Goal: Transaction & Acquisition: Purchase product/service

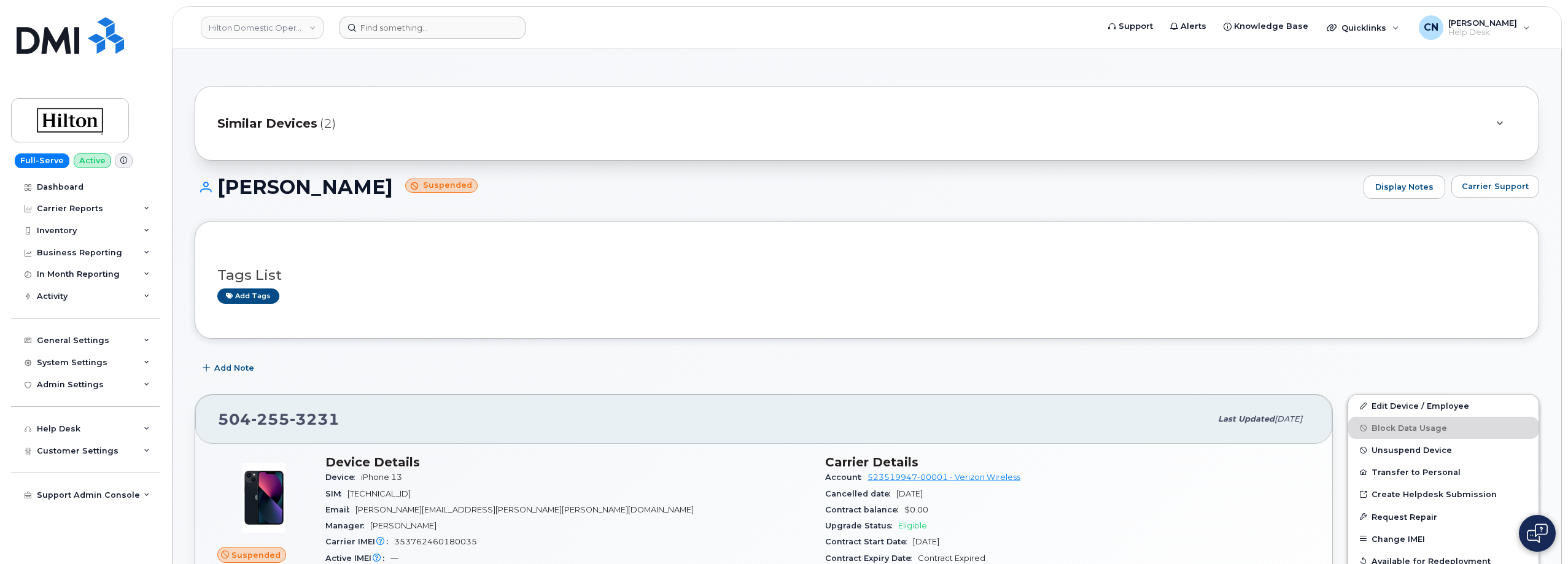
scroll to position [982, 0]
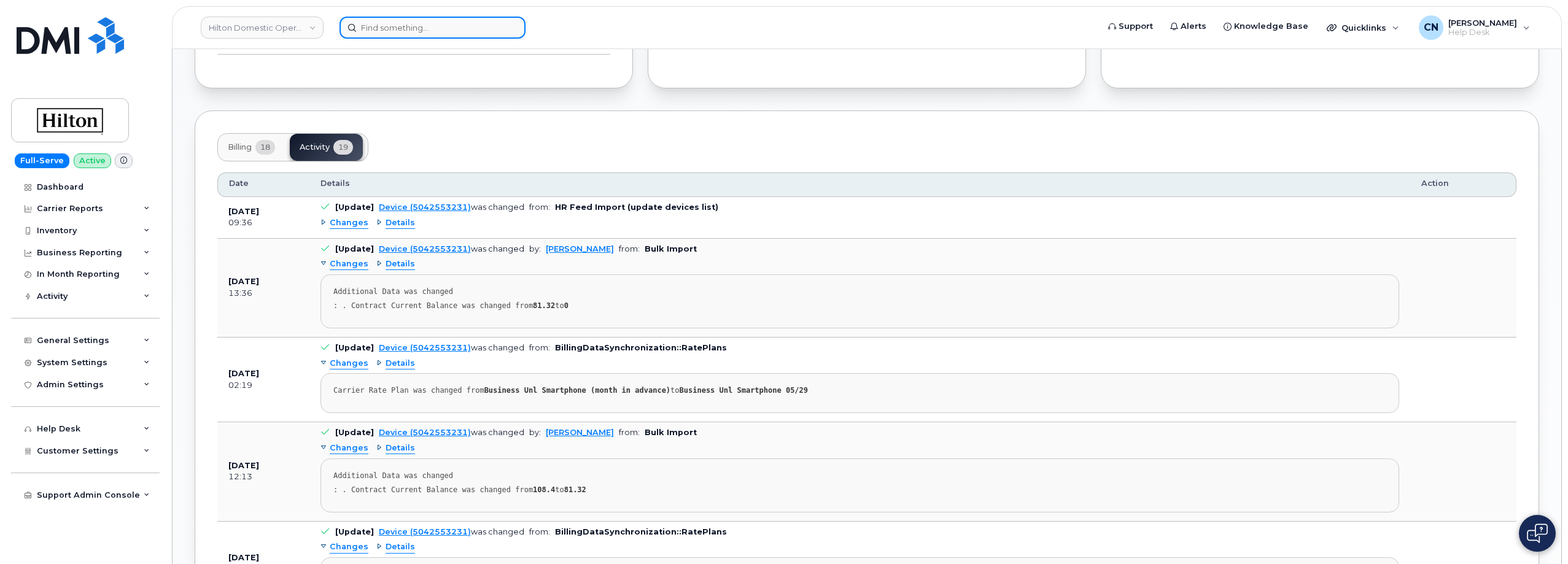
click at [396, 26] on input at bounding box center [432, 28] width 186 height 22
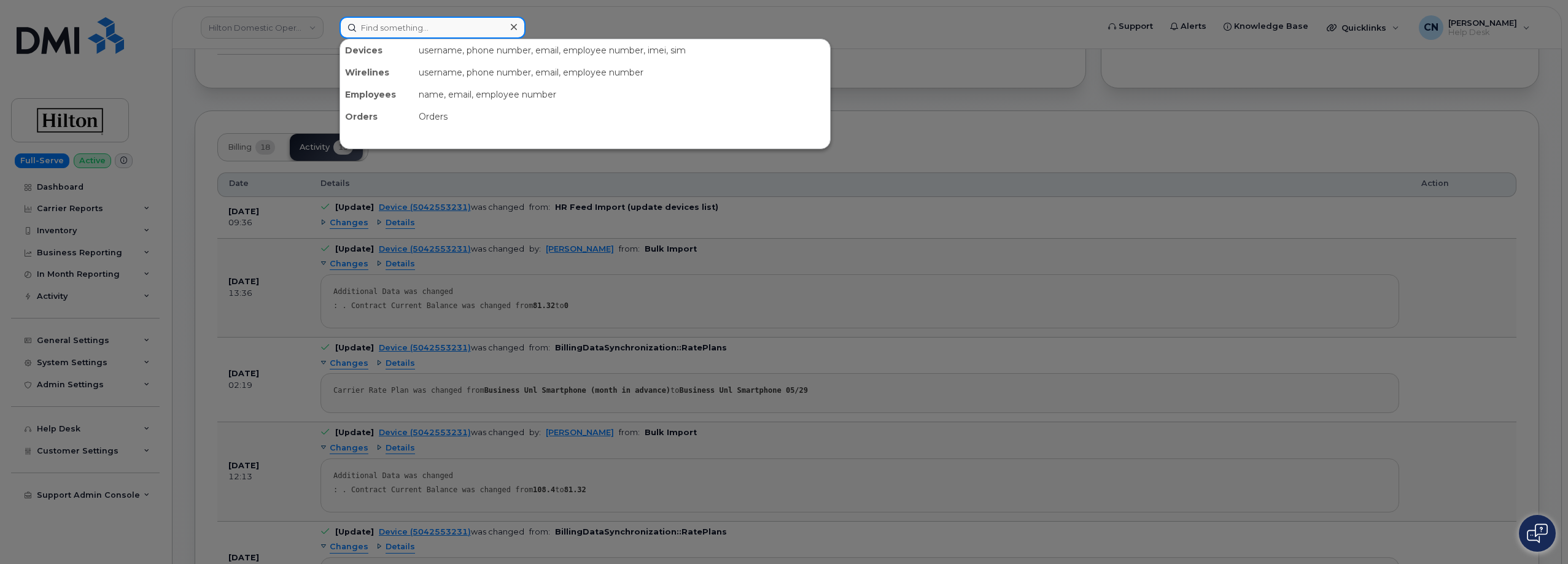
paste input "6047120737"
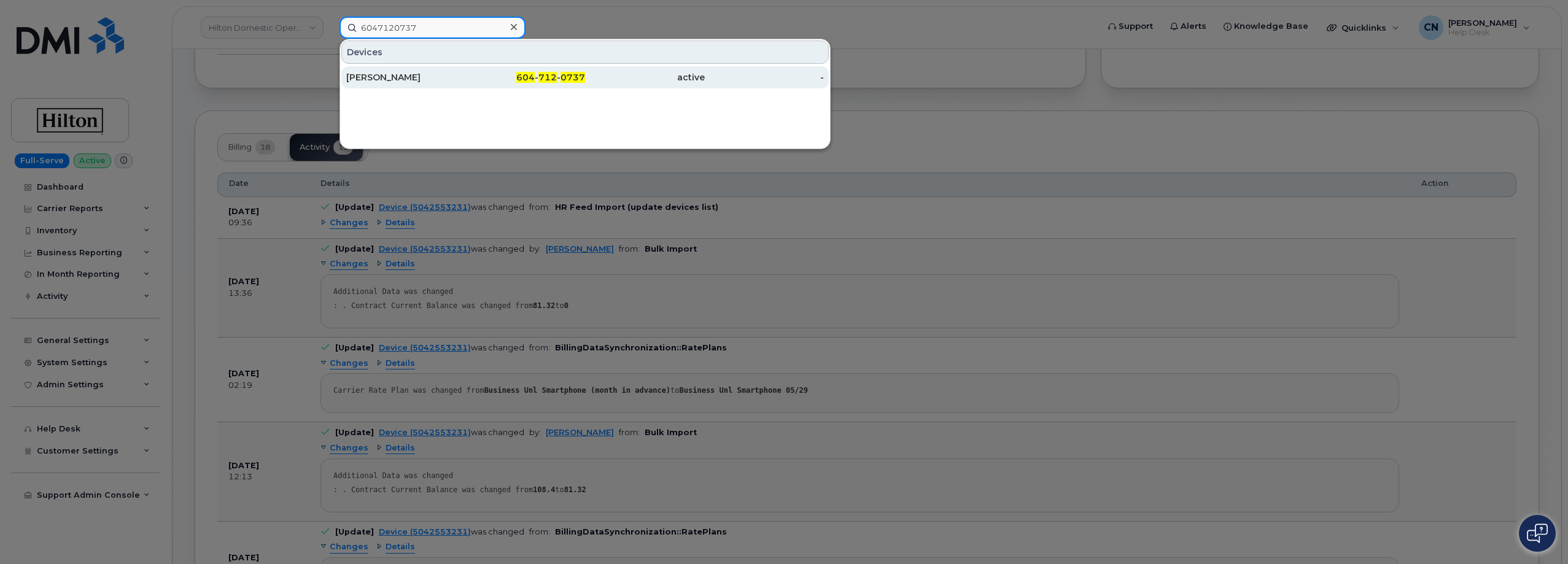
type input "6047120737"
click at [466, 70] on div "[PERSON_NAME]" at bounding box center [526, 78] width 120 height 22
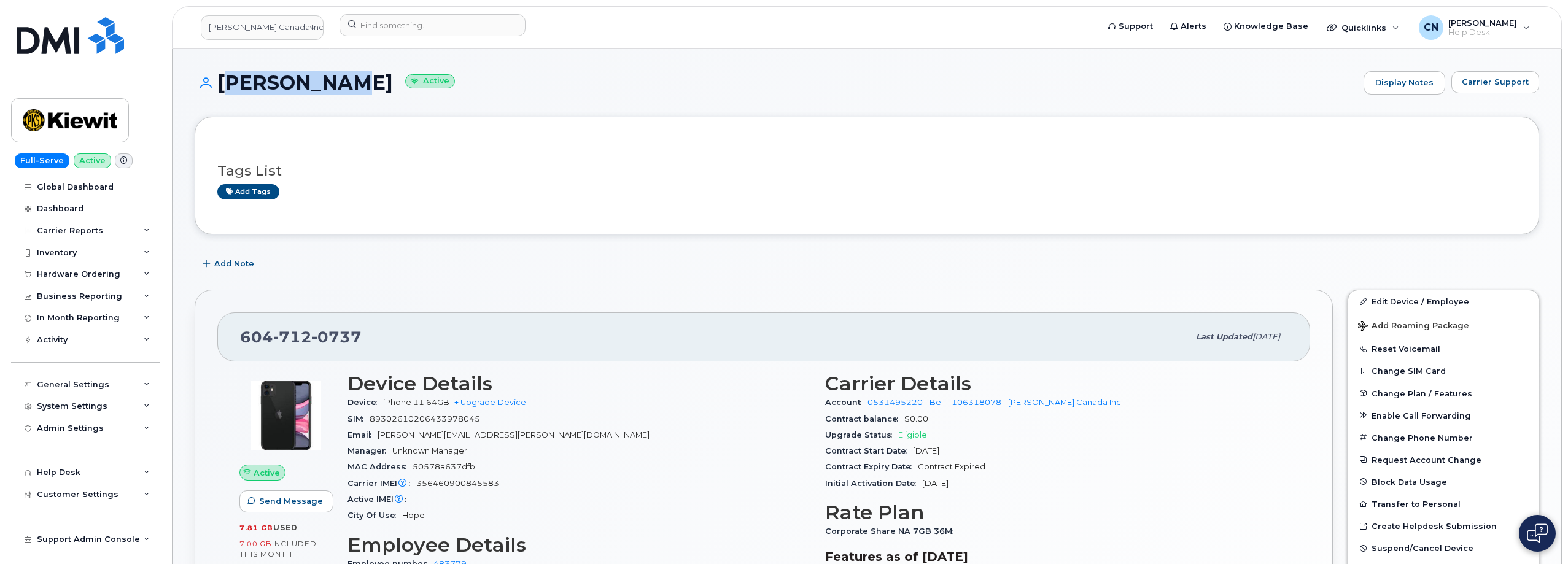
drag, startPoint x: 327, startPoint y: 88, endPoint x: 221, endPoint y: 93, distance: 106.1
click at [221, 93] on h1 "Juan Parra Active" at bounding box center [776, 83] width 1163 height 22
copy h1 "[PERSON_NAME]"
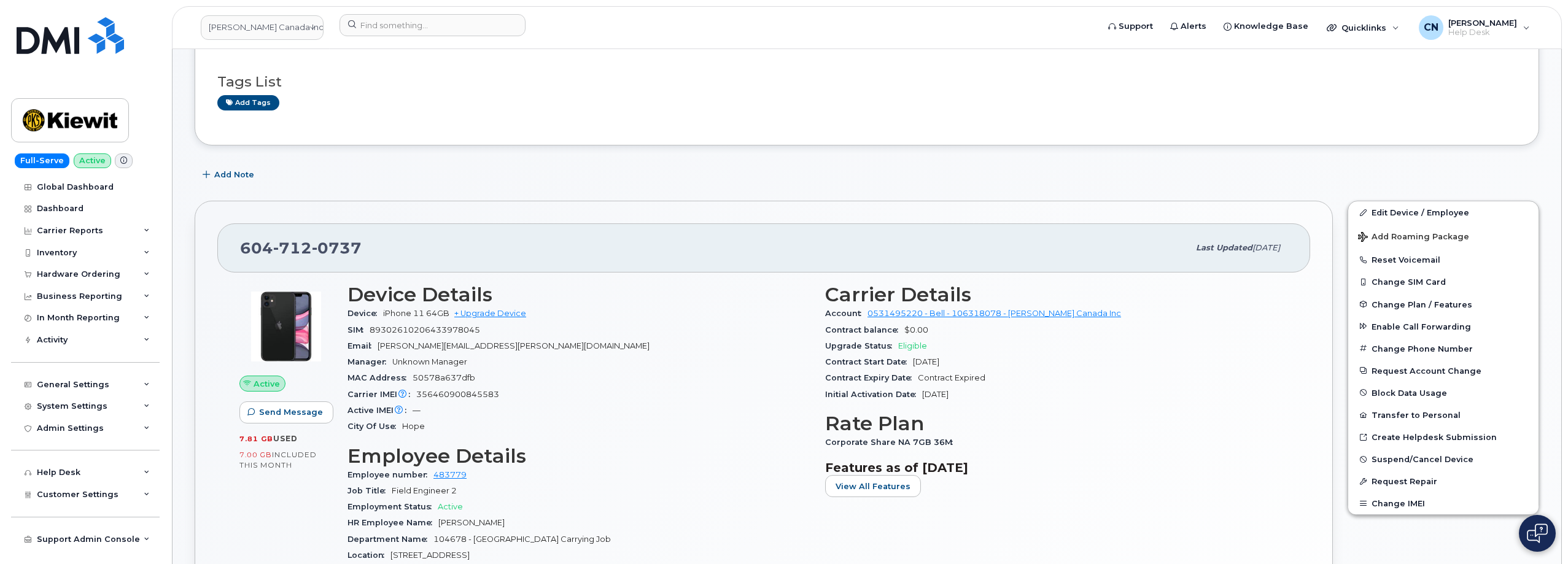
scroll to position [184, 0]
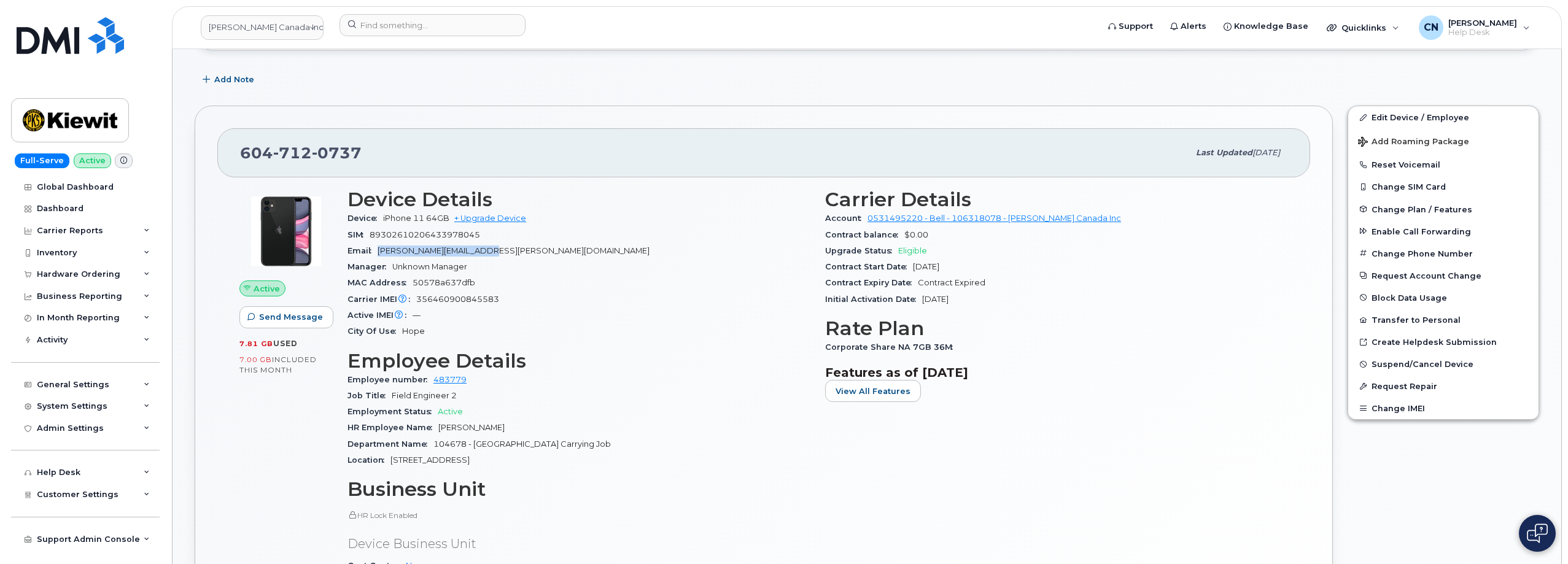
drag, startPoint x: 377, startPoint y: 250, endPoint x: 522, endPoint y: 252, distance: 145.0
click at [522, 252] on div "Email JUAN.GARCIA25@KIEWIT.COM" at bounding box center [578, 251] width 463 height 16
copy span "JUAN.GARCIA25@KIEWIT.COM"
drag, startPoint x: 507, startPoint y: 429, endPoint x: 439, endPoint y: 425, distance: 68.1
click at [439, 425] on div "HR Employee Name Juan Garcia Parra" at bounding box center [578, 428] width 463 height 16
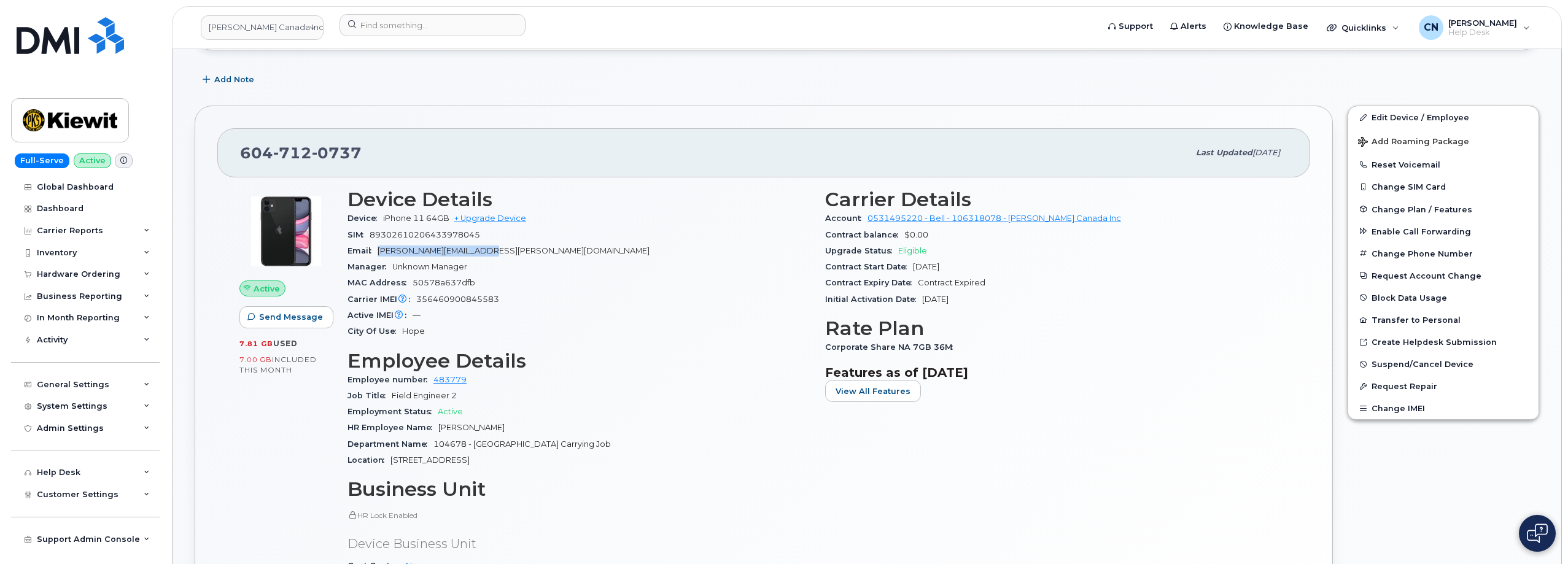
copy span "Juan Garcia Parra"
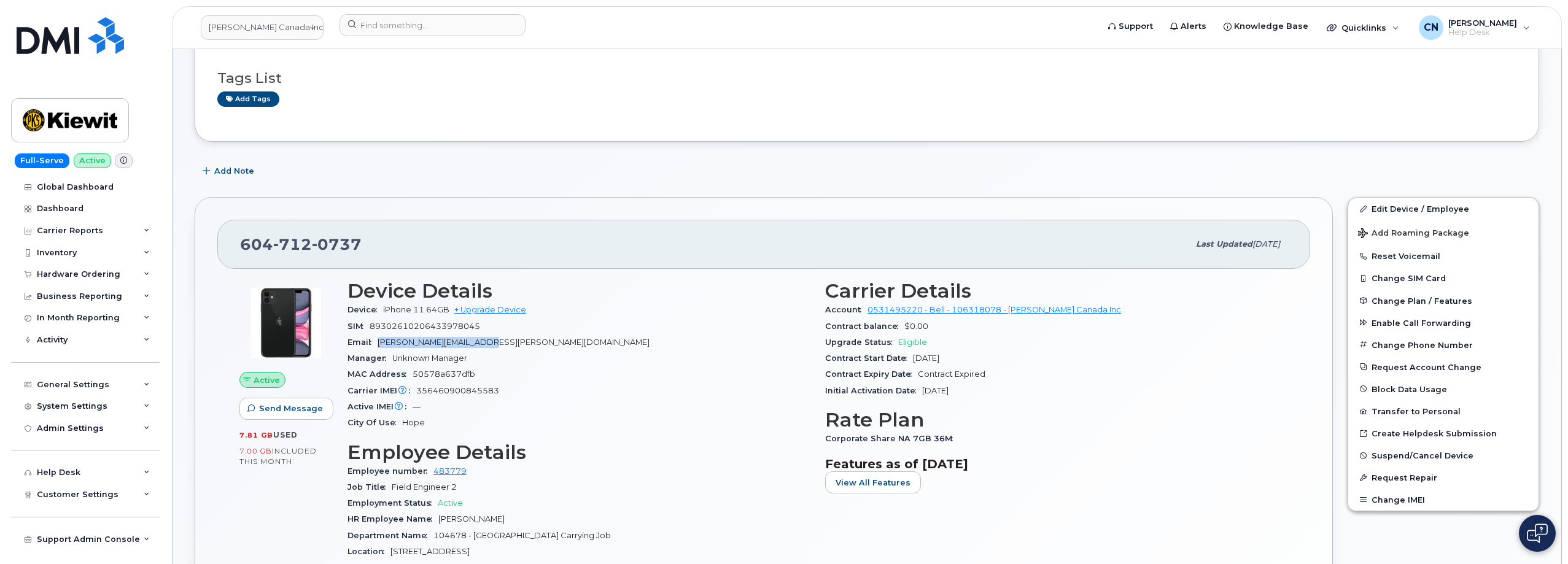
scroll to position [0, 0]
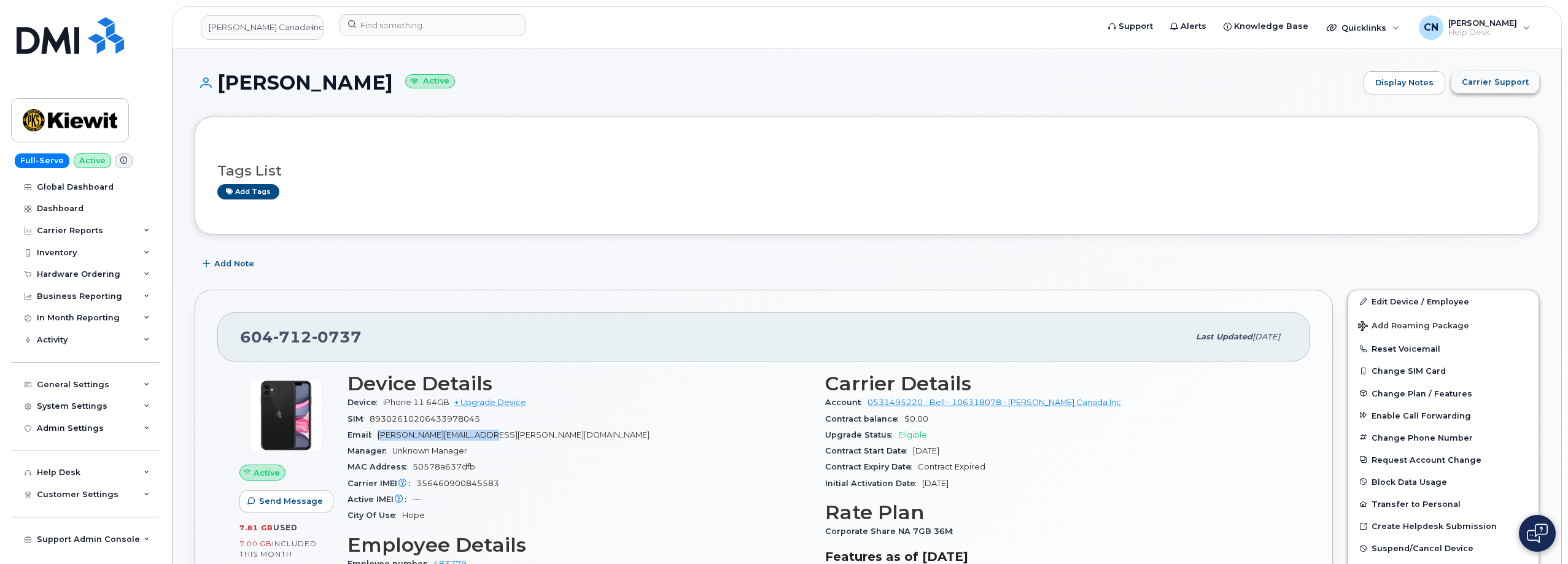
click at [1515, 83] on span "Carrier Support" at bounding box center [1495, 82] width 67 height 12
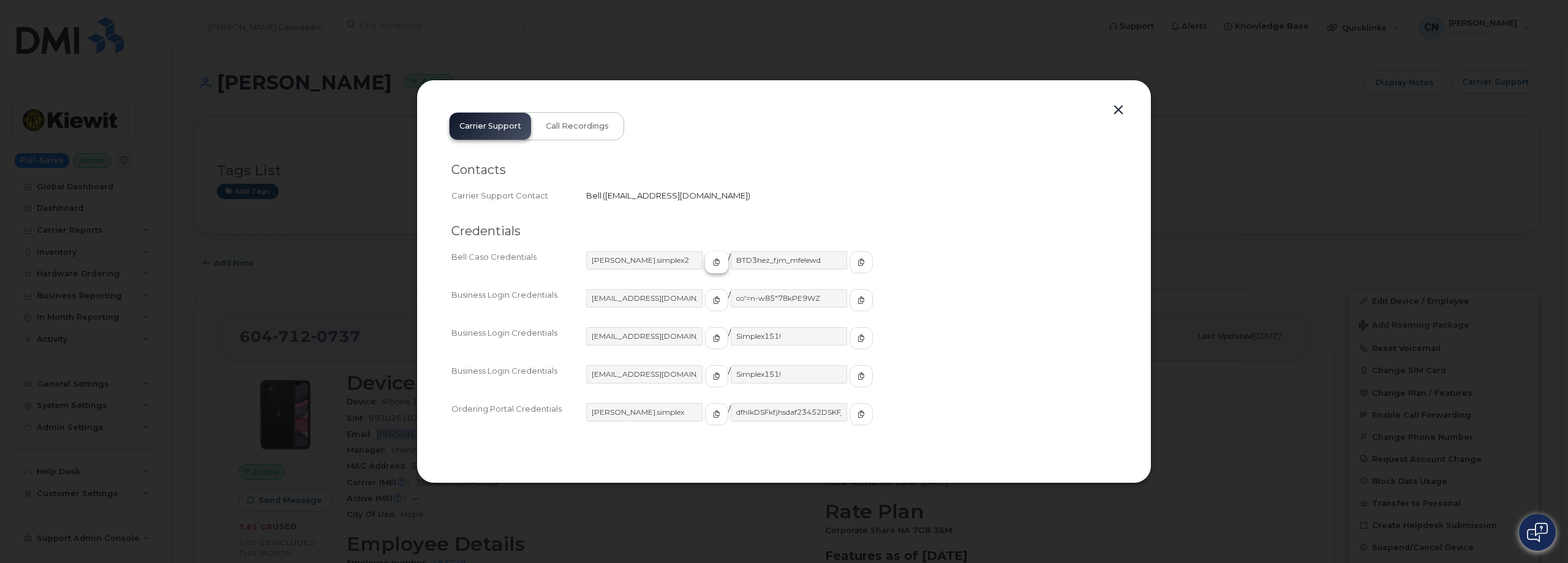
click at [705, 262] on button "button" at bounding box center [716, 262] width 24 height 22
click at [850, 265] on button "button" at bounding box center [861, 262] width 24 height 22
click at [705, 411] on button "button" at bounding box center [716, 414] width 24 height 22
click at [850, 420] on button "button" at bounding box center [861, 414] width 24 height 22
click at [713, 261] on icon "button" at bounding box center [716, 262] width 7 height 7
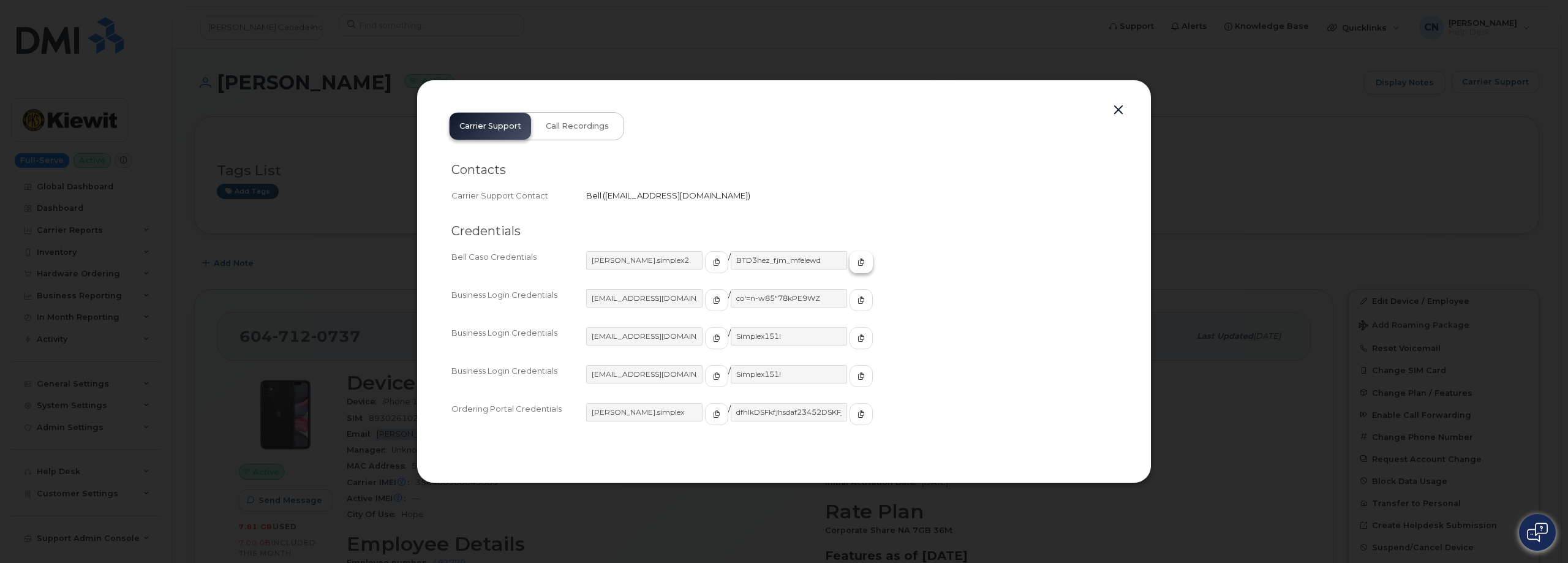
click at [850, 261] on button "button" at bounding box center [861, 262] width 24 height 22
drag, startPoint x: 1122, startPoint y: 107, endPoint x: 1114, endPoint y: 105, distance: 8.2
click at [1117, 105] on button "button" at bounding box center [1119, 110] width 19 height 17
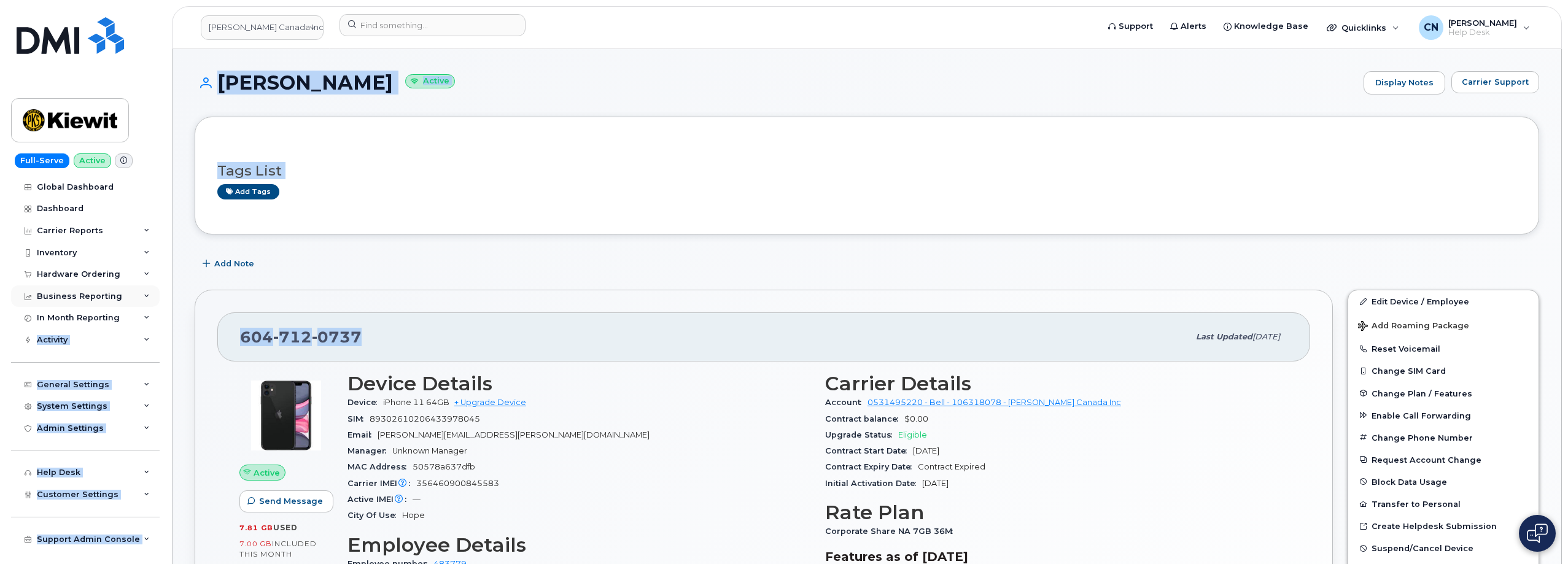
drag, startPoint x: 386, startPoint y: 330, endPoint x: 159, endPoint y: 291, distance: 230.3
copy div "Data Usage Data Pooling Data Blocks Activity Travel Requests Activity Log Devic…"
click at [422, 319] on div "604 712 0737 Last updated May 07, 2025" at bounding box center [763, 337] width 1093 height 49
click at [375, 345] on div "604 712 0737" at bounding box center [714, 337] width 949 height 26
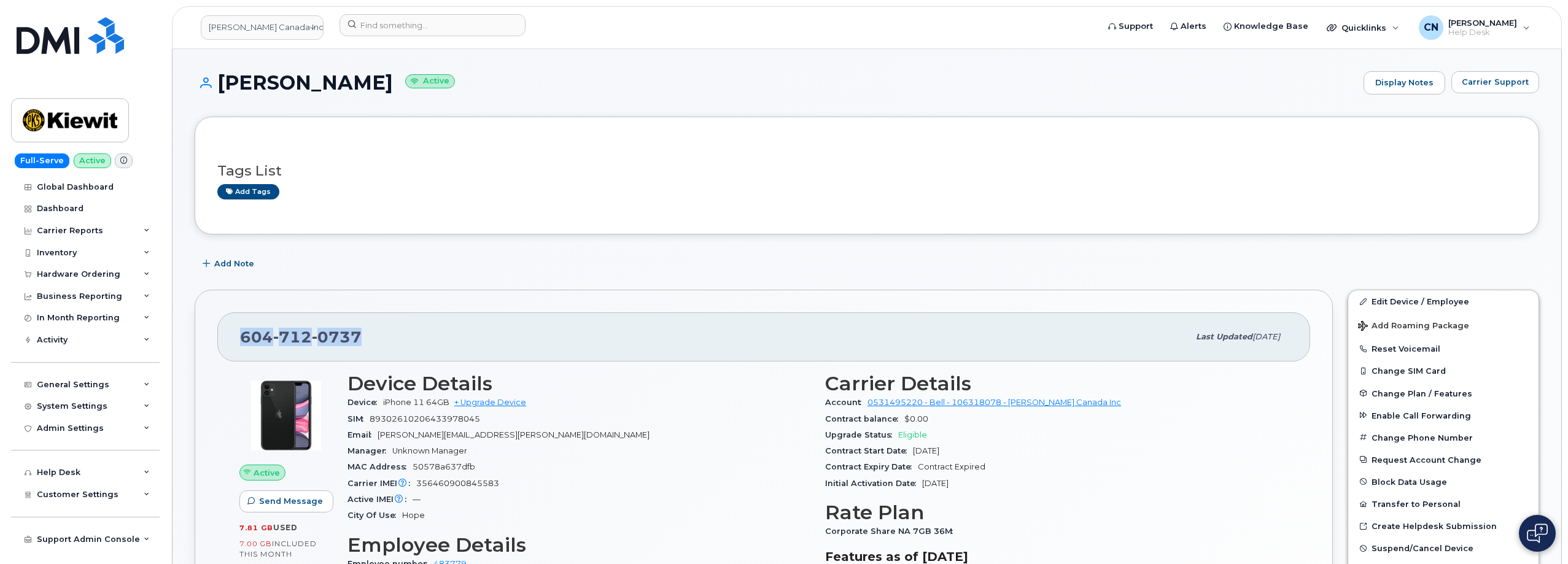
drag, startPoint x: 375, startPoint y: 337, endPoint x: 235, endPoint y: 335, distance: 140.0
click at [235, 335] on div "604 712 0737 Last updated May 07, 2025" at bounding box center [763, 337] width 1093 height 49
copy span "604 712 0737"
drag, startPoint x: 326, startPoint y: 83, endPoint x: 226, endPoint y: 86, distance: 100.0
click at [226, 86] on h1 "Juan Parra Active" at bounding box center [776, 83] width 1163 height 22
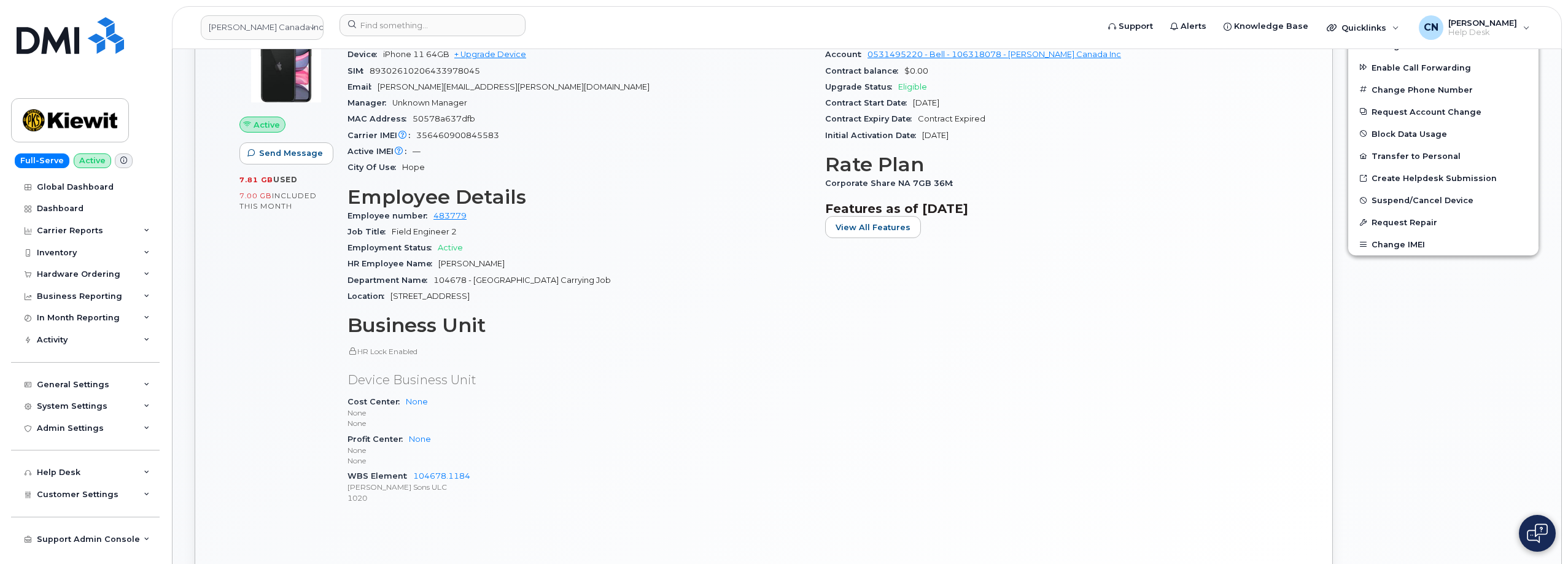
scroll to position [368, 0]
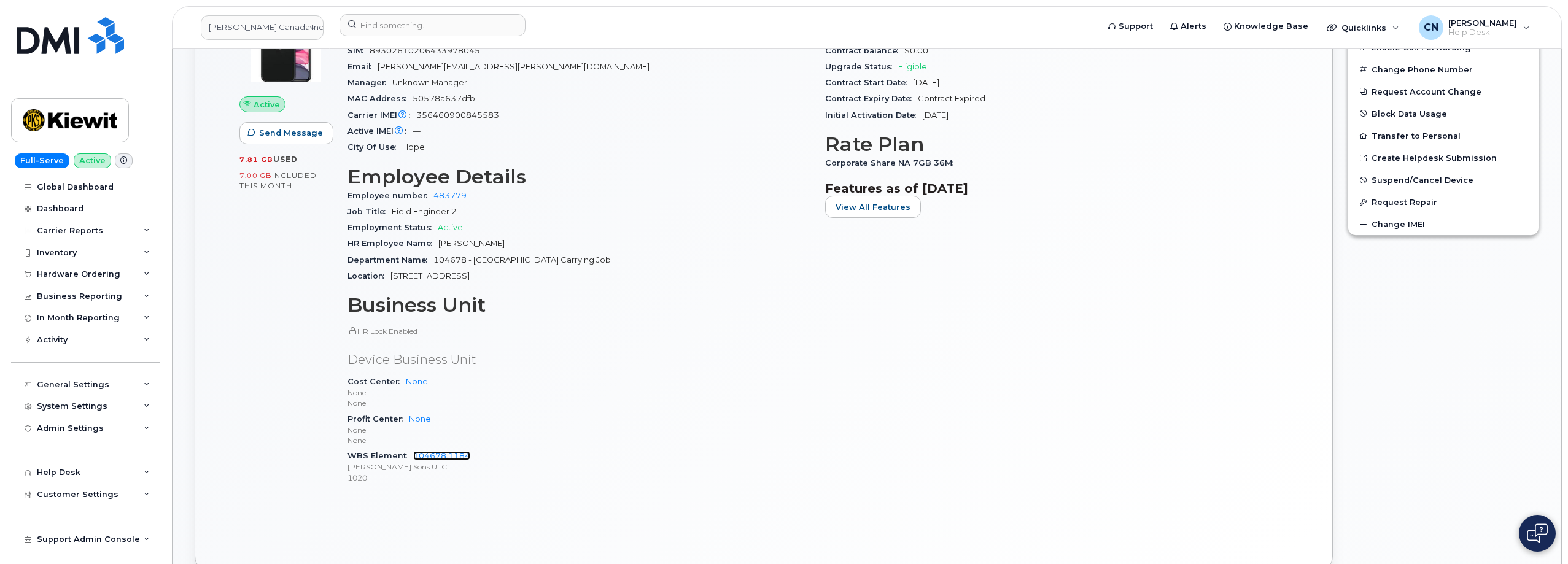
click at [470, 453] on div "WBS Element 104678.1184 Peter Kiewit Sons ULC 1020" at bounding box center [578, 466] width 463 height 37
drag, startPoint x: 471, startPoint y: 453, endPoint x: 411, endPoint y: 451, distance: 60.0
click at [411, 451] on div "WBS Element 104678.1184 Peter Kiewit Sons ULC 1020" at bounding box center [578, 466] width 463 height 37
copy link "104678.1184"
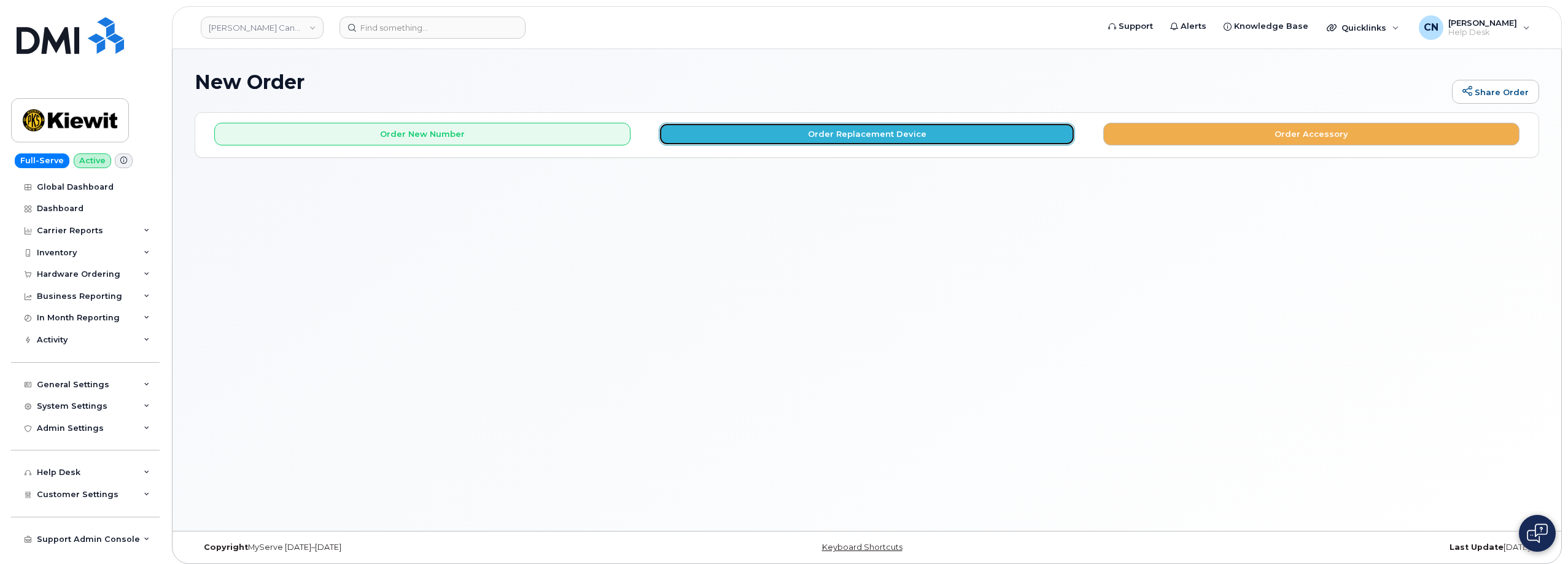
click at [928, 140] on button "Order Replacement Device" at bounding box center [867, 134] width 416 height 23
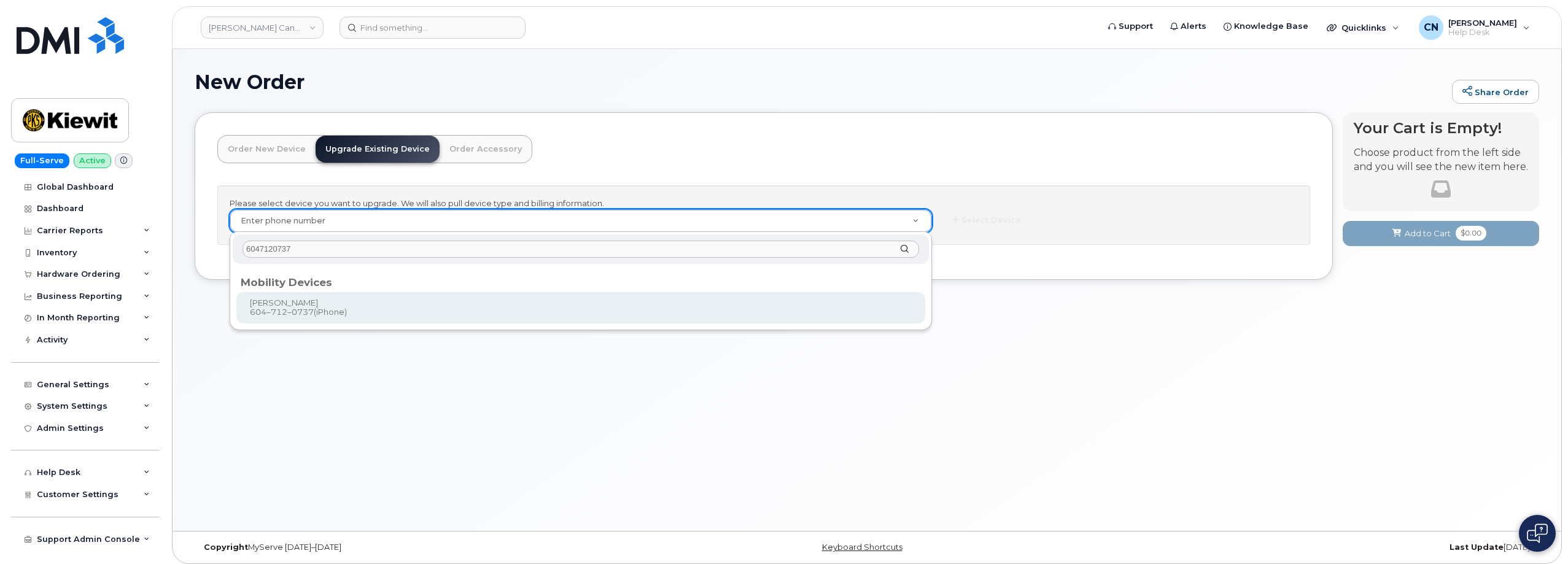
type input "6047120737"
type input "717890"
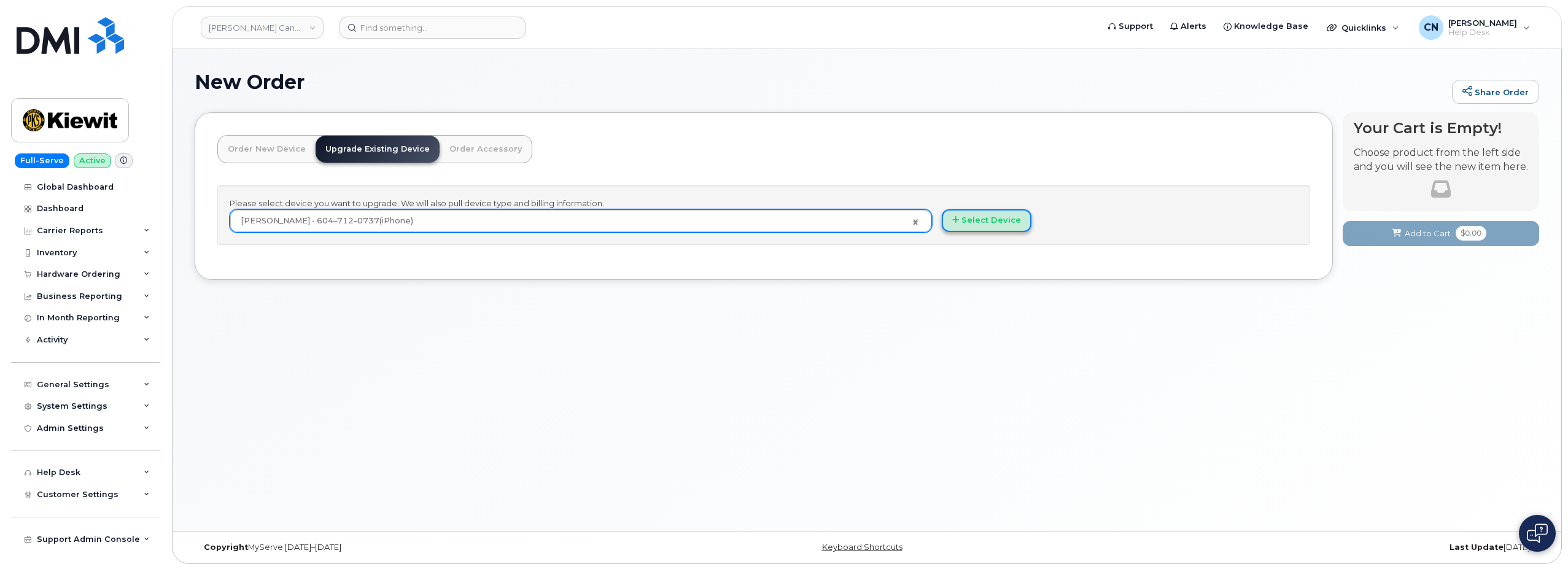
click at [1011, 227] on button "Select Device" at bounding box center [987, 221] width 89 height 23
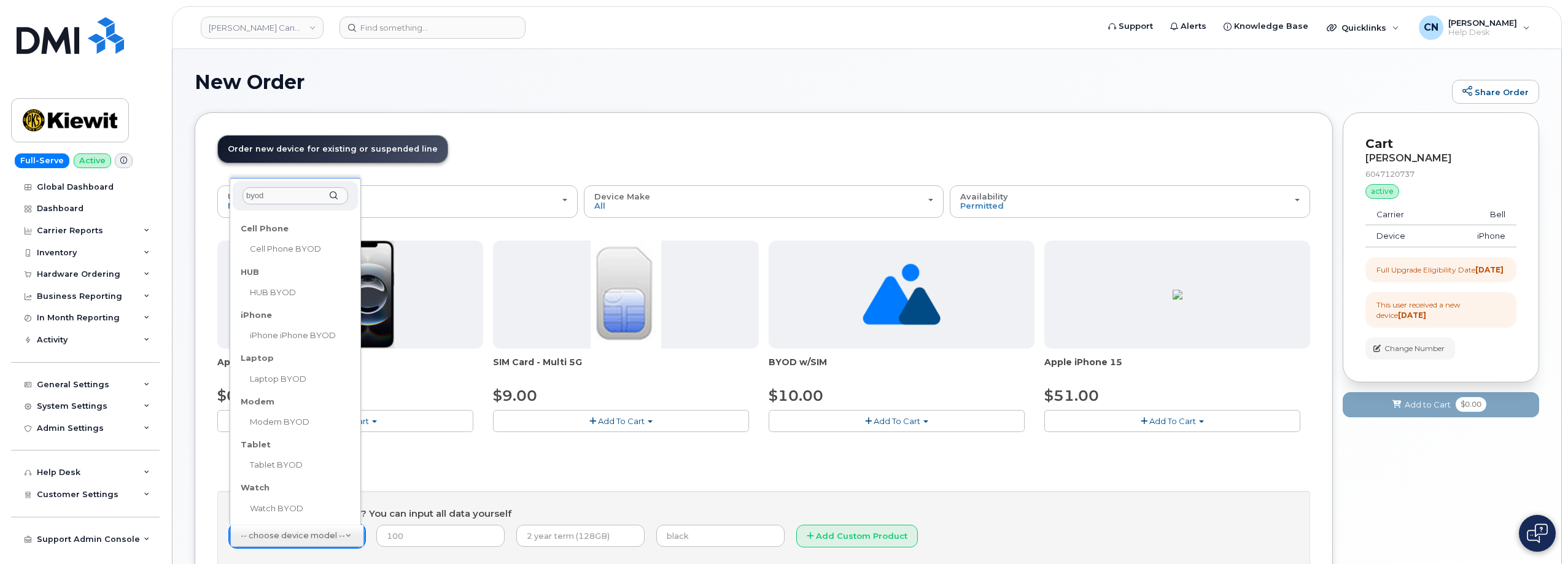
scroll to position [125, 0]
type input "byod"
select select "2487"
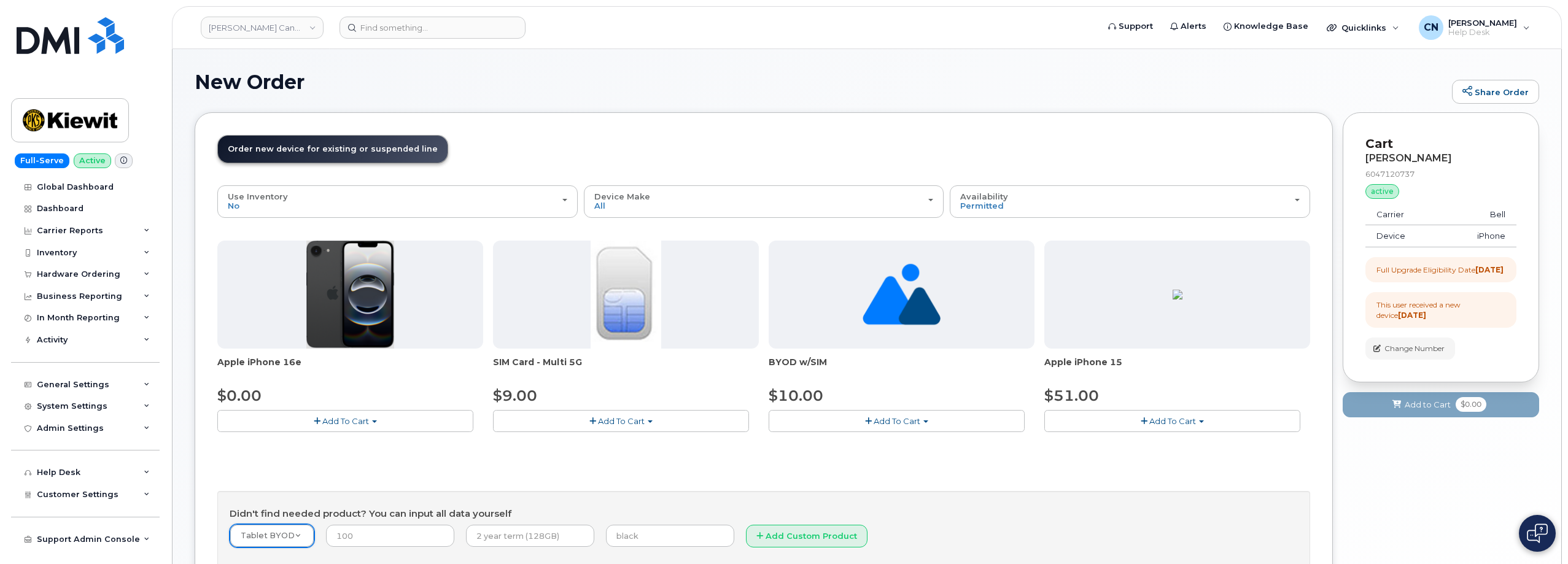
click at [353, 421] on span "Add To Cart" at bounding box center [345, 421] width 47 height 10
click at [299, 446] on link "$0.00 - 3 year upgrade (128GB)" at bounding box center [296, 444] width 152 height 16
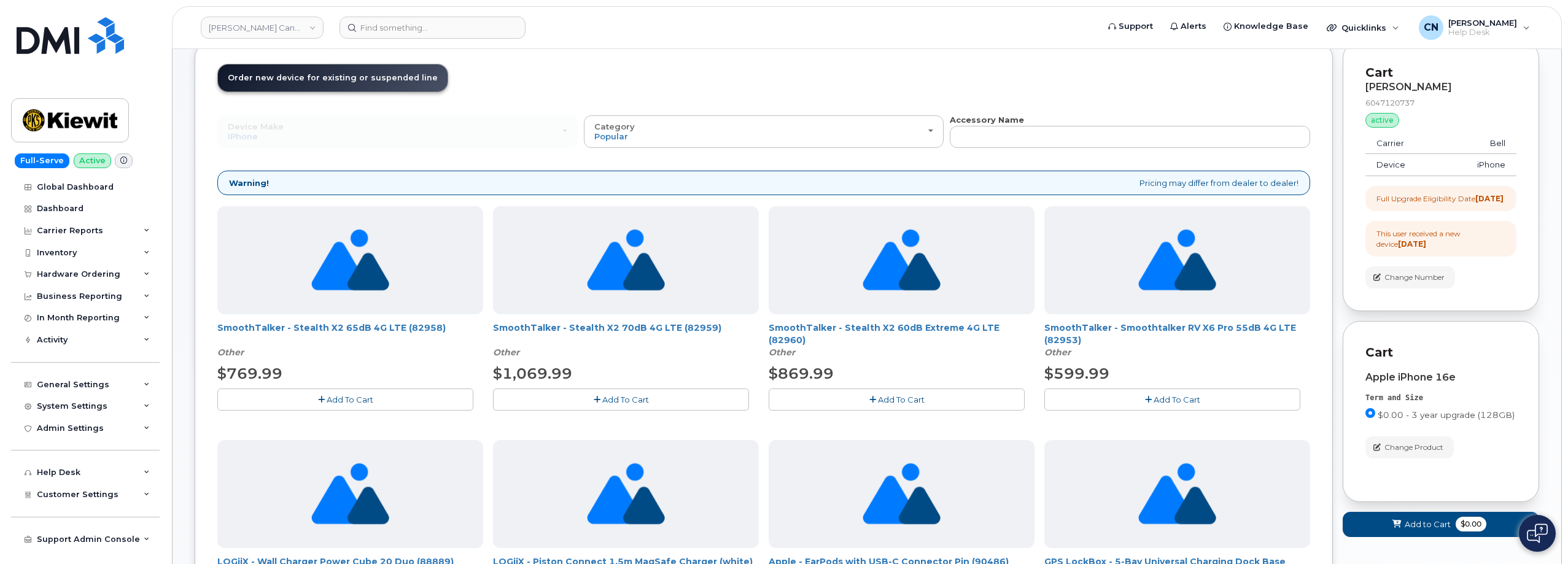
scroll to position [0, 0]
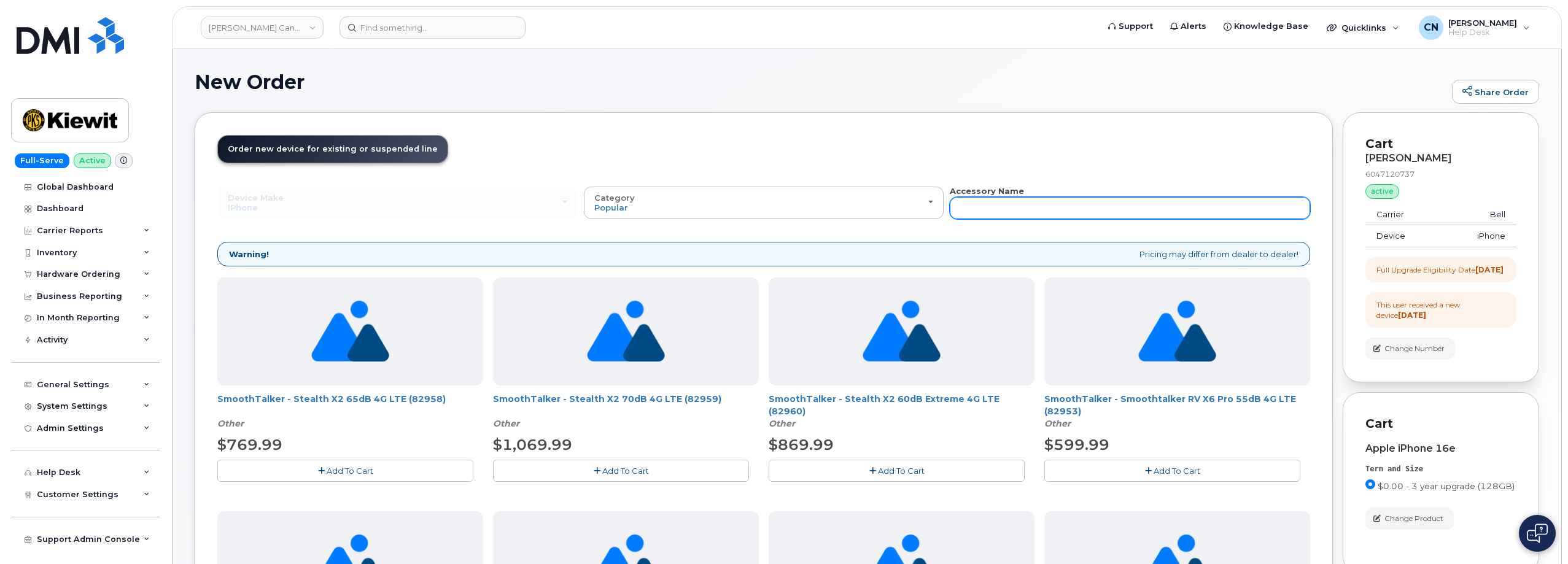
click at [1048, 214] on input "text" at bounding box center [1130, 208] width 360 height 22
type input "o"
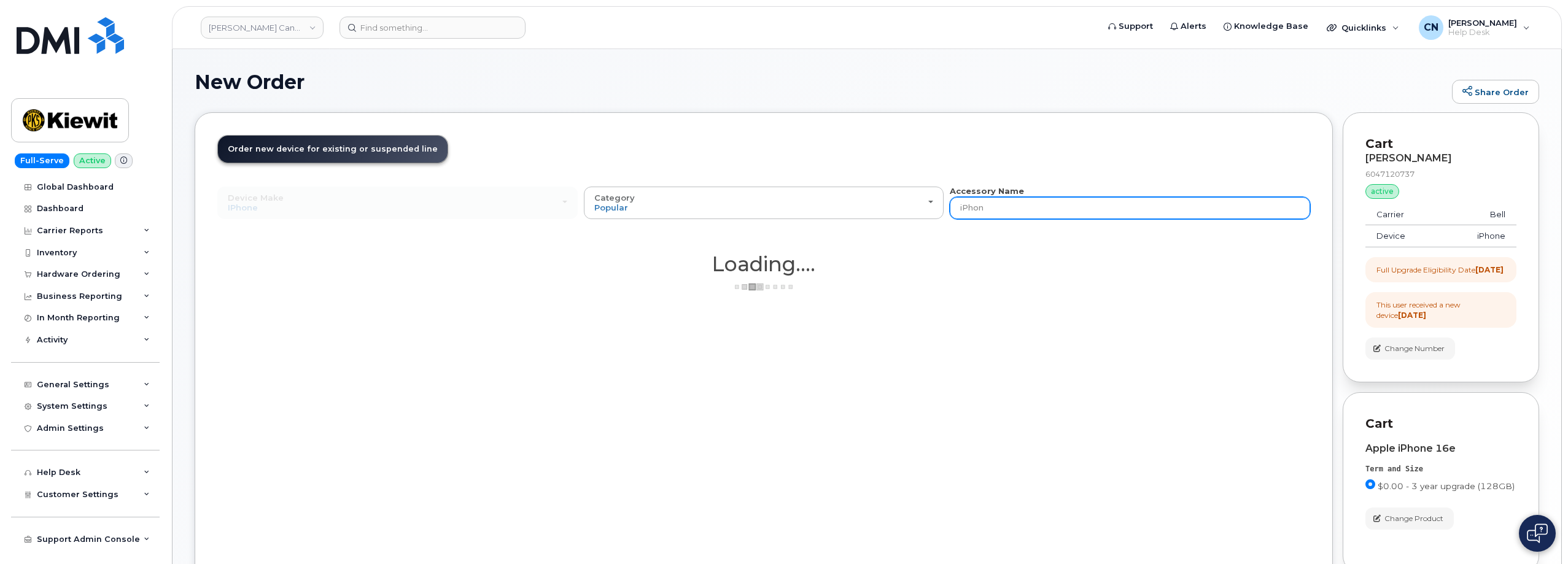
type input "iPhone"
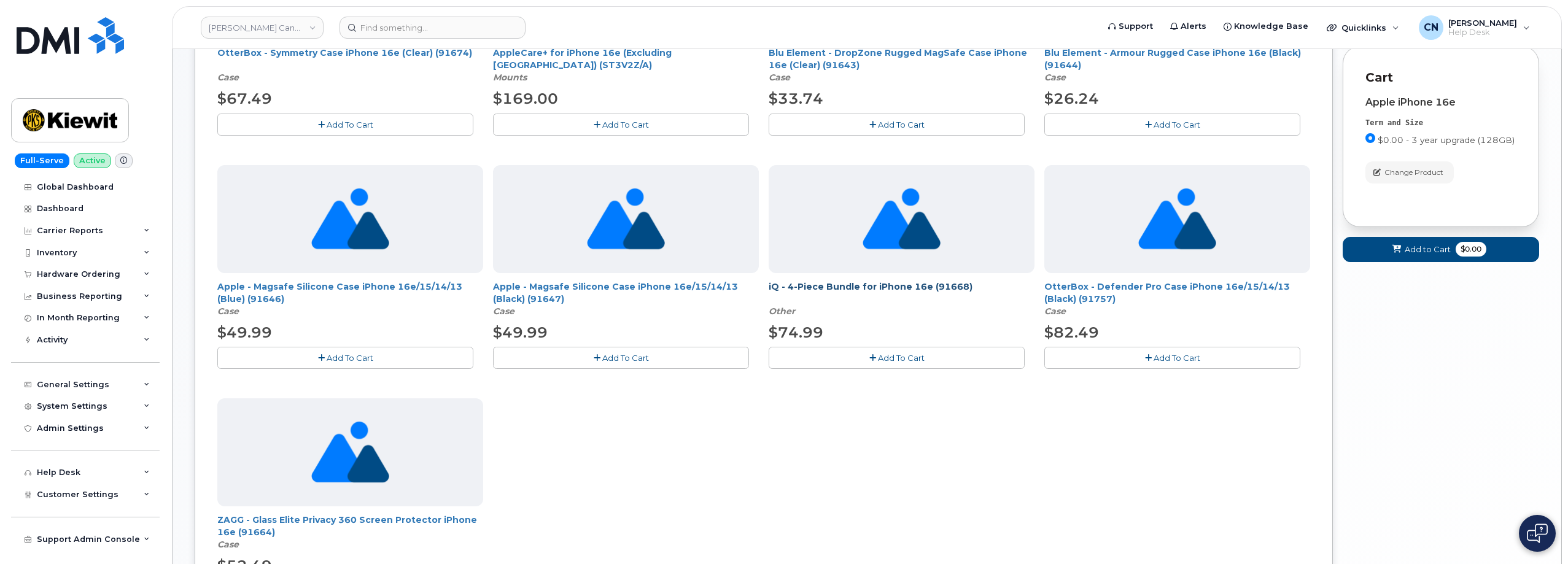
scroll to position [368, 0]
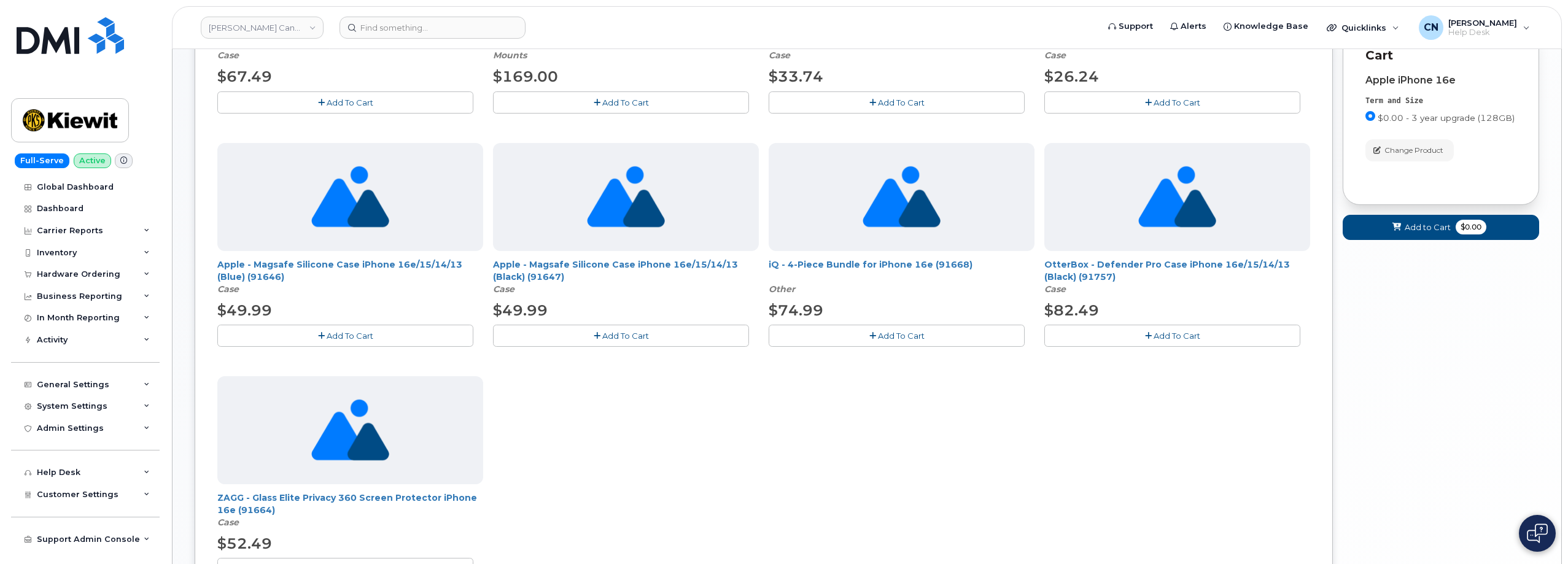
click at [1151, 339] on button "Add To Cart" at bounding box center [1172, 335] width 256 height 22
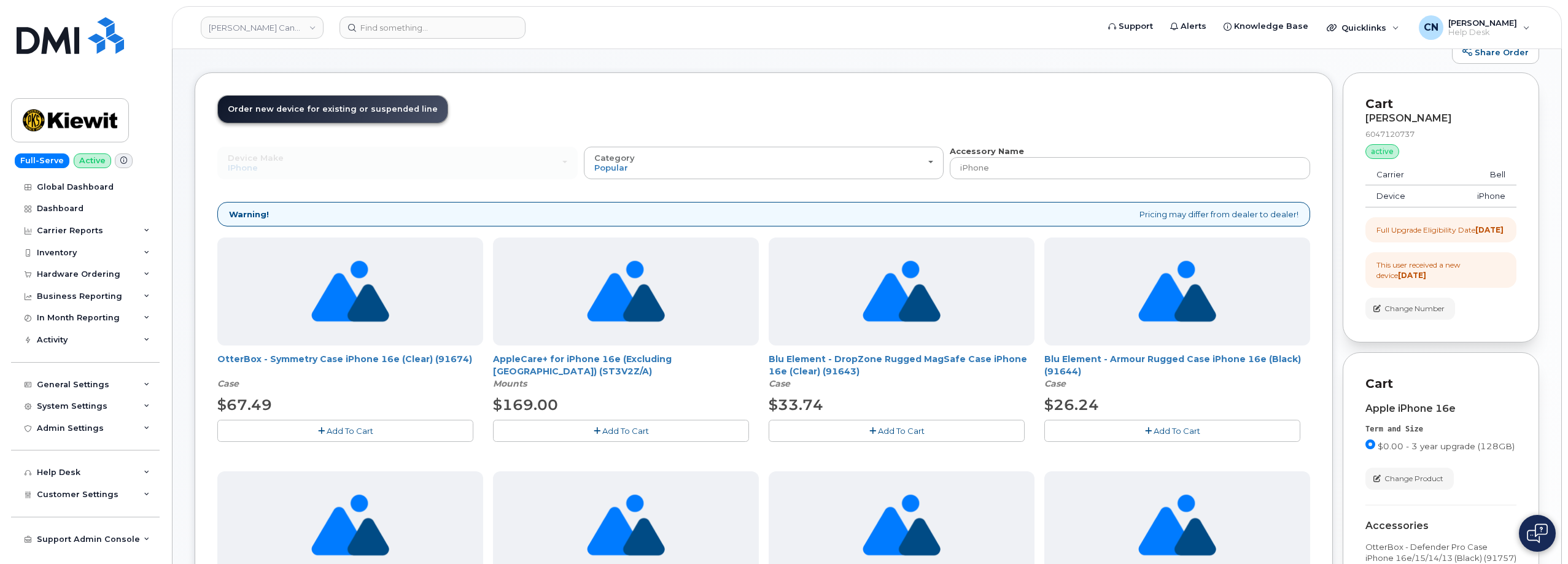
scroll to position [61, 0]
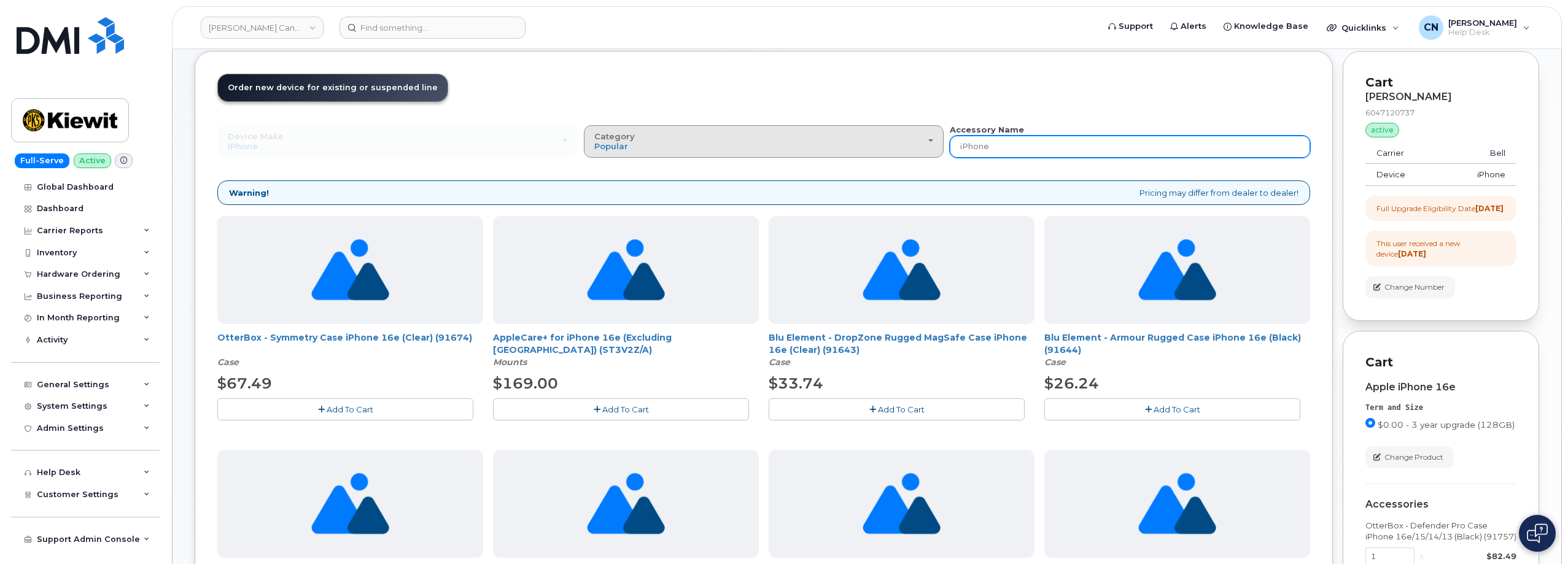
drag, startPoint x: 1012, startPoint y: 148, endPoint x: 787, endPoint y: 134, distance: 225.4
click at [789, 130] on div "Device Make All Android Cell Phone HUB iPhone Modem Tablet All Android Cell Pho…" at bounding box center [763, 141] width 1093 height 34
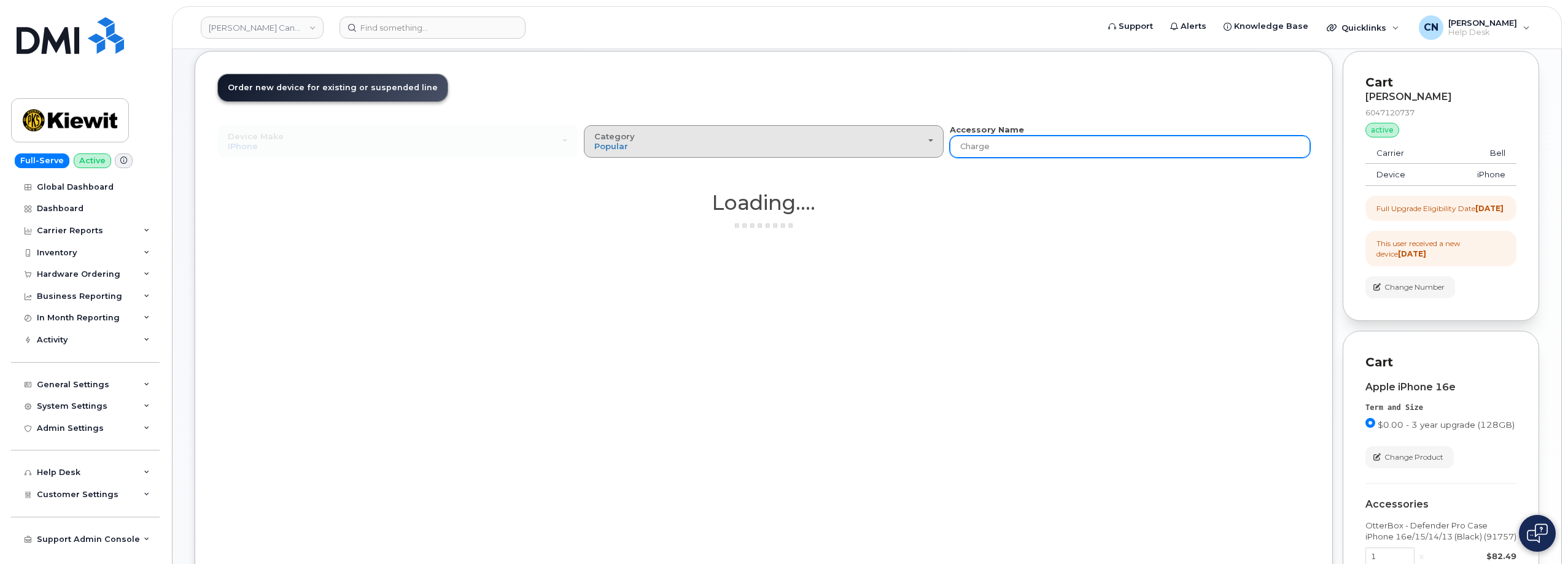
type input "Charger"
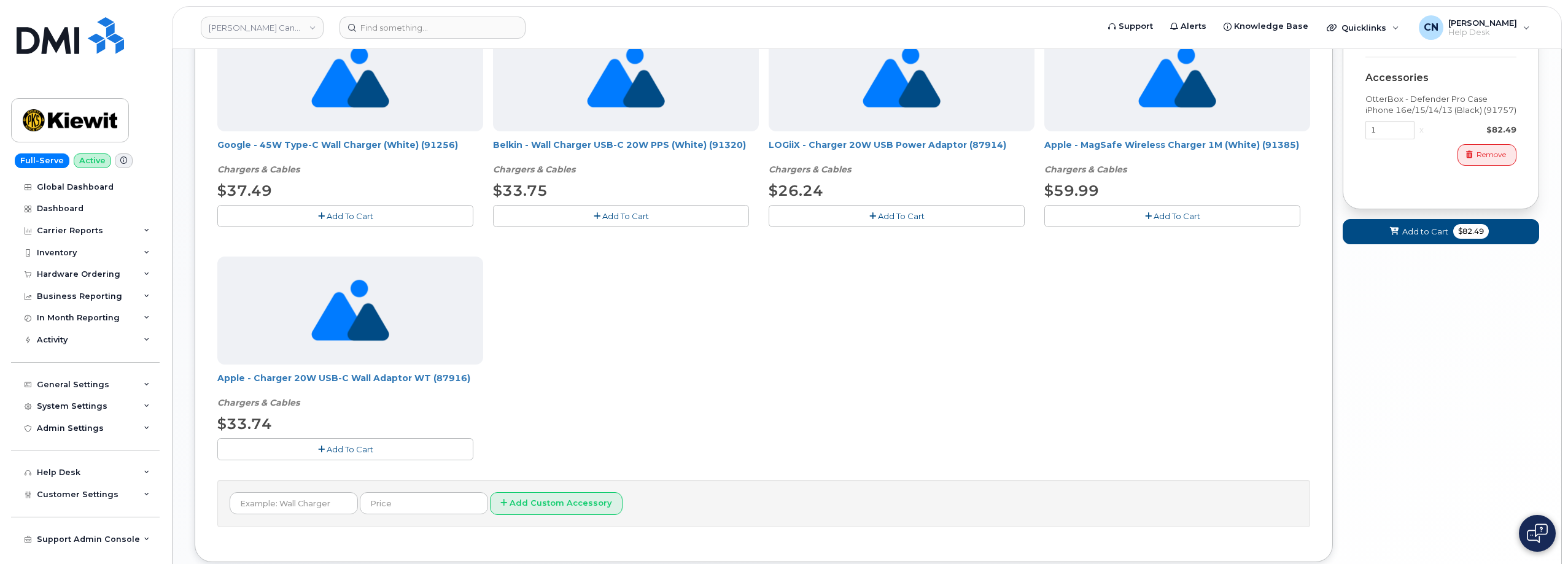
scroll to position [491, 0]
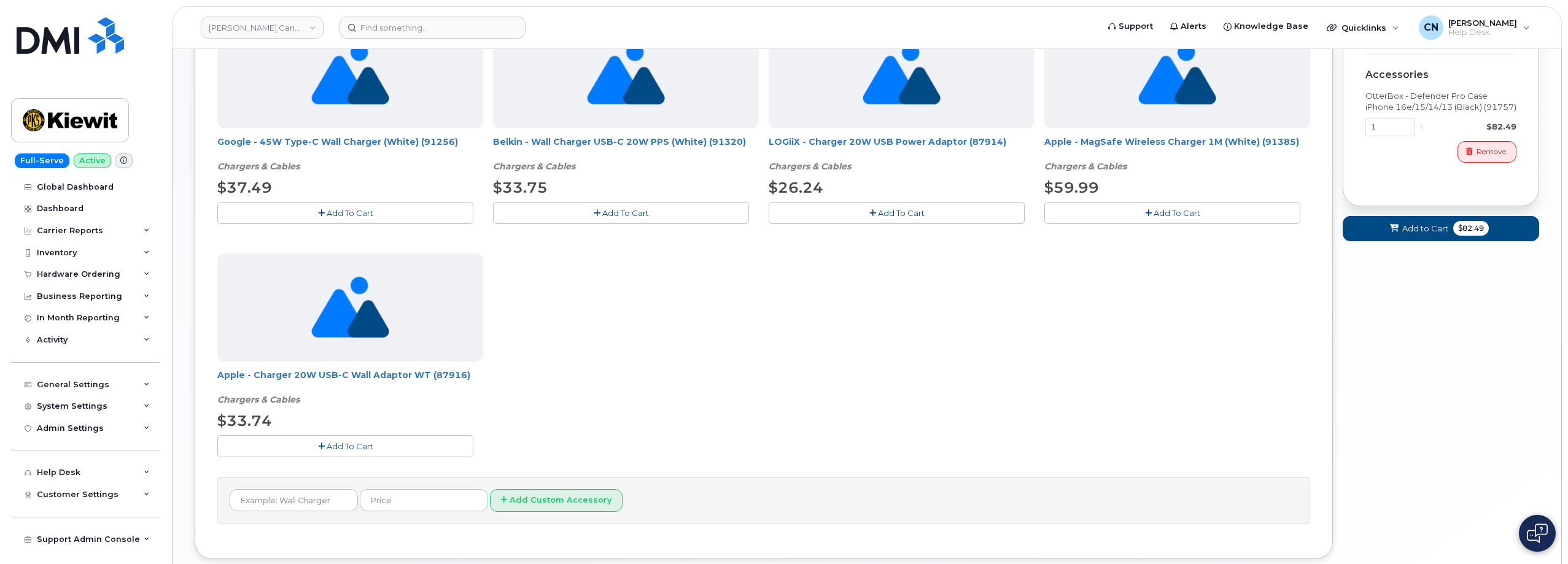
click at [355, 445] on span "Add To Cart" at bounding box center [350, 446] width 47 height 10
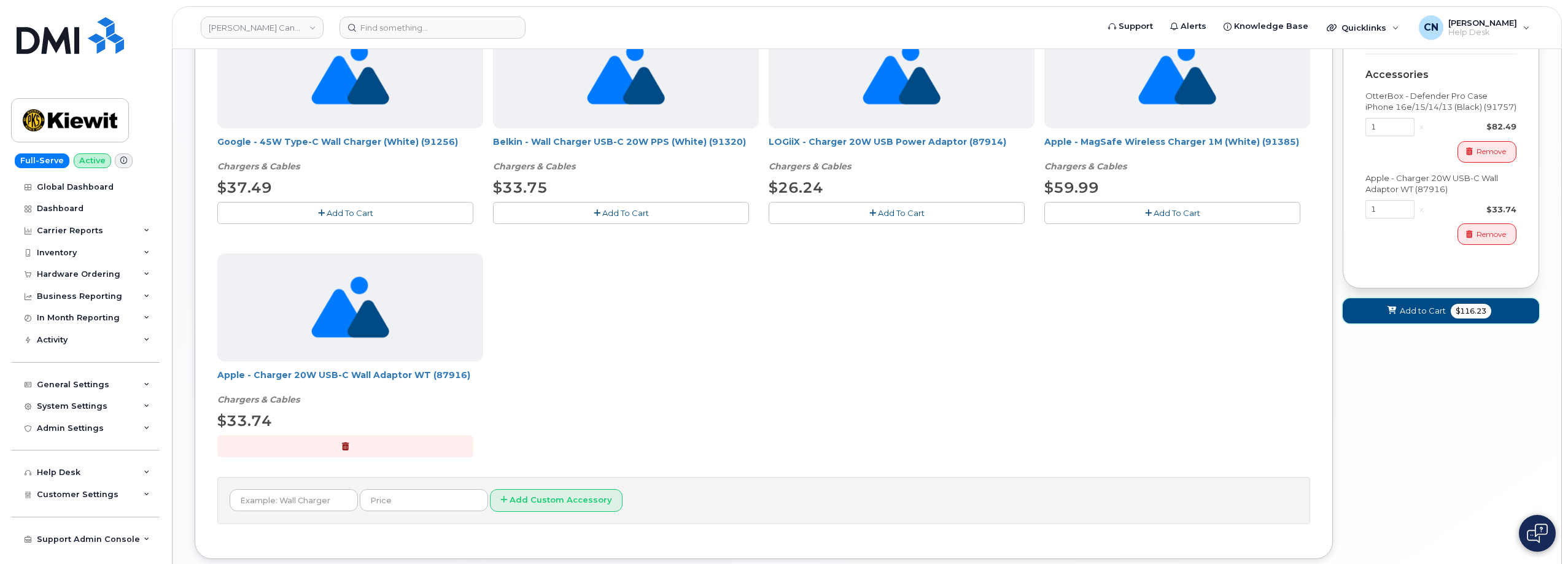
click at [1375, 311] on button "Add to Cart $116.23" at bounding box center [1441, 311] width 196 height 25
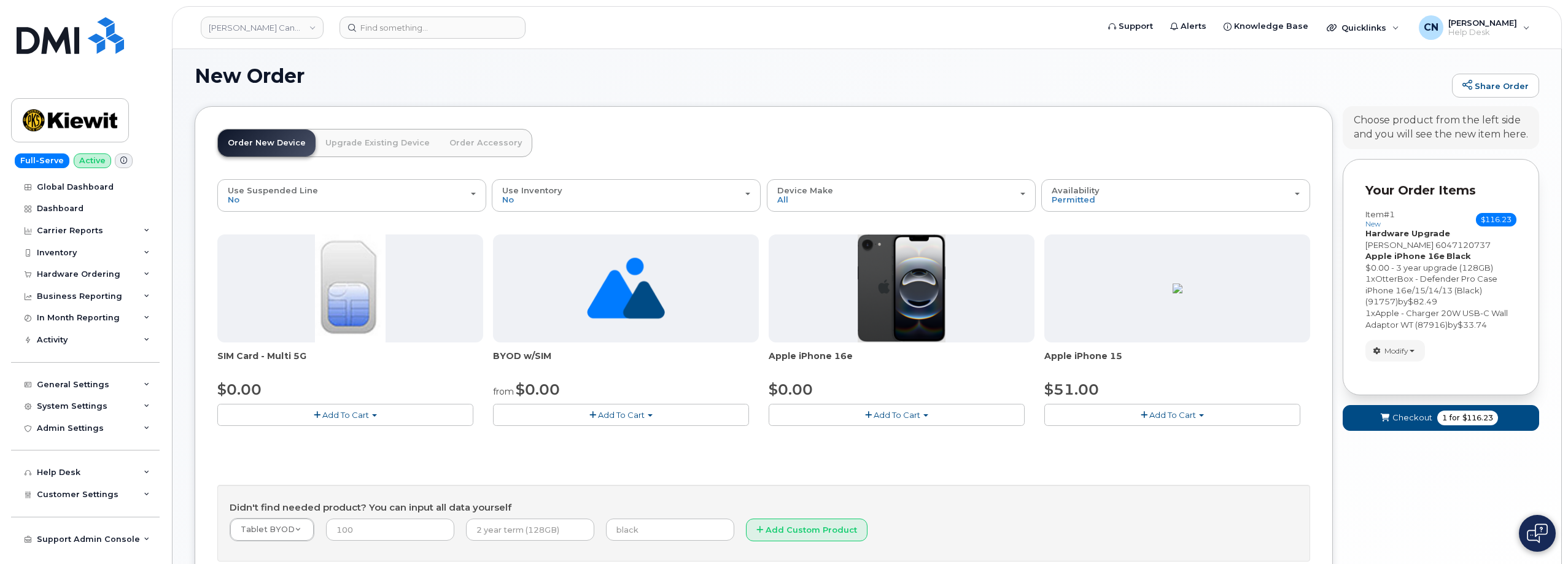
scroll to position [119, 0]
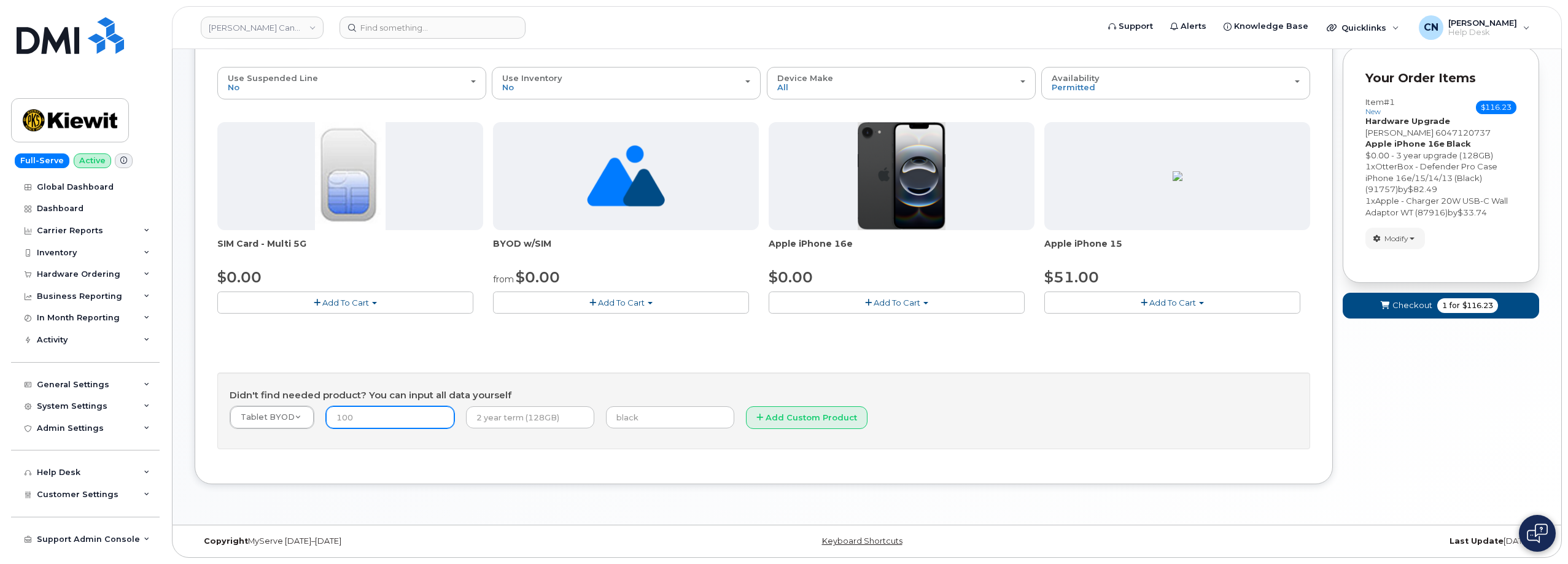
click at [376, 413] on input "number" at bounding box center [390, 417] width 129 height 22
type input "0.00"
type input "0"
type input "Month to Month"
drag, startPoint x: 754, startPoint y: 417, endPoint x: 403, endPoint y: 563, distance: 380.2
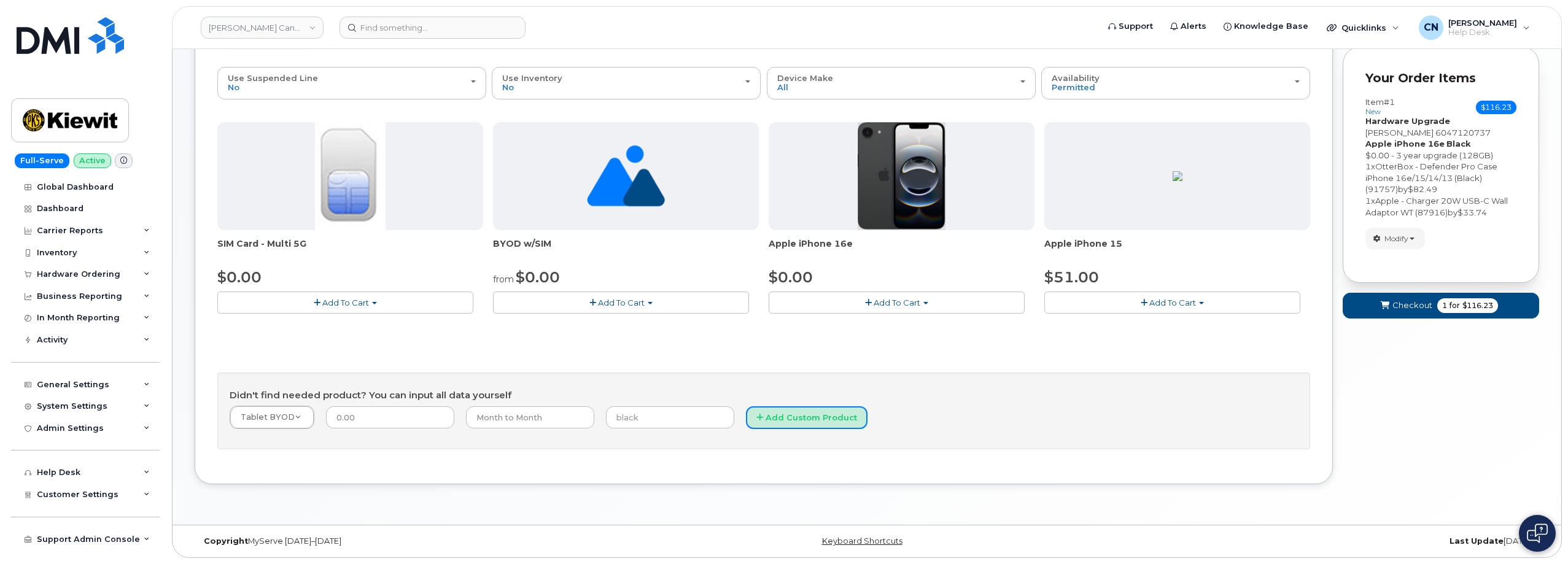
click at [747, 417] on button "Add Custom Product" at bounding box center [807, 417] width 122 height 23
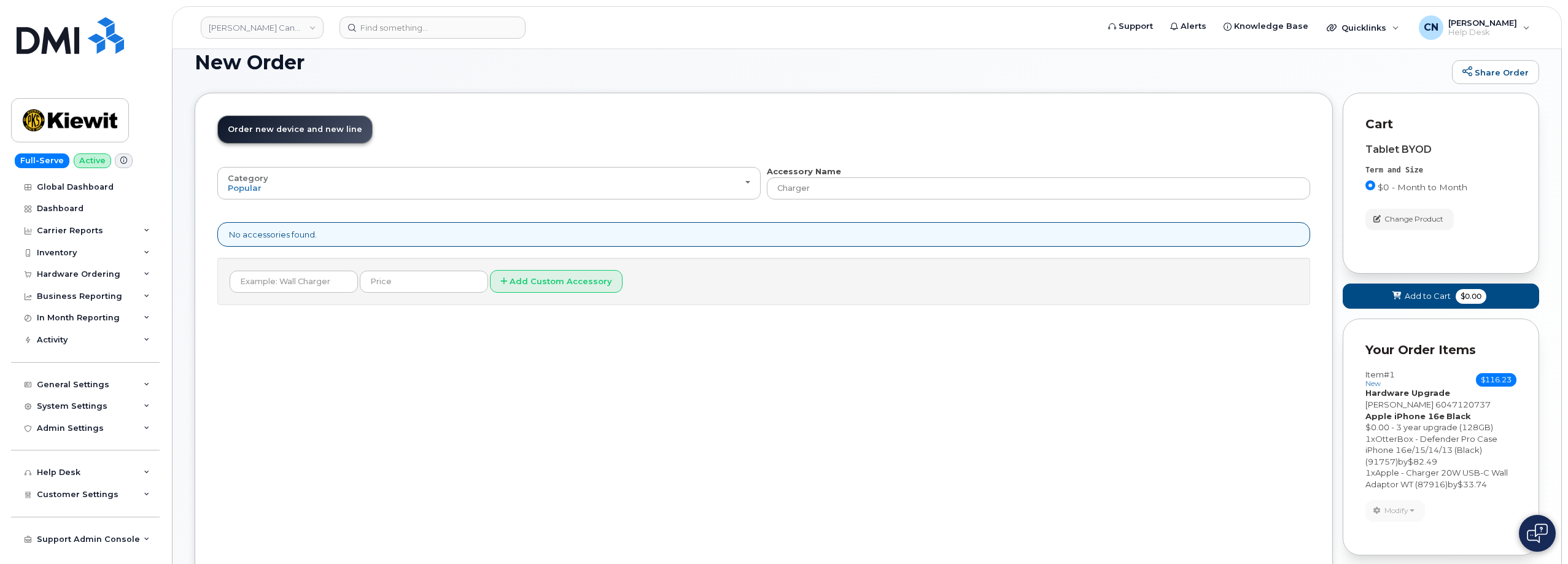
scroll to position [0, 0]
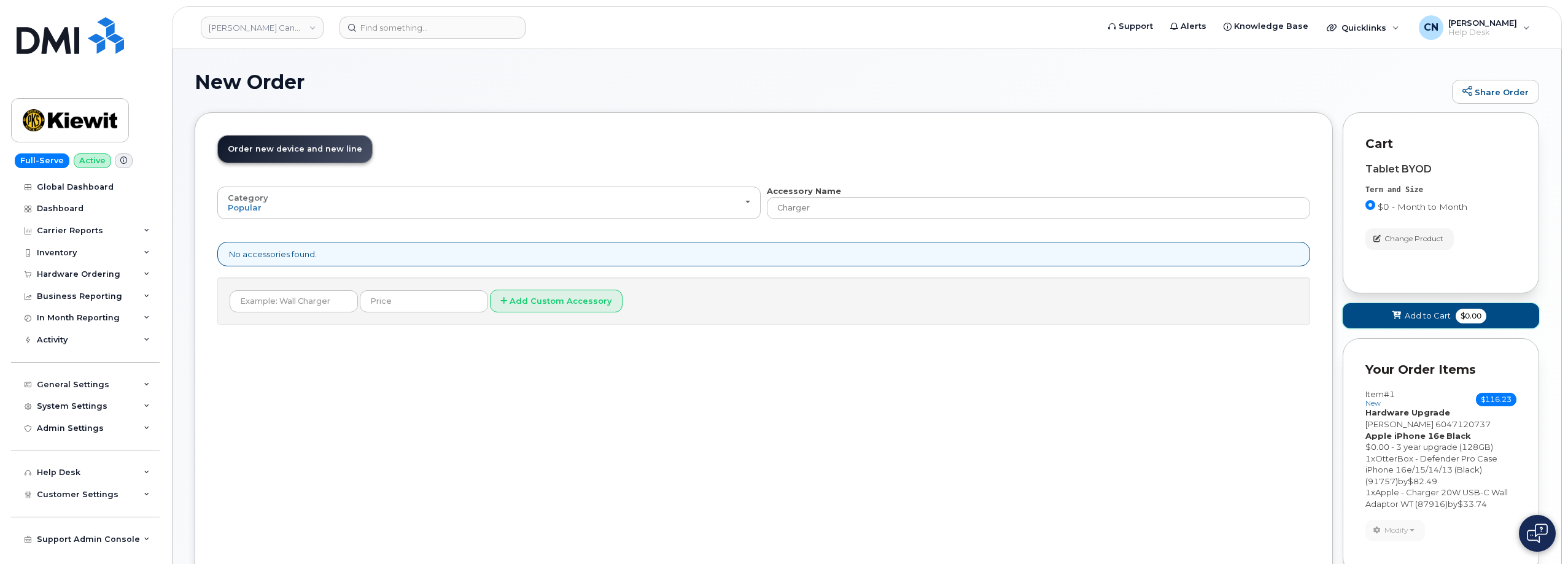
click at [1393, 316] on icon at bounding box center [1397, 316] width 9 height 8
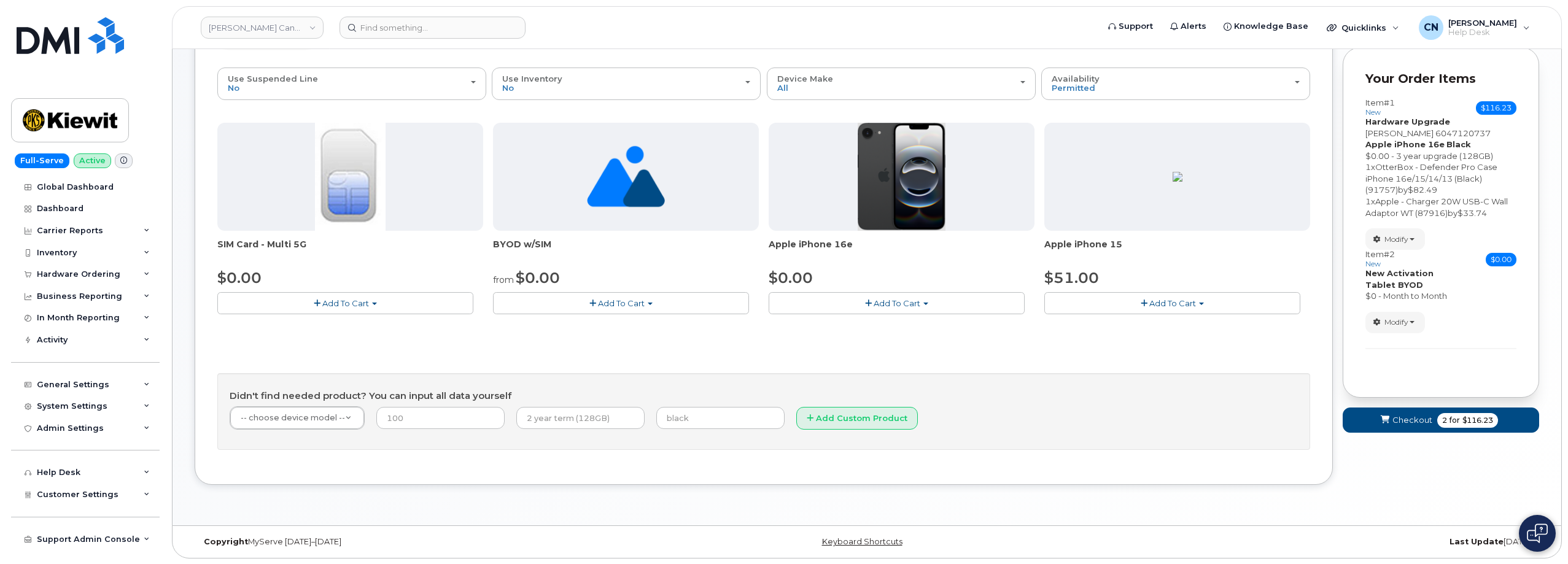
scroll to position [119, 0]
click at [1394, 413] on button "Checkout 2 for $116.23" at bounding box center [1441, 419] width 196 height 25
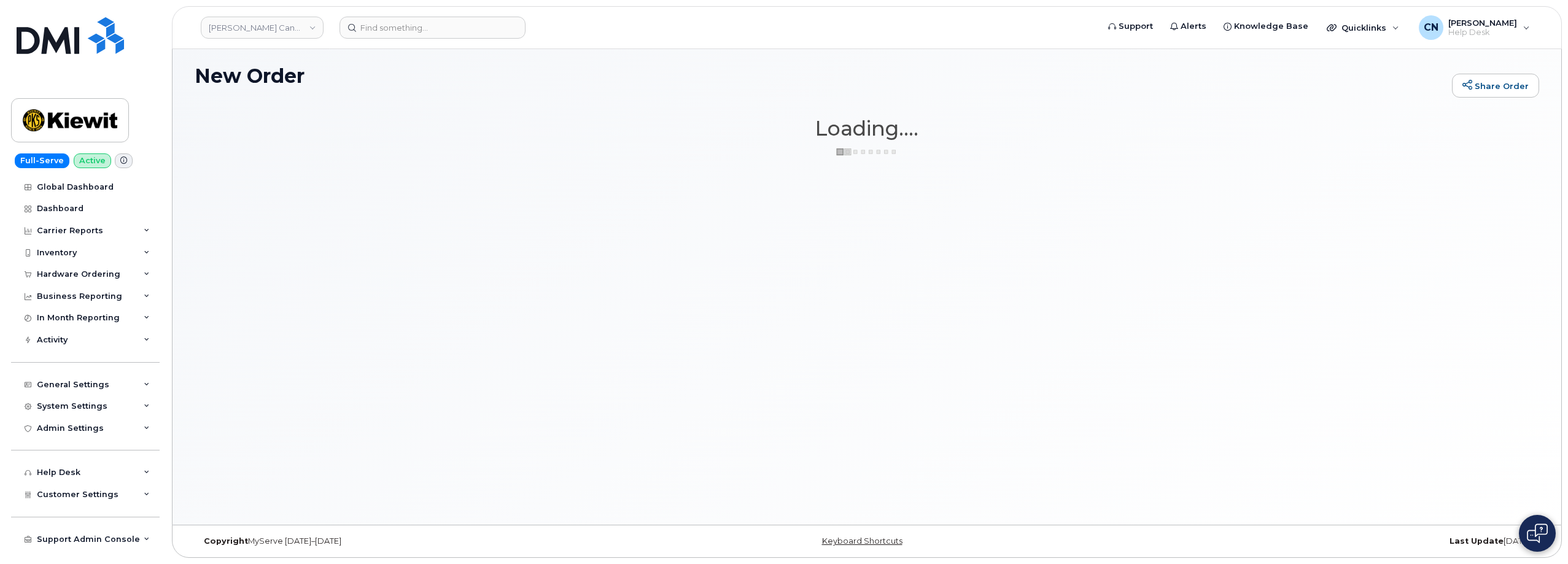
scroll to position [6, 0]
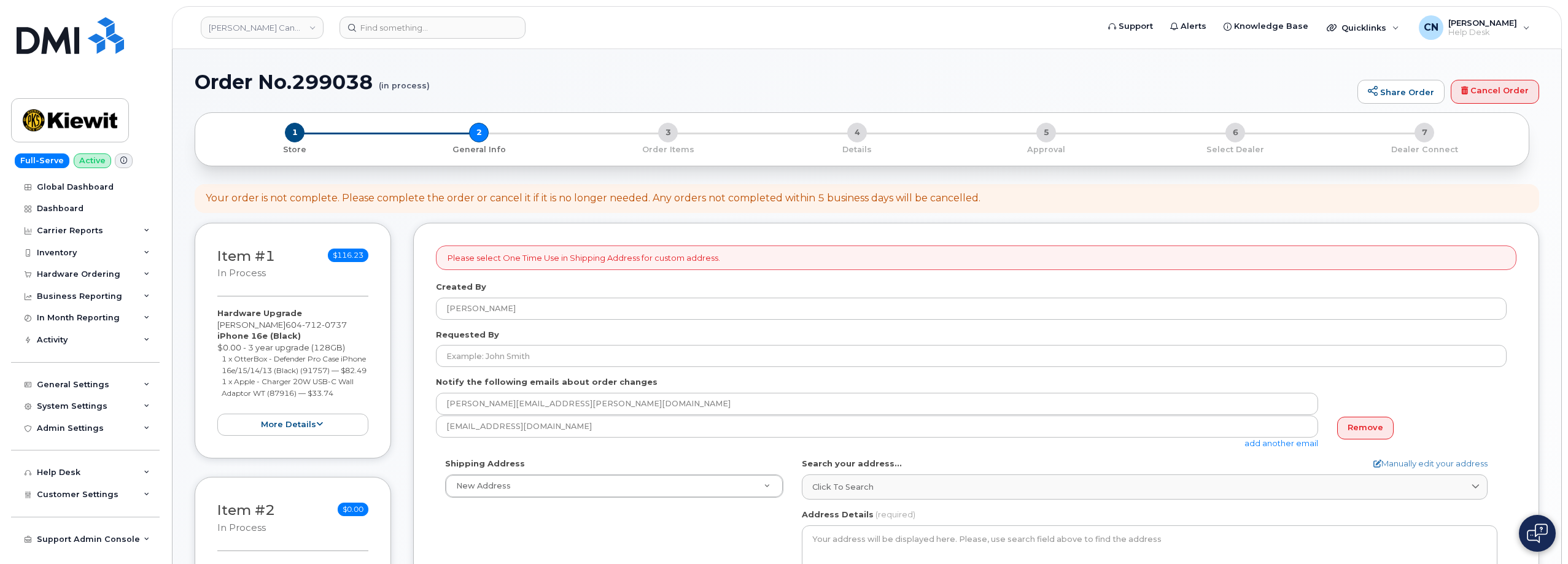
select select
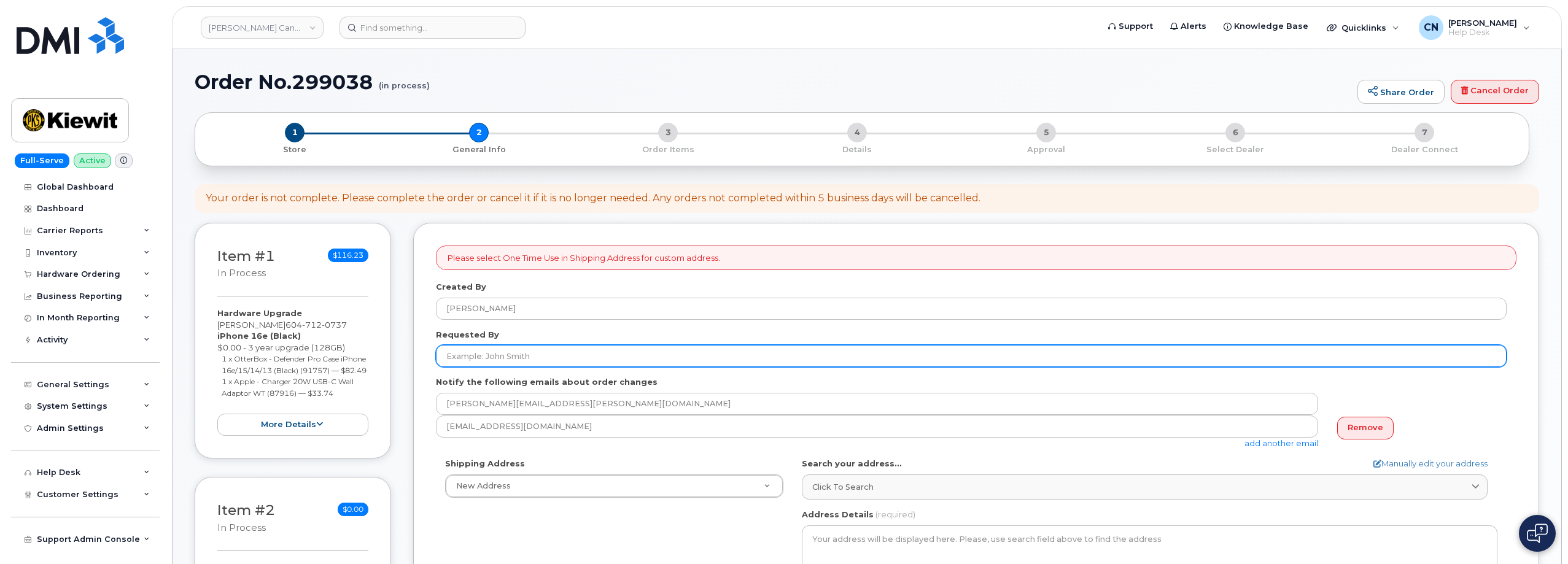
click at [532, 350] on input "Requested By" at bounding box center [971, 356] width 1070 height 22
click at [535, 357] on input "Requested By" at bounding box center [971, 356] width 1070 height 22
paste input "Juan Garcia Parra"
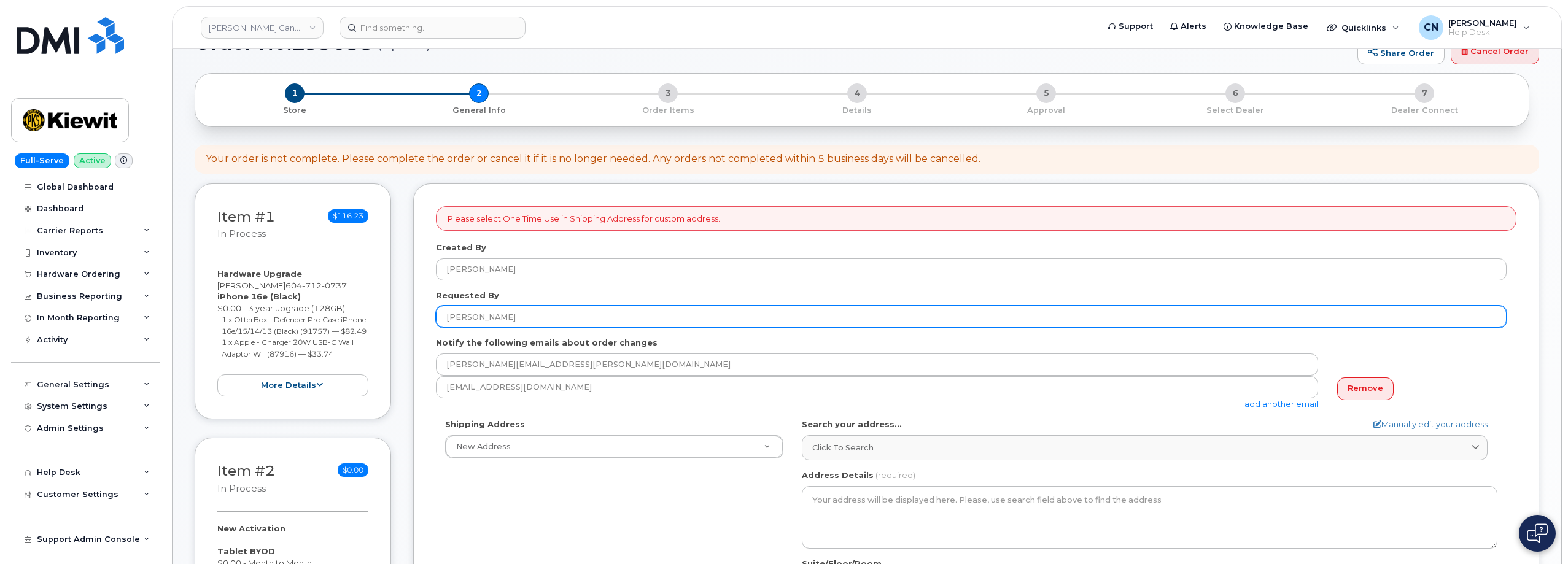
scroll to position [61, 0]
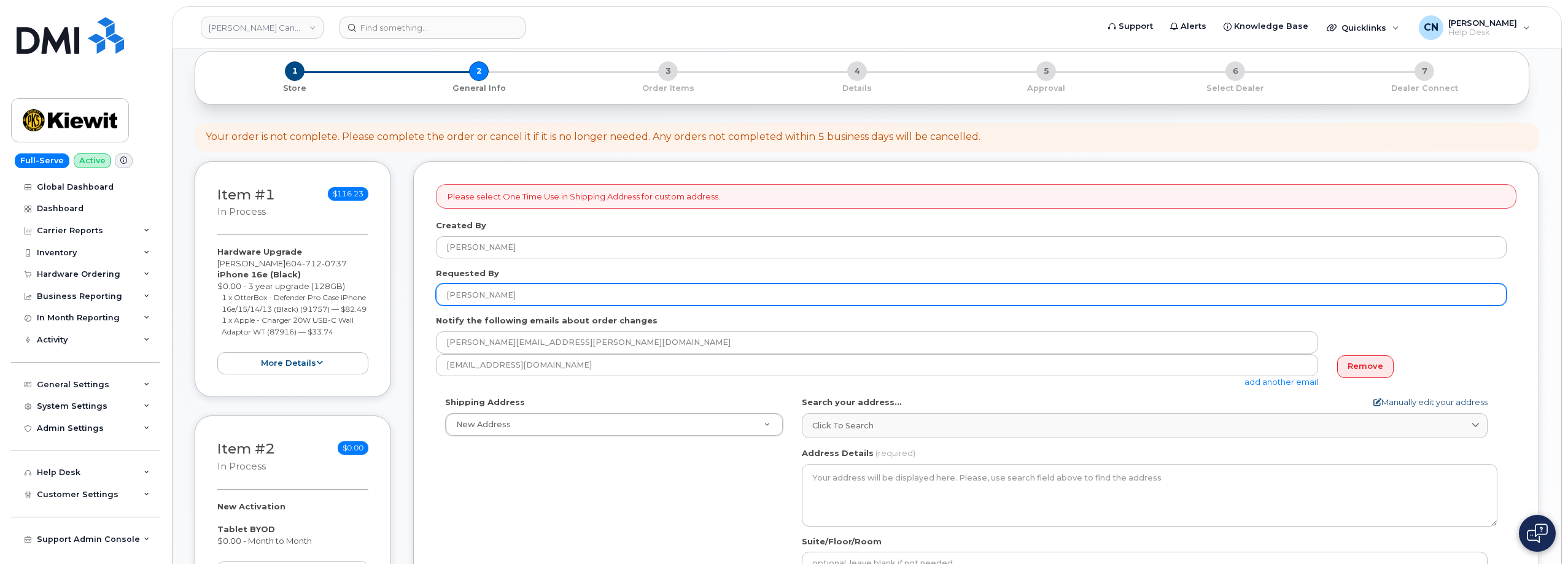
type input "Juan Garcia Parra"
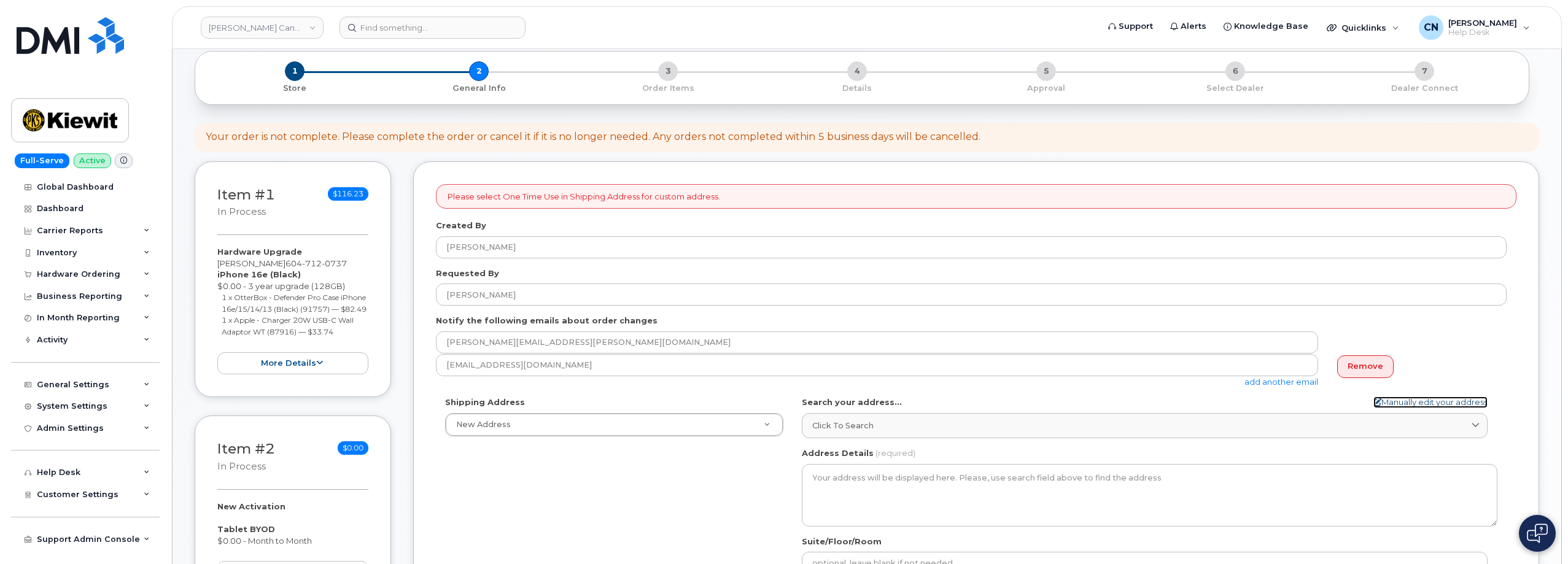
click at [1408, 404] on link "Manually edit your address" at bounding box center [1430, 402] width 114 height 12
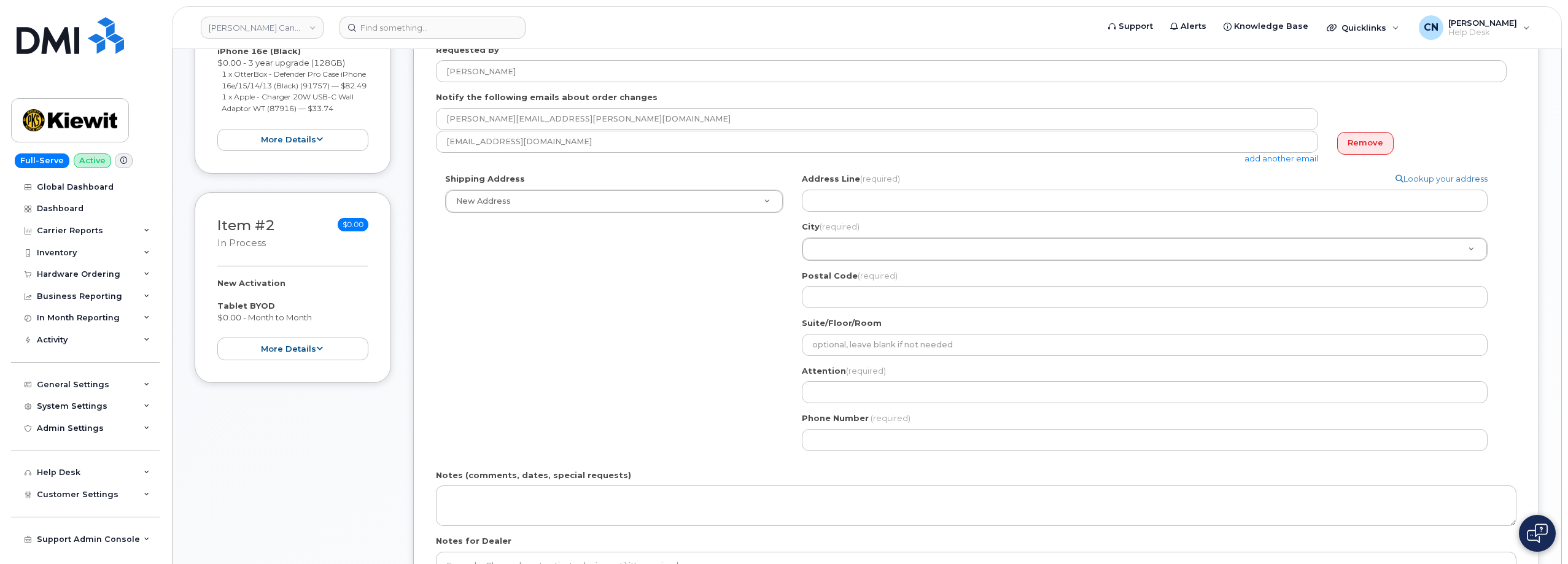
scroll to position [307, 0]
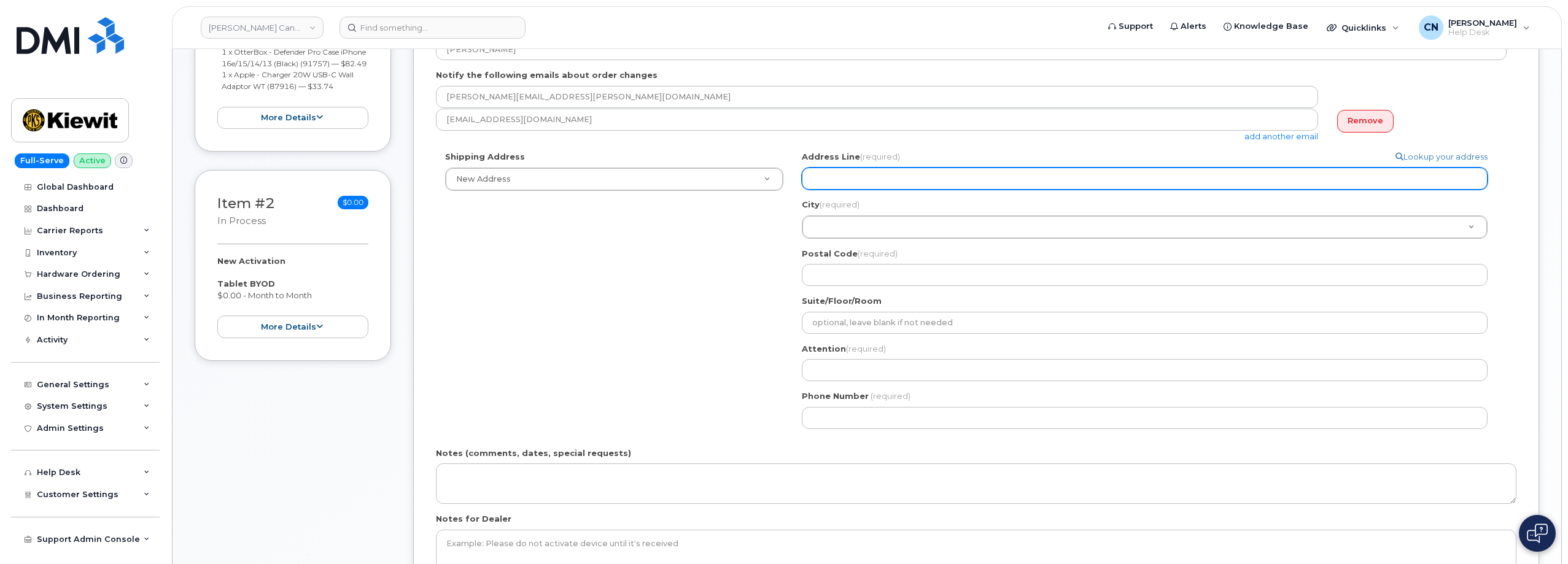
click at [843, 180] on input "Address Line (required)" at bounding box center [1144, 179] width 686 height 22
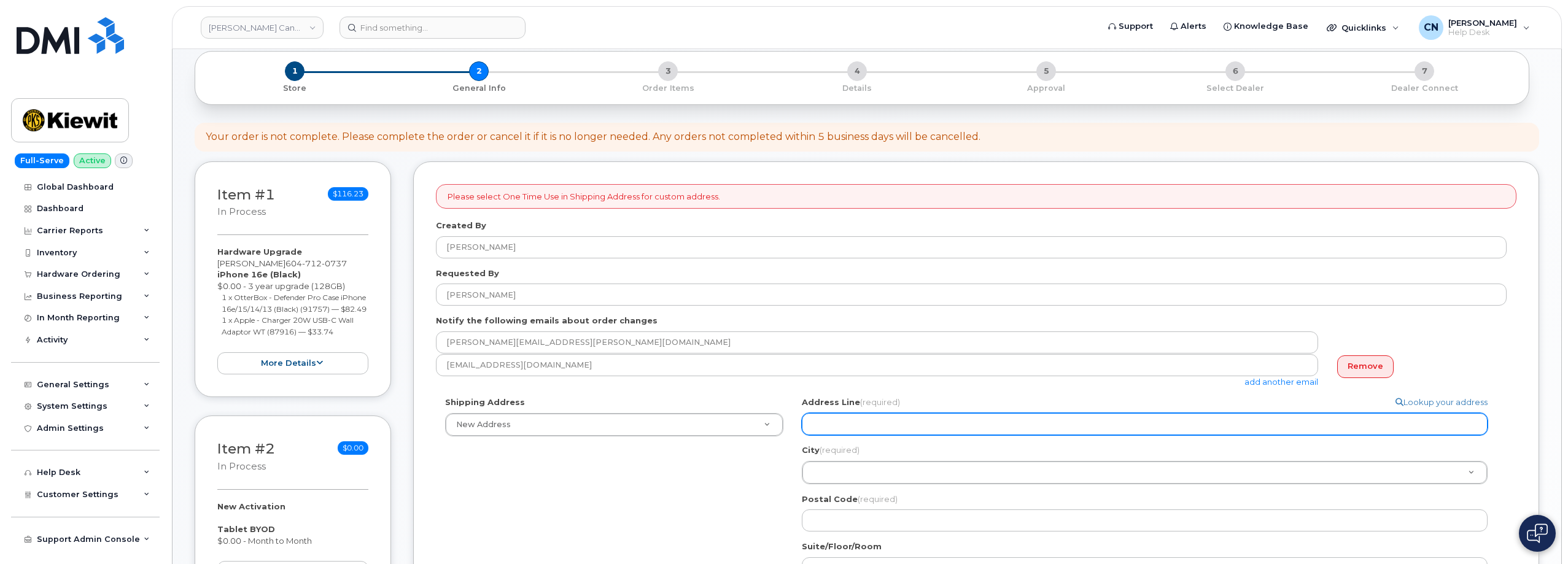
scroll to position [184, 0]
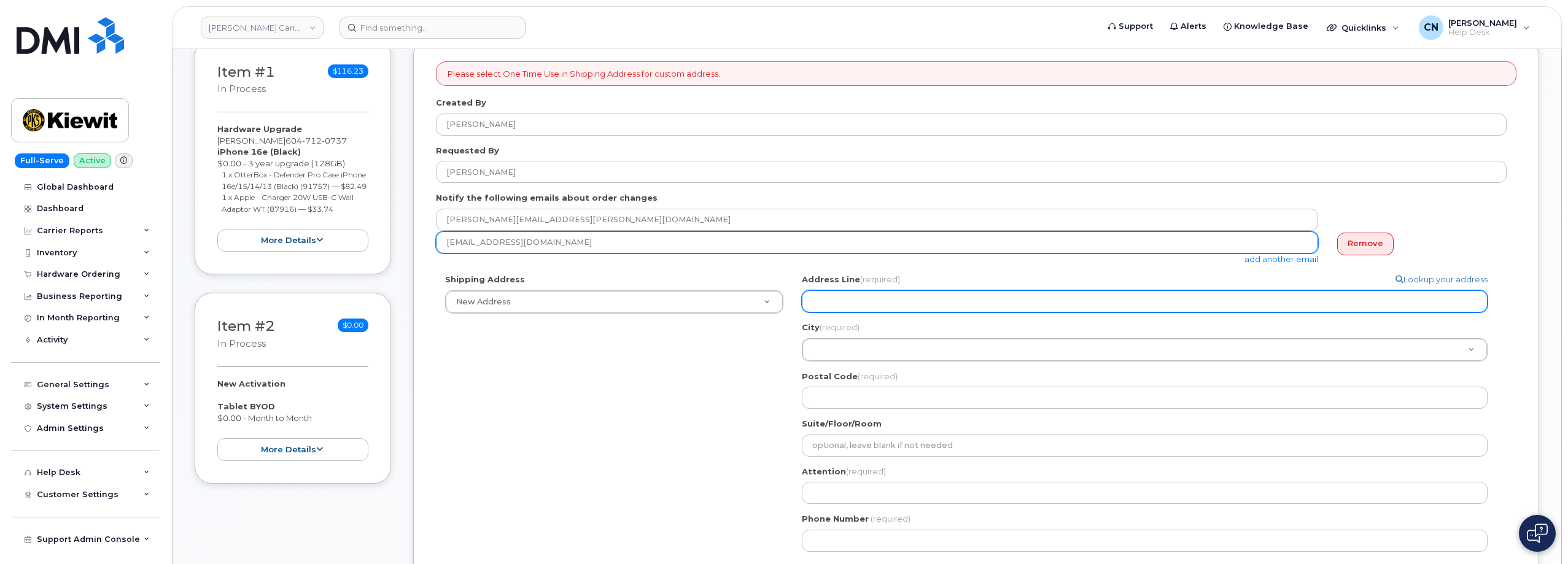
select select
type input "1"
select select
type input "14"
select select
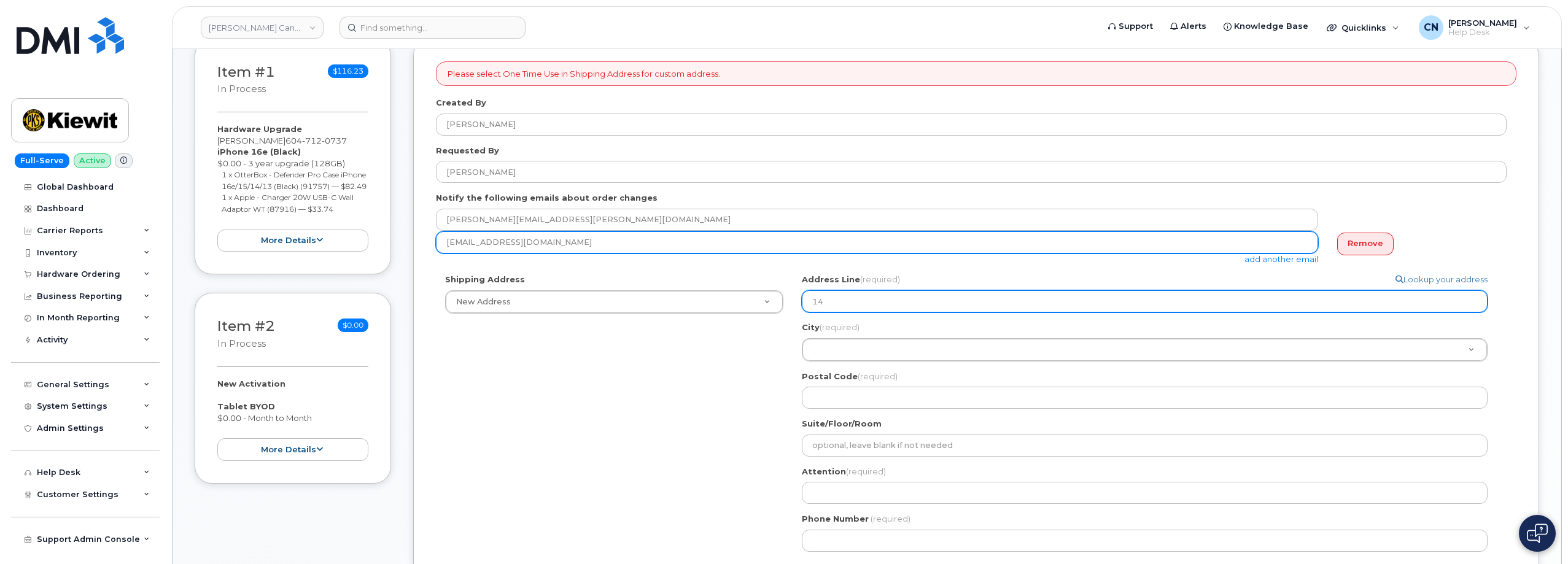
type input "14 J"
select select
type input "14 Ja"
select select
type input "14 Jar"
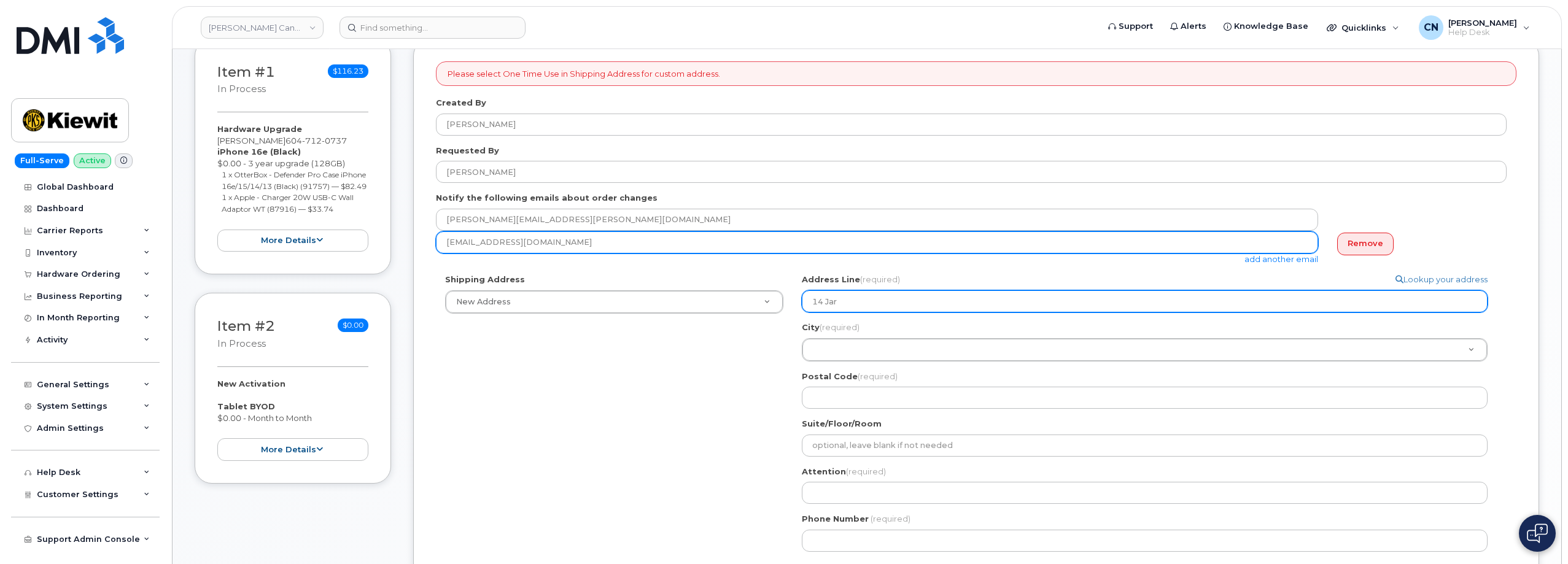
select select
type input "14 Ja"
select select
type input "14 J"
select select
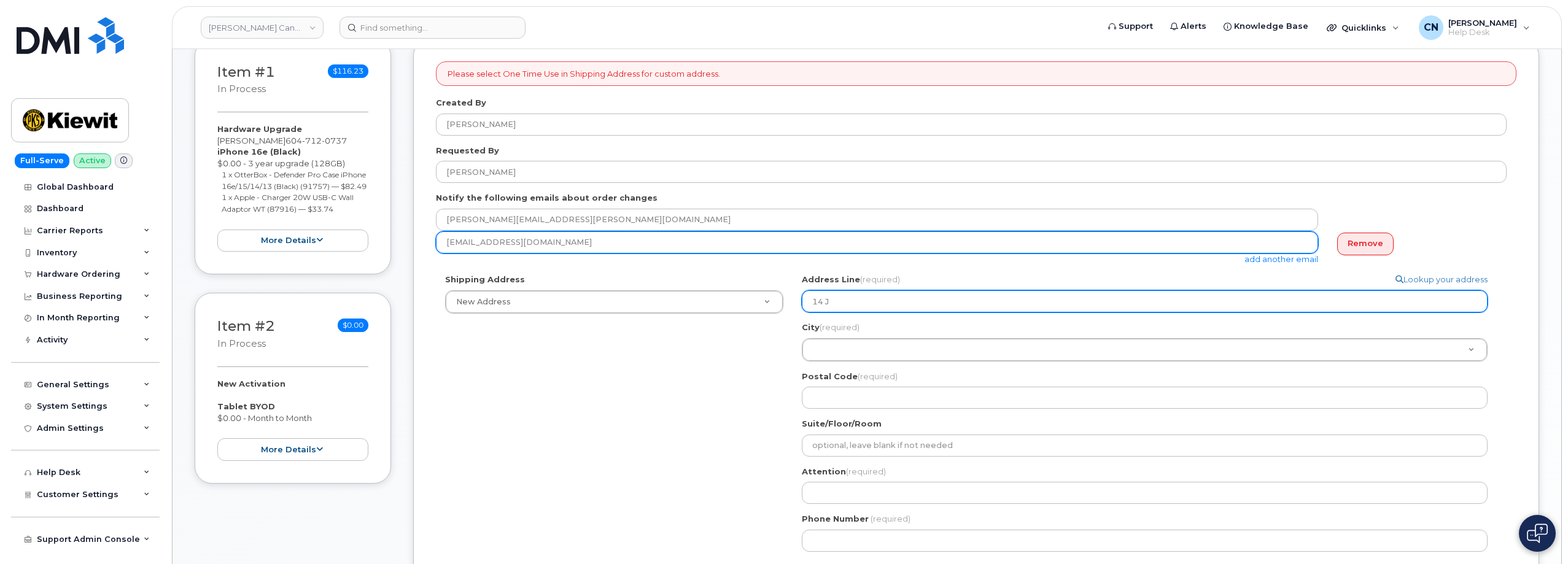
type input "14"
select select
type input "14 l"
select select
type input "14 lo"
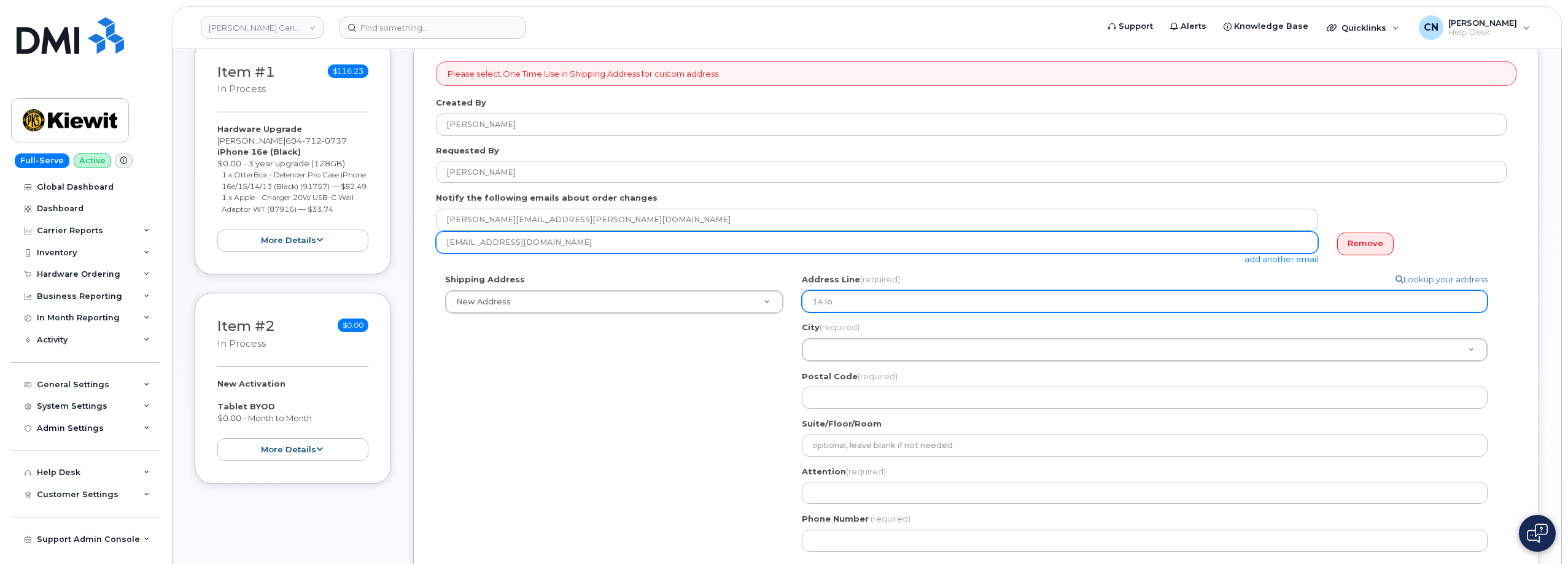
select select
type input "14 l"
select select
type input "14"
select select
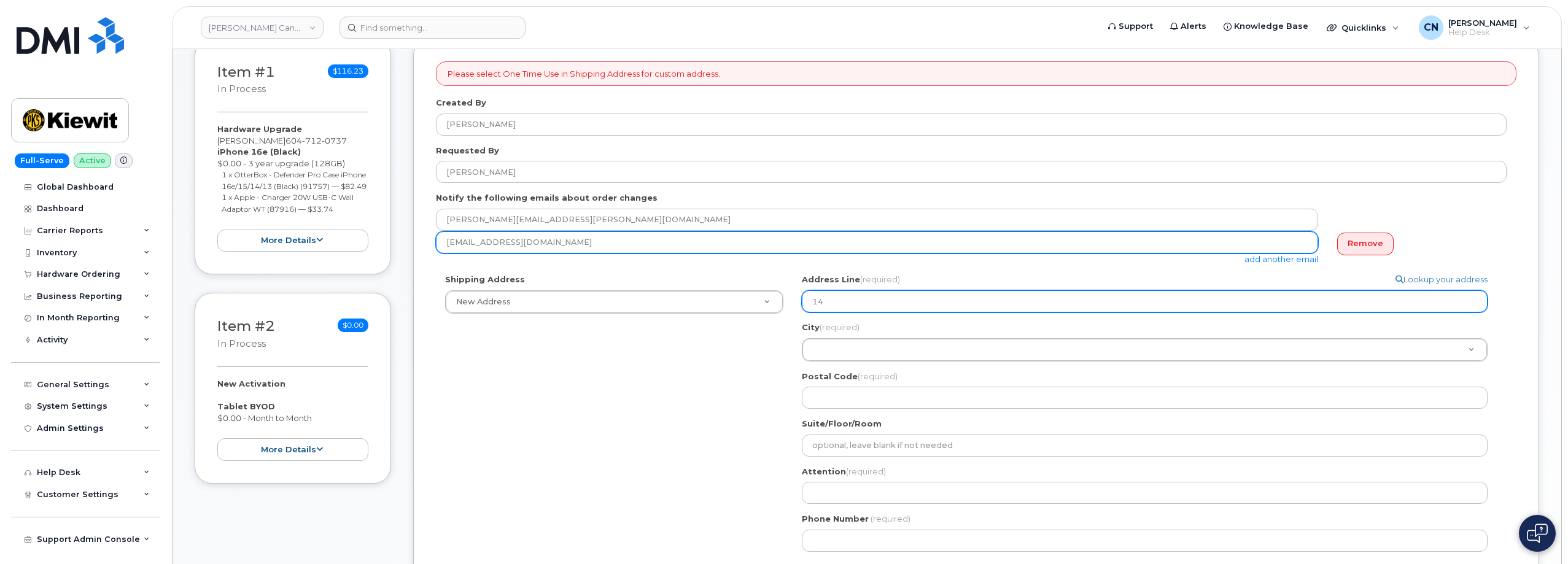
type input "14 L"
select select
type input "14 Lo"
select select
type input "14 Low"
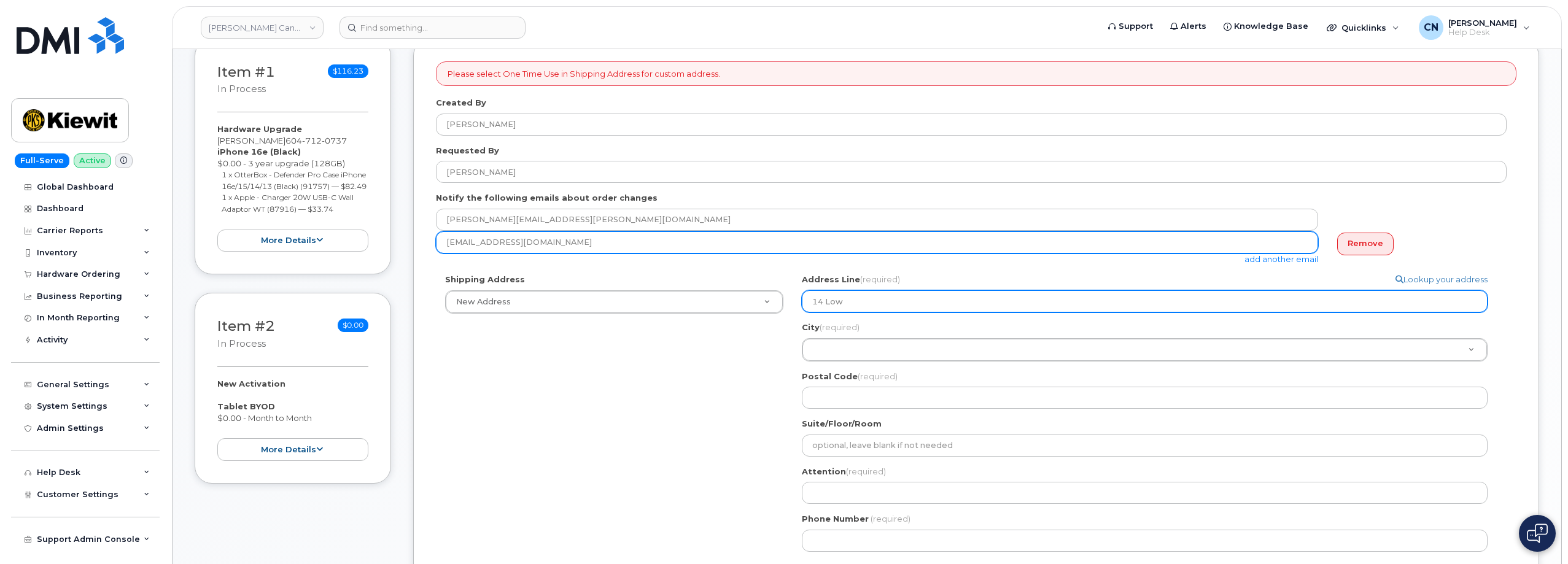
select select
type input "14 Lowe"
select select
type input "14 Lower"
select select
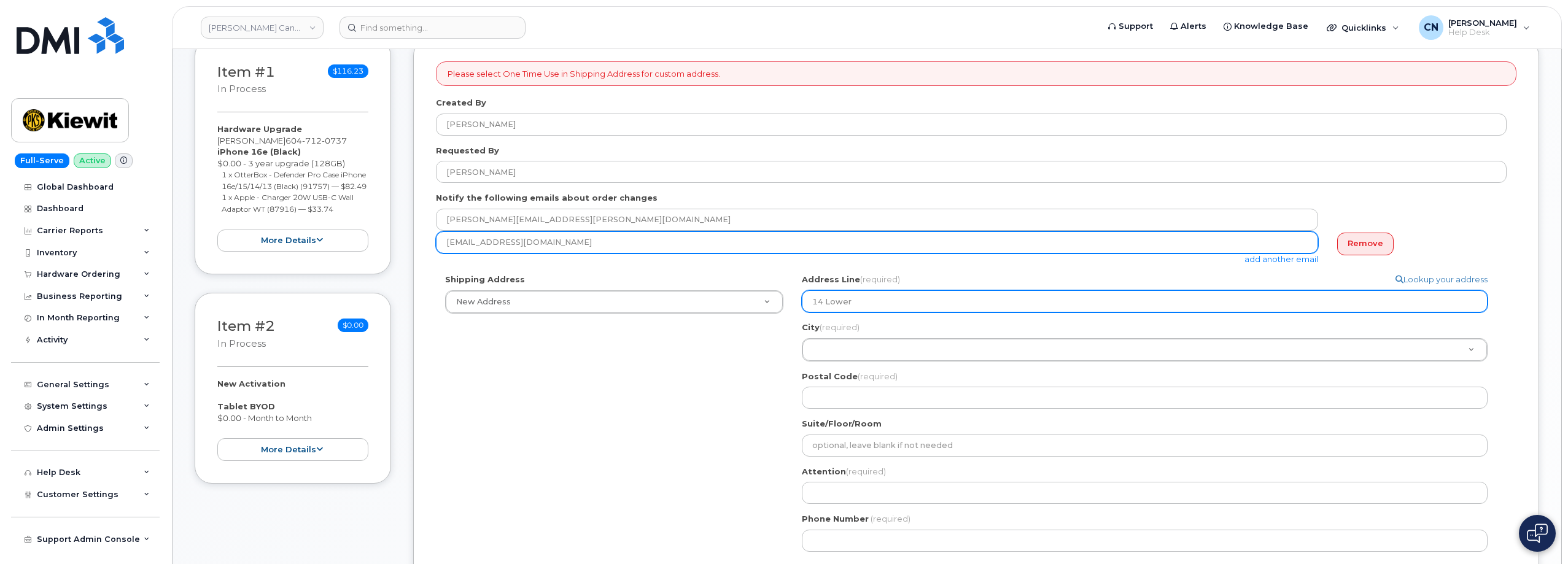
type input "14 Lower J"
select select
type input "14 Lower Ja"
select select
type input "14 Lower Jar"
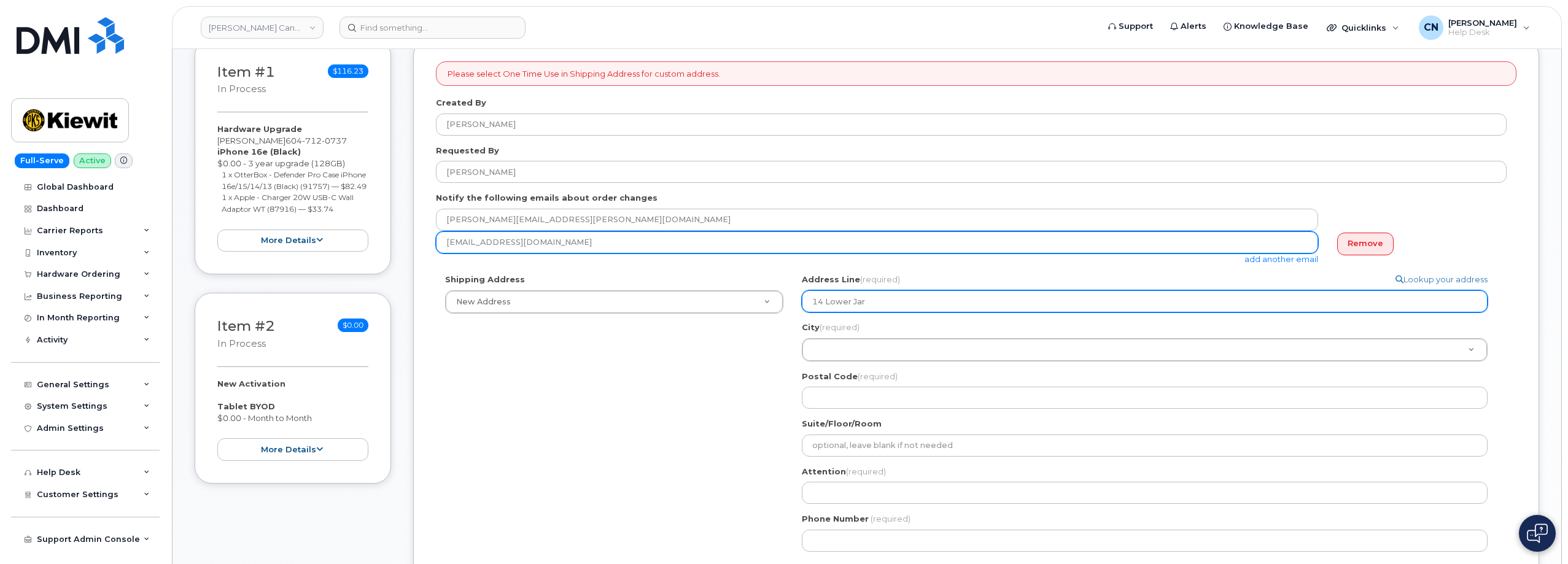
select select
type input "14 Lower Jarv"
select select
type input "14 Lower Jarvi"
select select
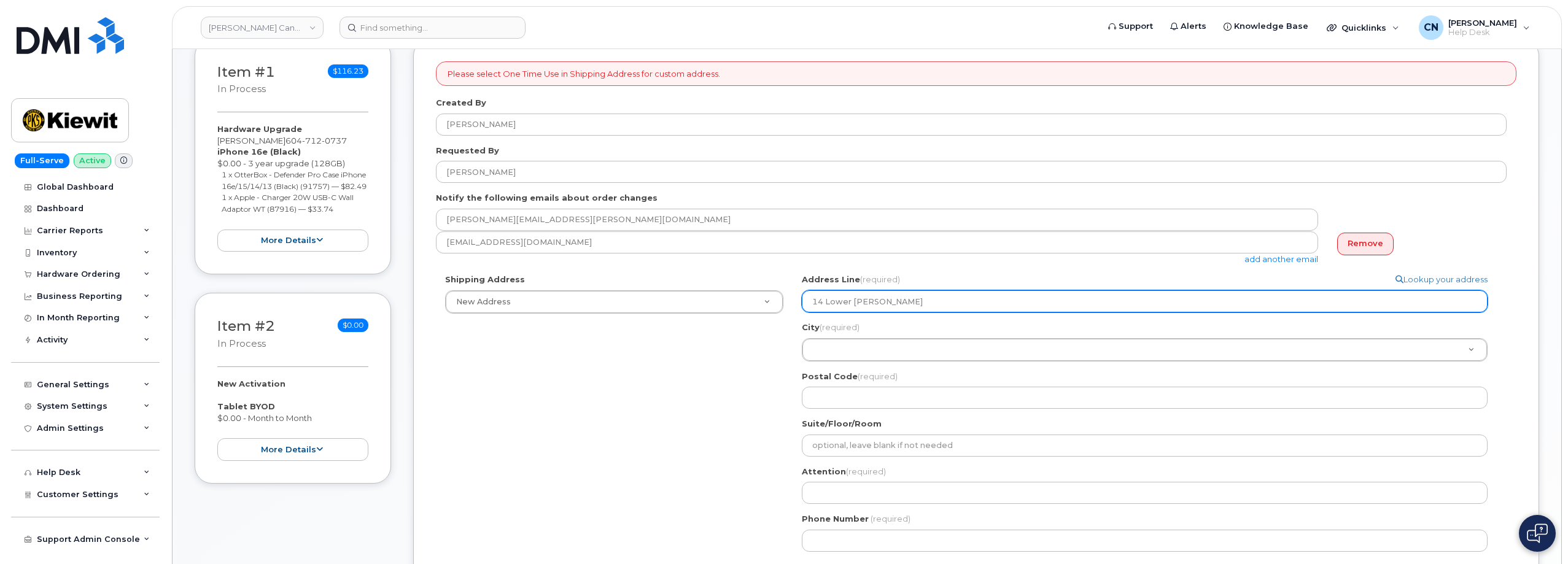
type input "14 Lower Jarvis"
select select
type input "14 Lower Jarvis S"
select select
type input "14 Lower Jarvis St"
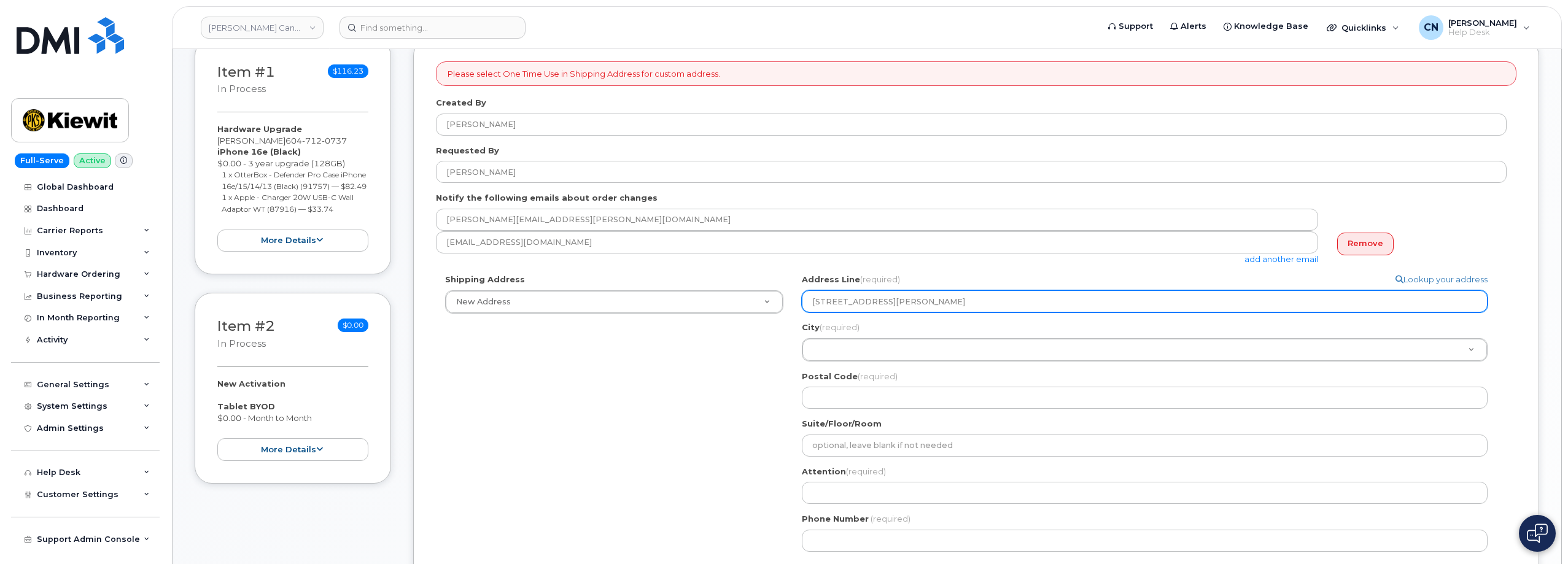
select select
type input "14 Lower Jarvis Str"
select select
type input "14 Lower Jarvis Stre"
select select
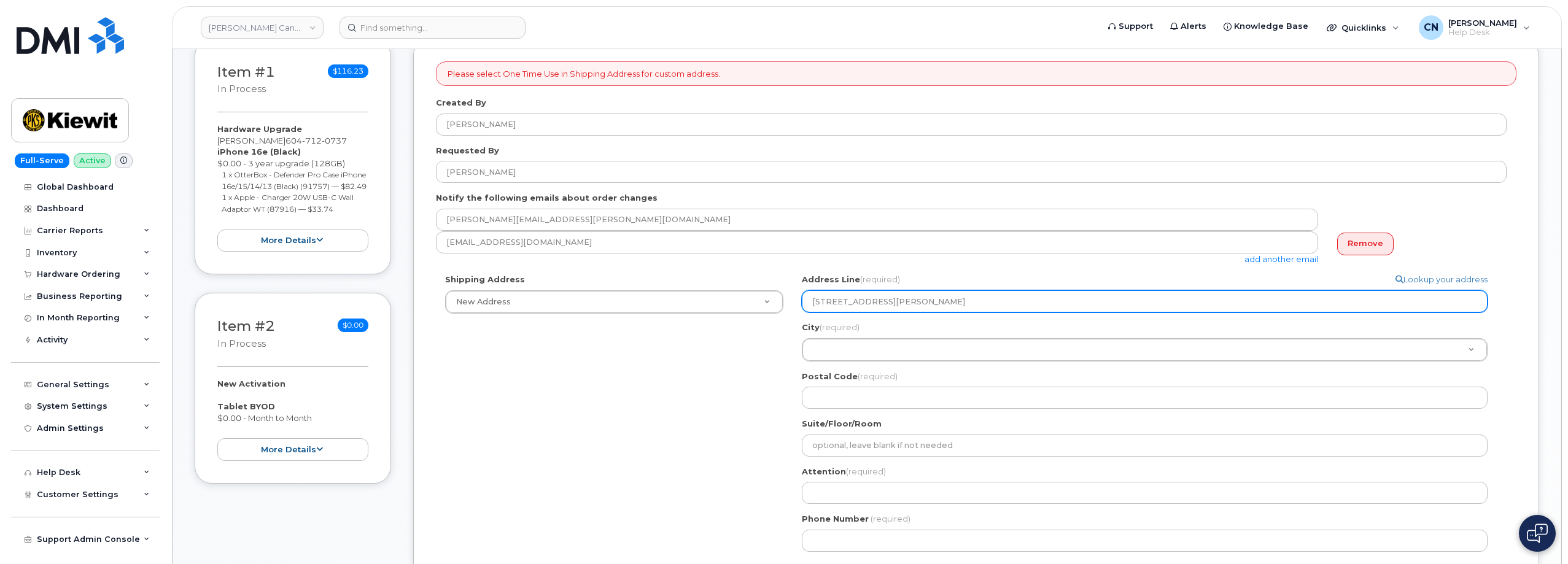
type input "14 Lower Jarvis Stree"
select select
drag, startPoint x: 928, startPoint y: 303, endPoint x: 822, endPoint y: 303, distance: 106.0
click at [782, 299] on div "Shipping Address New Address New Address 4333 Still Creek Drive 2 D'hampton Gar…" at bounding box center [971, 417] width 1070 height 286
type input "14 Lower Jarvis Street"
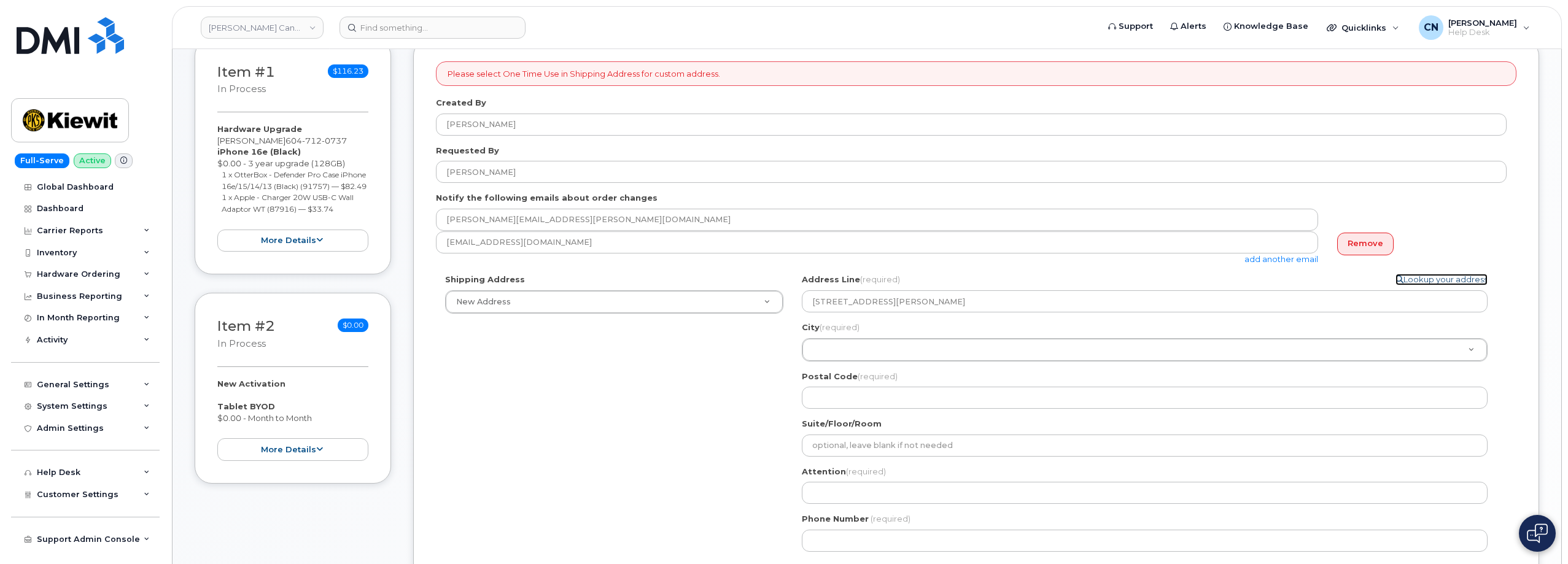
drag, startPoint x: 1444, startPoint y: 276, endPoint x: 1354, endPoint y: 289, distance: 90.9
click at [1444, 277] on link "Lookup your address" at bounding box center [1441, 280] width 92 height 12
select select
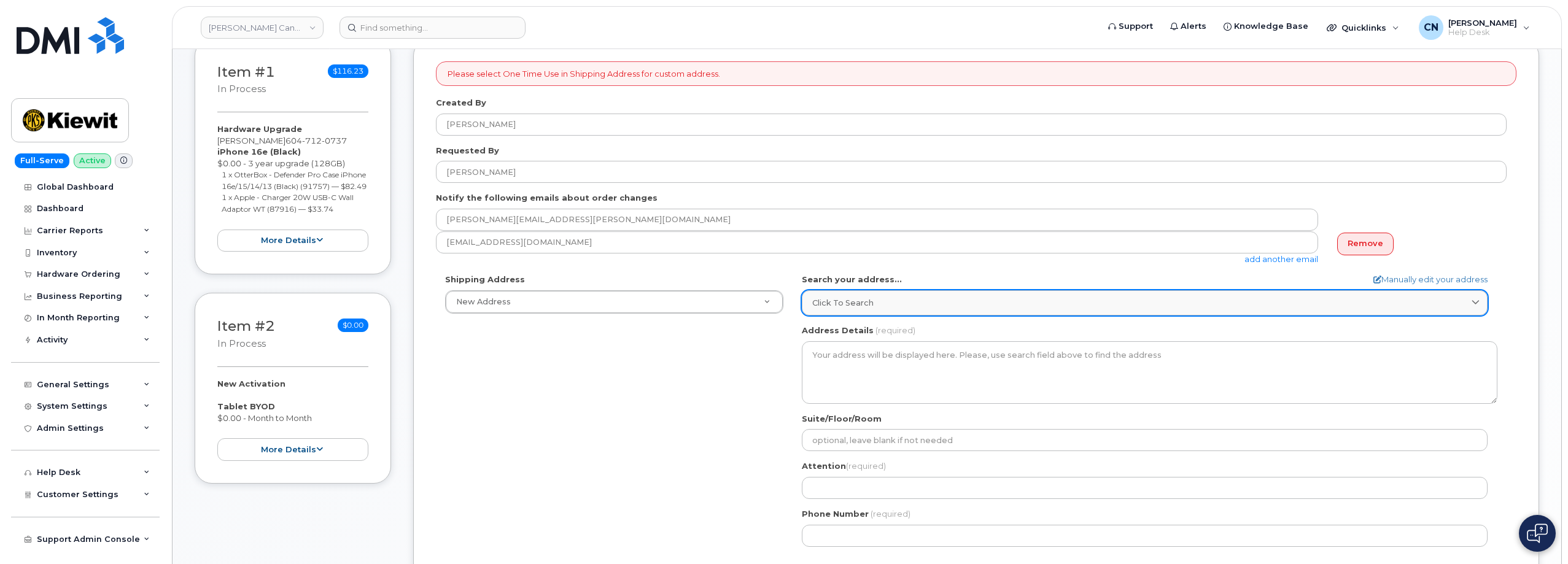
drag, startPoint x: 1109, startPoint y: 301, endPoint x: 1090, endPoint y: 298, distance: 19.2
click at [1092, 299] on div "Click to search" at bounding box center [1144, 302] width 665 height 12
paste input "14 Lower Jarvis Street"
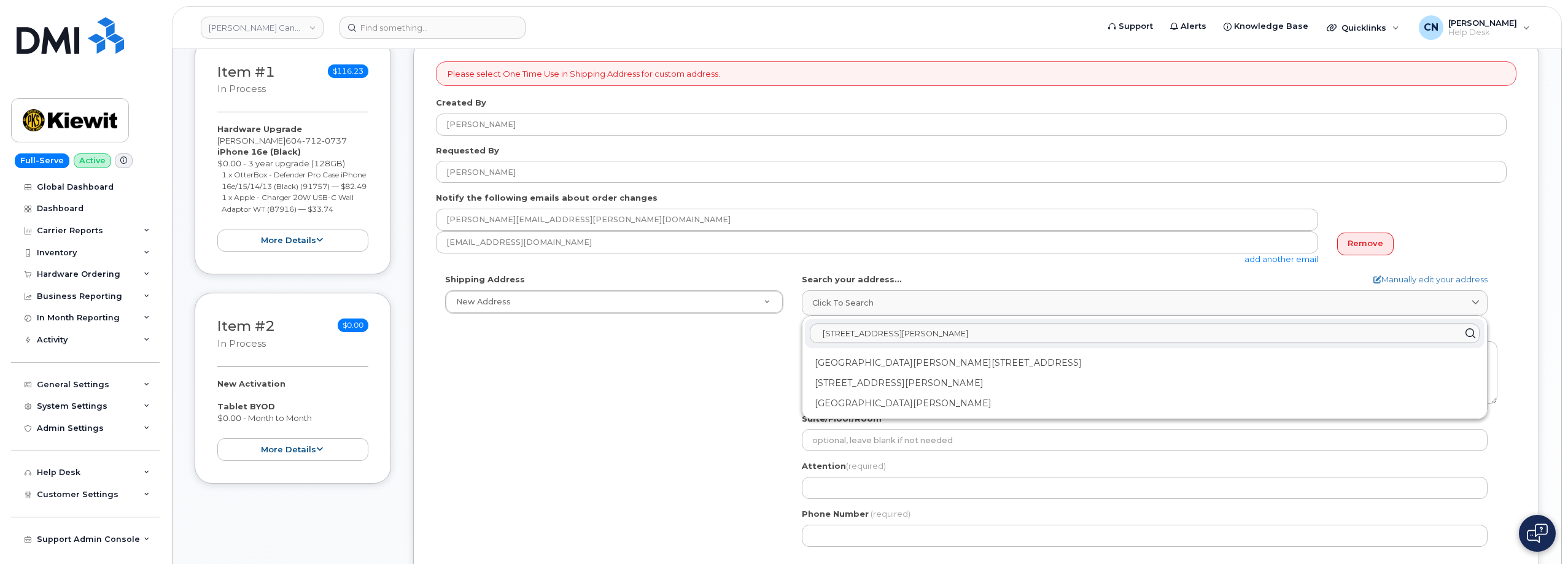
type input "14 Lower Jarvis Street"
click at [685, 440] on div "Shipping Address New Address New Address 4333 Still Creek Drive 2 D'hampton Gar…" at bounding box center [971, 415] width 1070 height 282
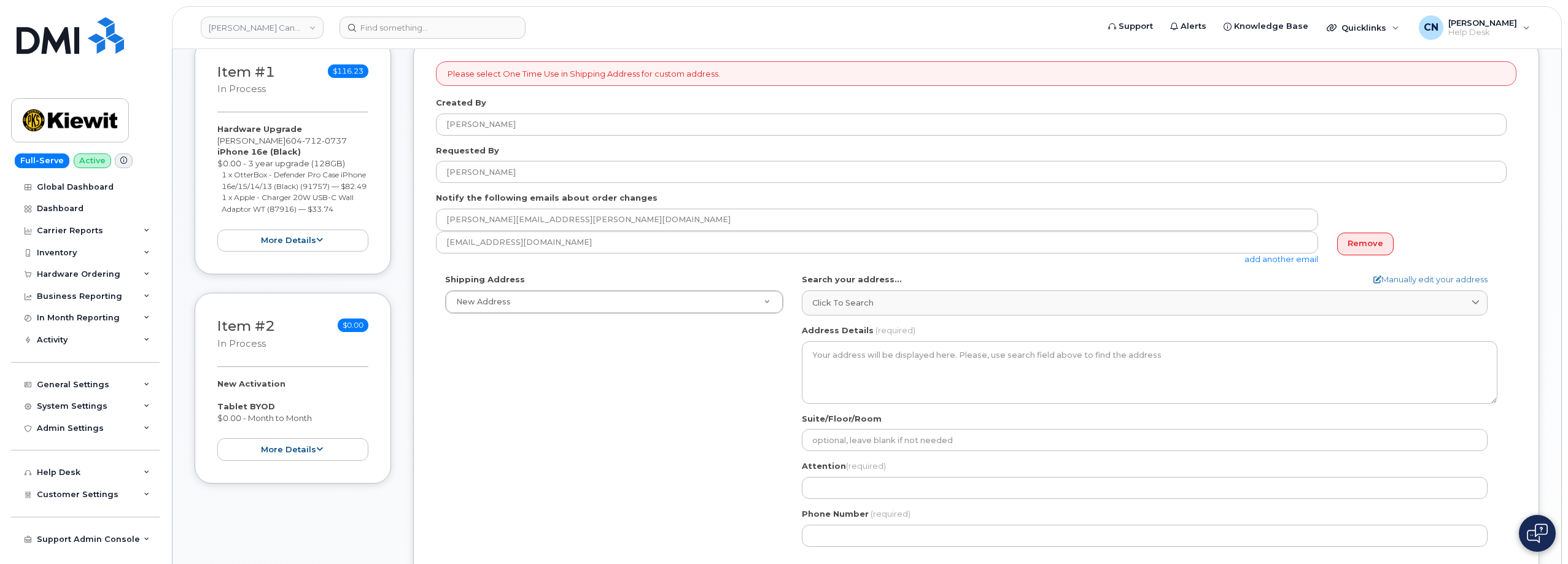
click at [1428, 271] on form "Please select One Time Use in Shipping Address for custom address. Created By C…" at bounding box center [976, 390] width 1080 height 658
click at [1422, 278] on link "Manually edit your address" at bounding box center [1430, 280] width 114 height 12
select select
type input "14 Lower Jarvis Street"
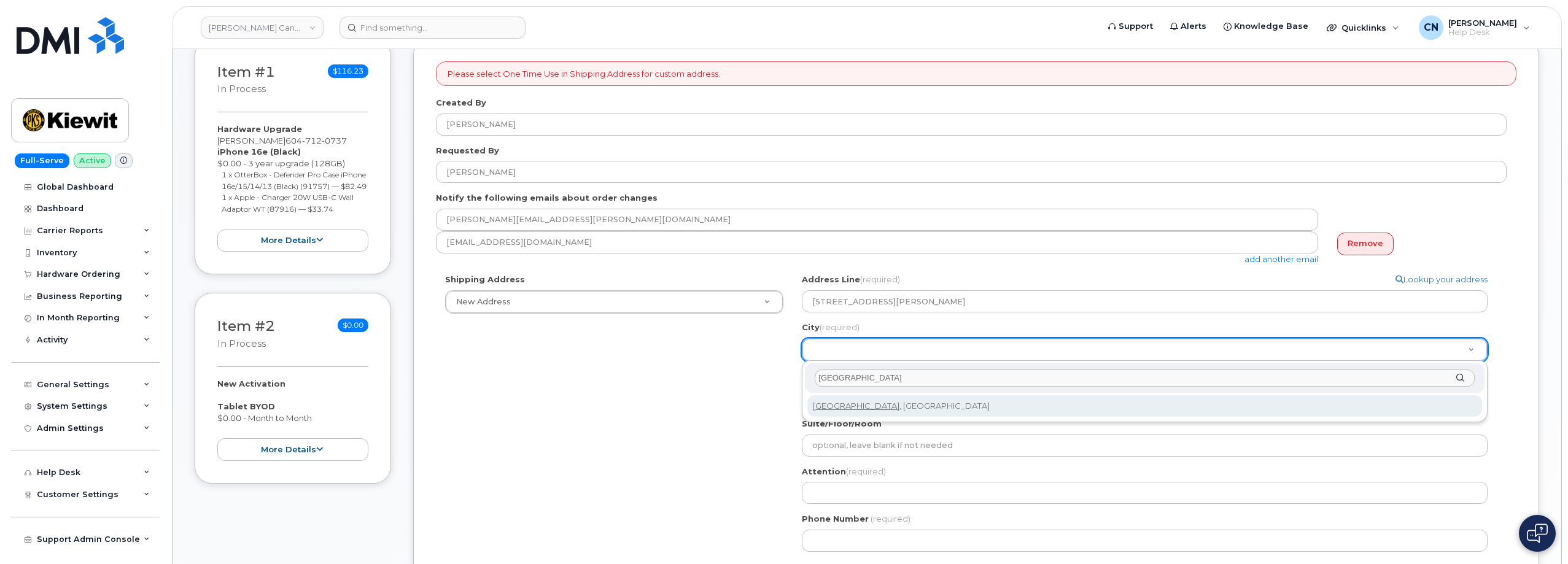
type input "Toronto"
select select
type input "4934"
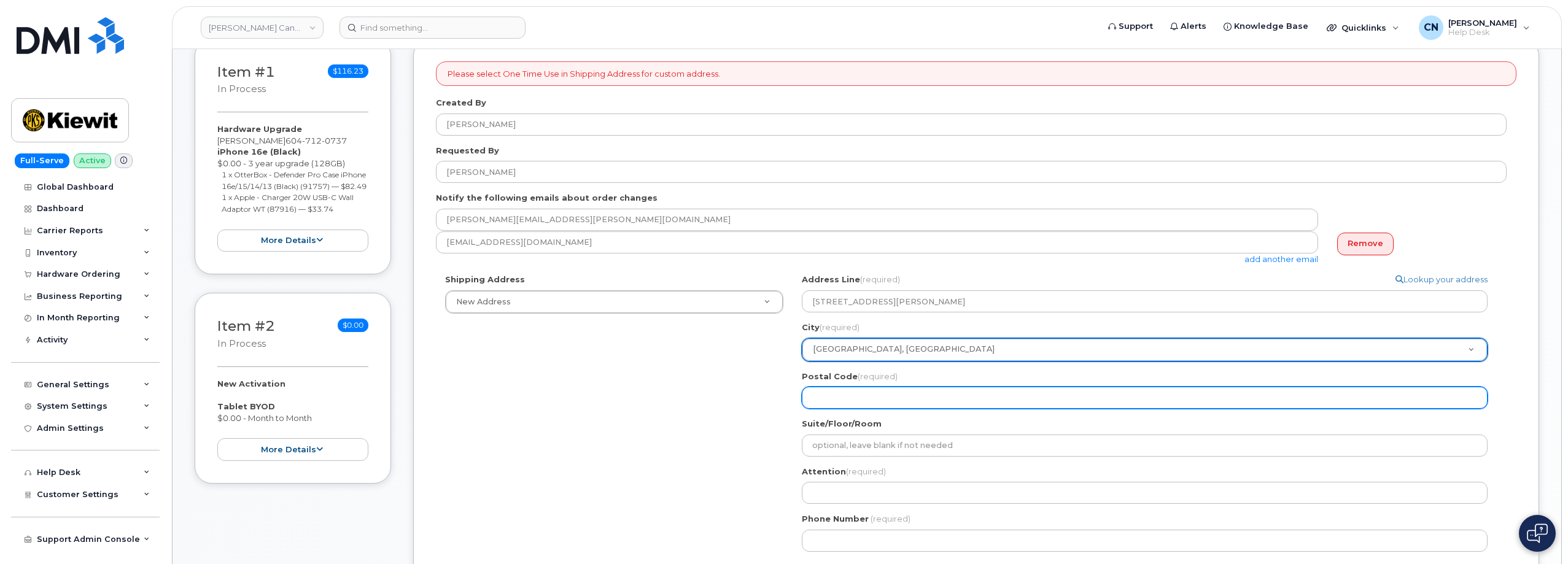
click at [829, 402] on input "Postal Code (required)" at bounding box center [1144, 398] width 686 height 22
select select
type input "M"
select select
type input "M5"
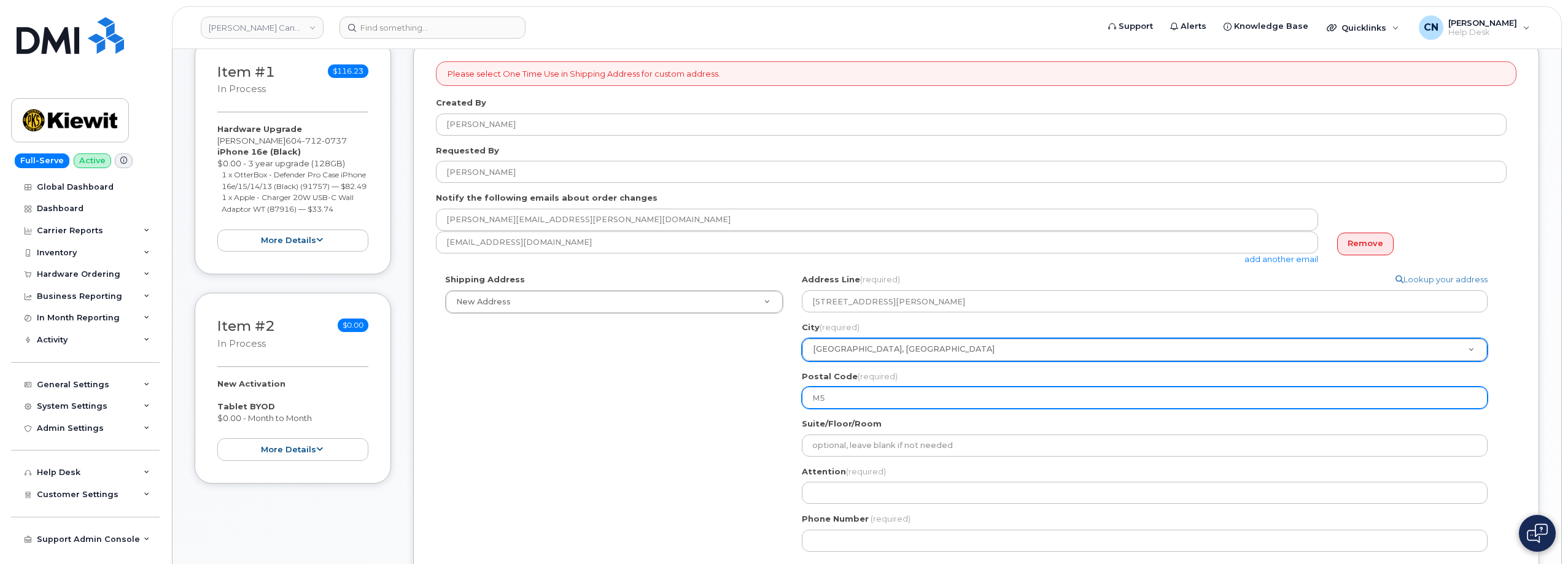
select select
type input "M5E"
select select
type input "M5E 1"
select select
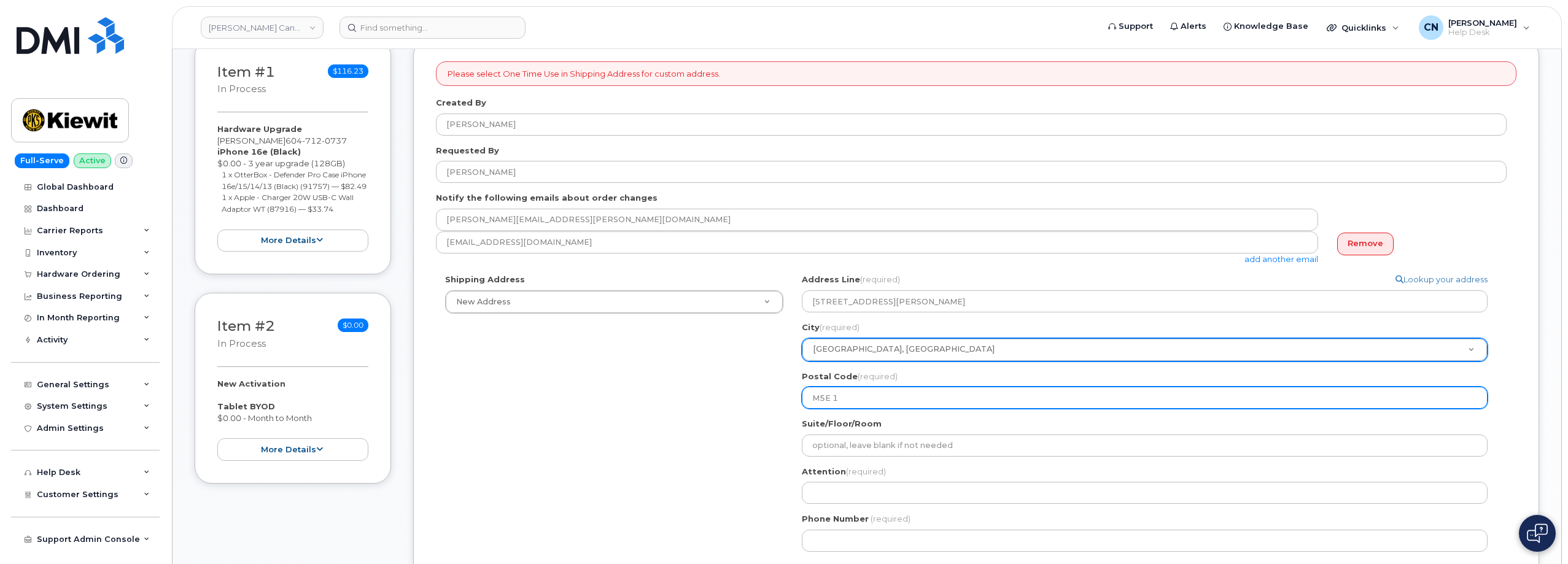
type input "M5E 1N"
select select
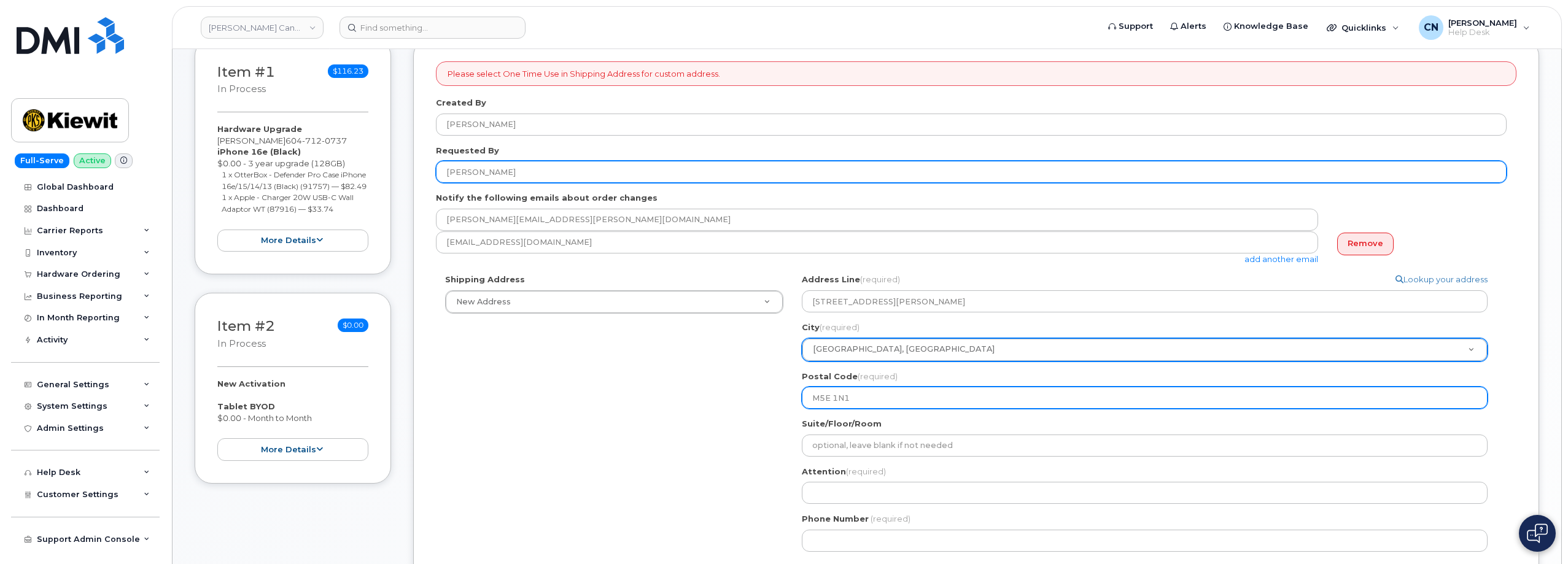
type input "M5E 1N1"
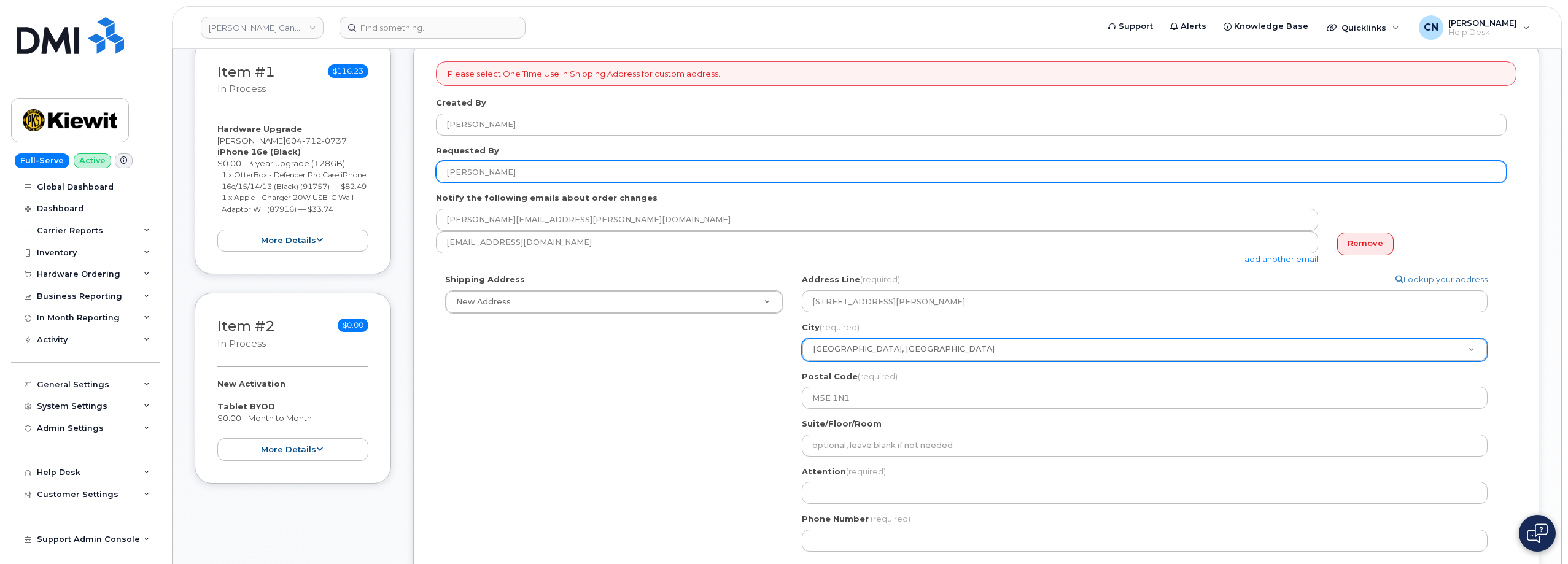
drag, startPoint x: 533, startPoint y: 169, endPoint x: 440, endPoint y: 166, distance: 93.0
click at [440, 166] on input "[PERSON_NAME]" at bounding box center [971, 172] width 1070 height 22
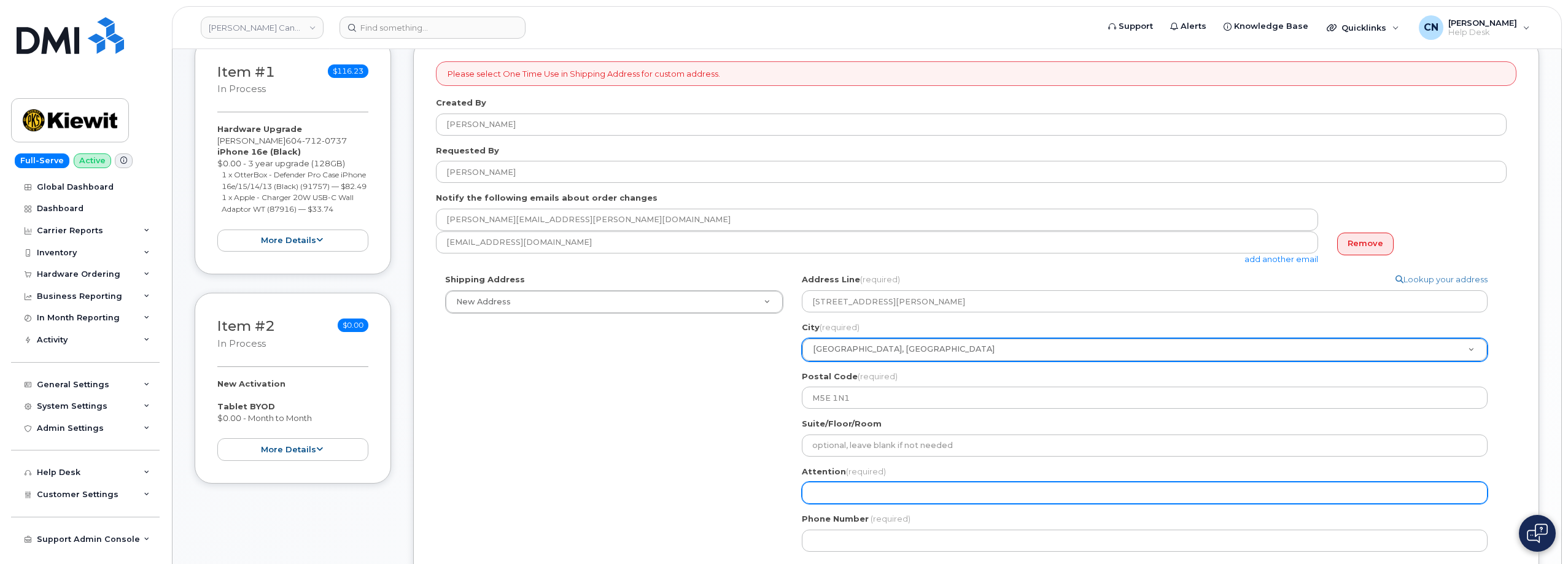
click at [854, 490] on input "Attention (required)" at bounding box center [1144, 493] width 686 height 22
paste input "[PERSON_NAME]"
select select
type input "[PERSON_NAME]"
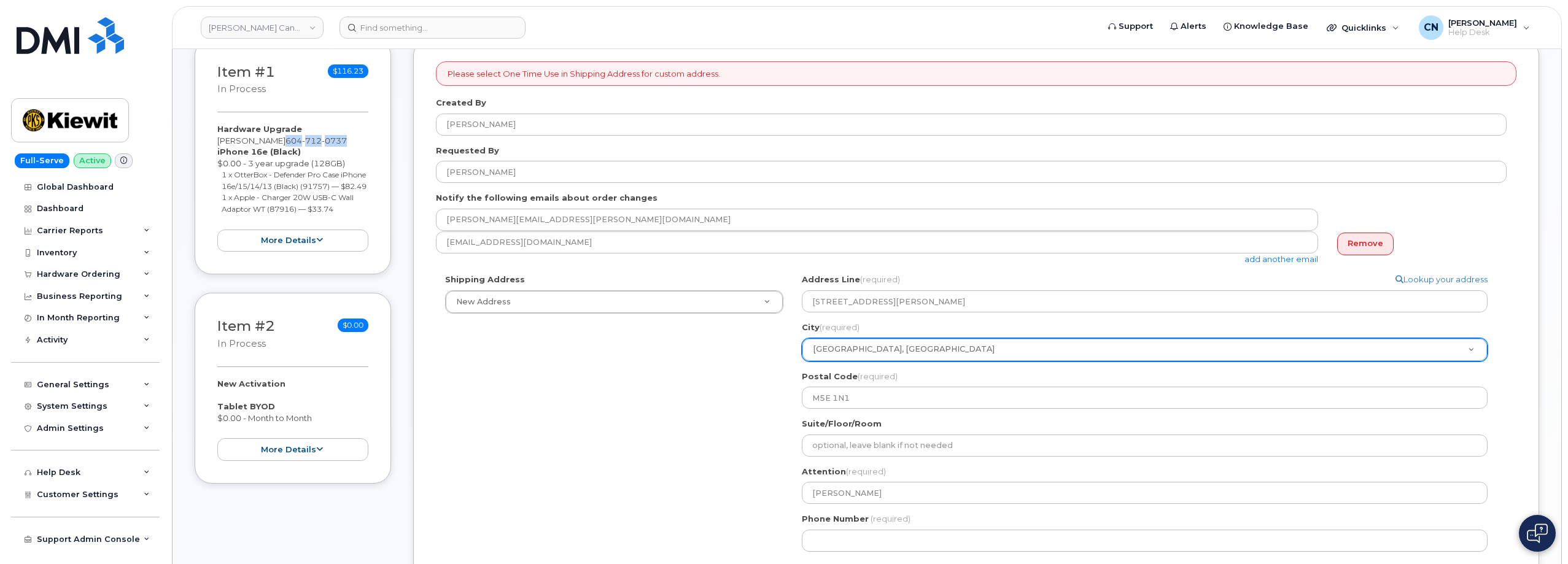
drag, startPoint x: 263, startPoint y: 141, endPoint x: 555, endPoint y: 301, distance: 333.0
click at [333, 142] on div "Hardware Upgrade Juan Parra 604 712 0737 iPhone 16e (Black) $0.00 - 3 year upgr…" at bounding box center [293, 188] width 151 height 129
copy span "604 712 0737"
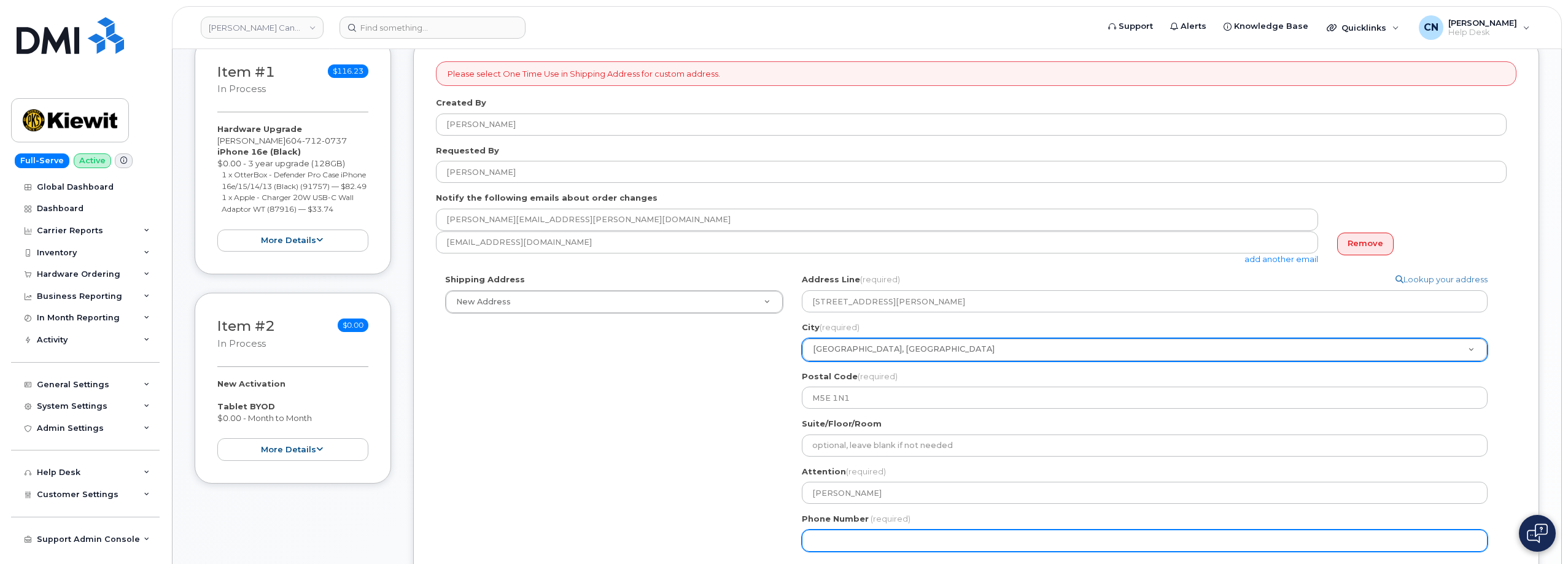
drag, startPoint x: 879, startPoint y: 549, endPoint x: 885, endPoint y: 548, distance: 6.1
click at [880, 549] on input "Phone Number" at bounding box center [1144, 541] width 686 height 22
paste input "6047120737"
select select
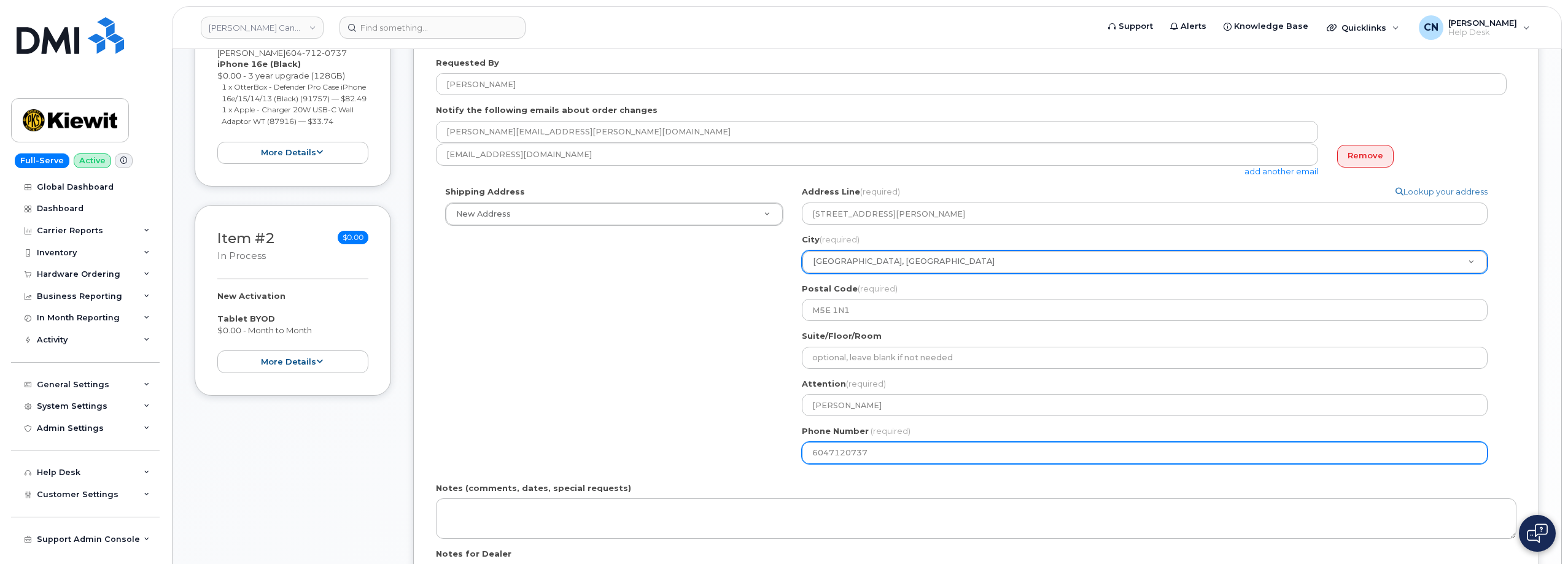
scroll to position [368, 0]
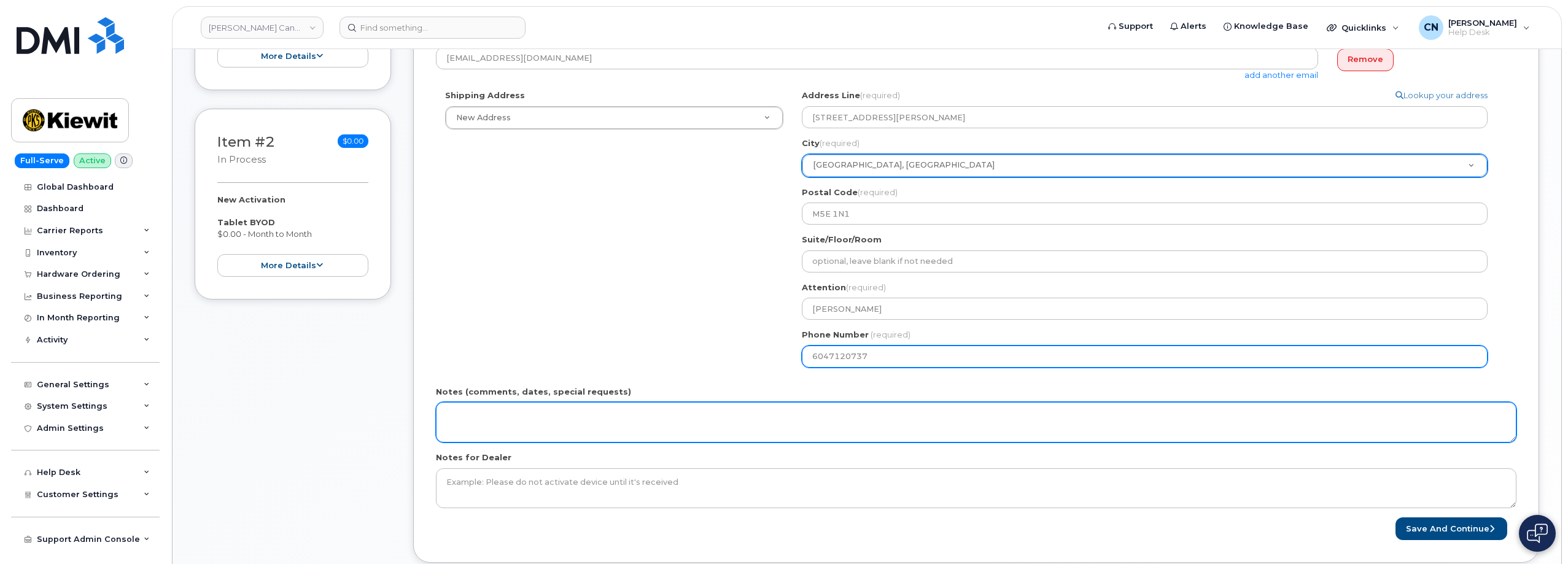
type input "6047120737"
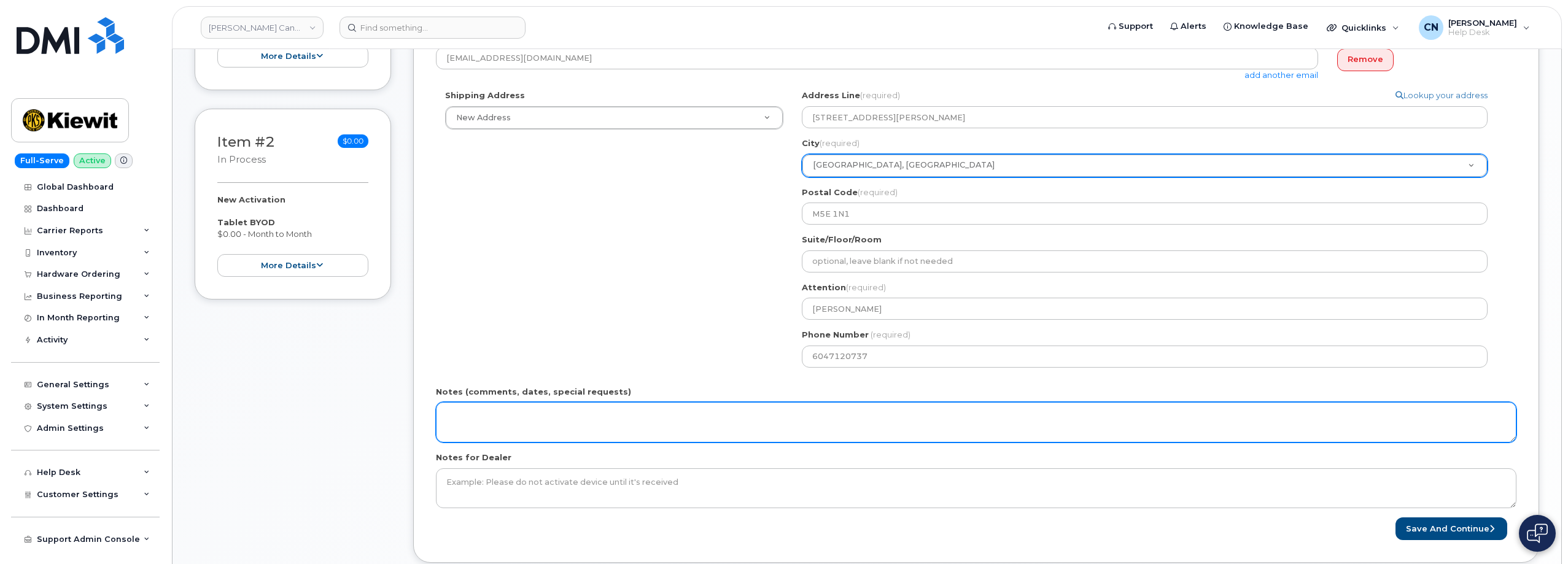
click at [671, 409] on textarea "Notes (comments, dates, special requests)" at bounding box center [976, 422] width 1080 height 40
click at [693, 411] on textarea "Requestor also wish to add a cellular plan to Tablet" at bounding box center [976, 422] width 1080 height 40
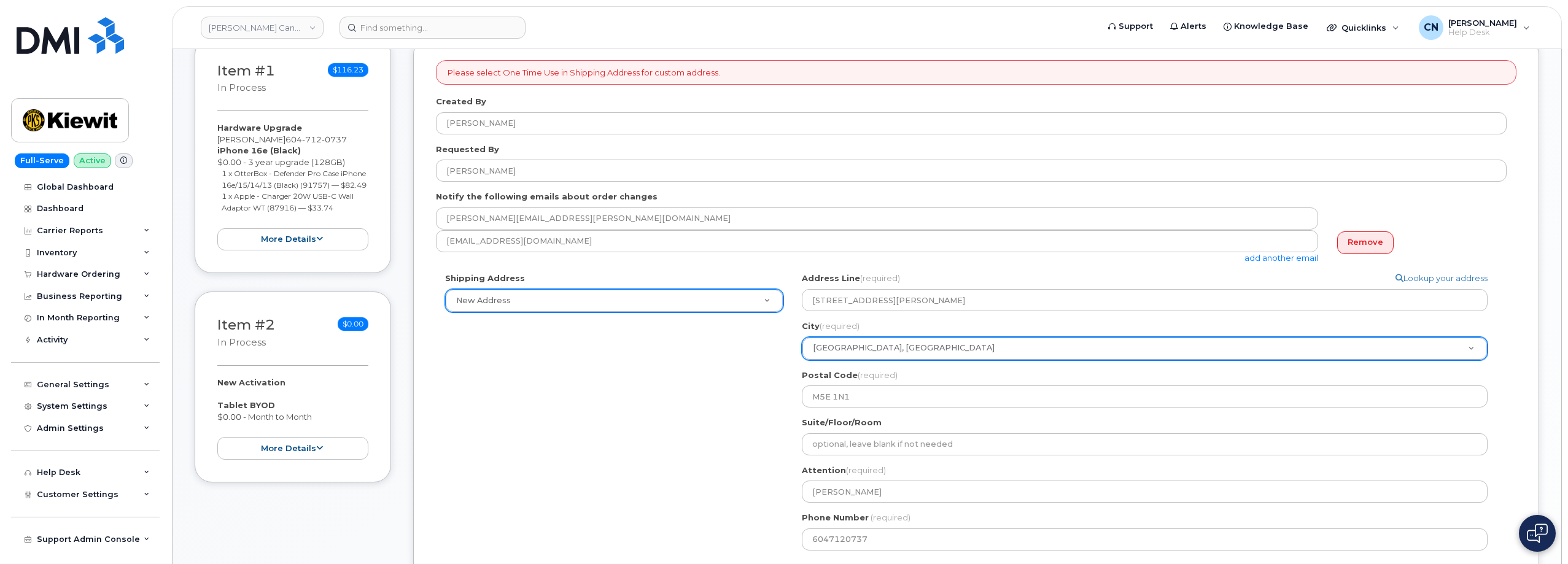
scroll to position [184, 0]
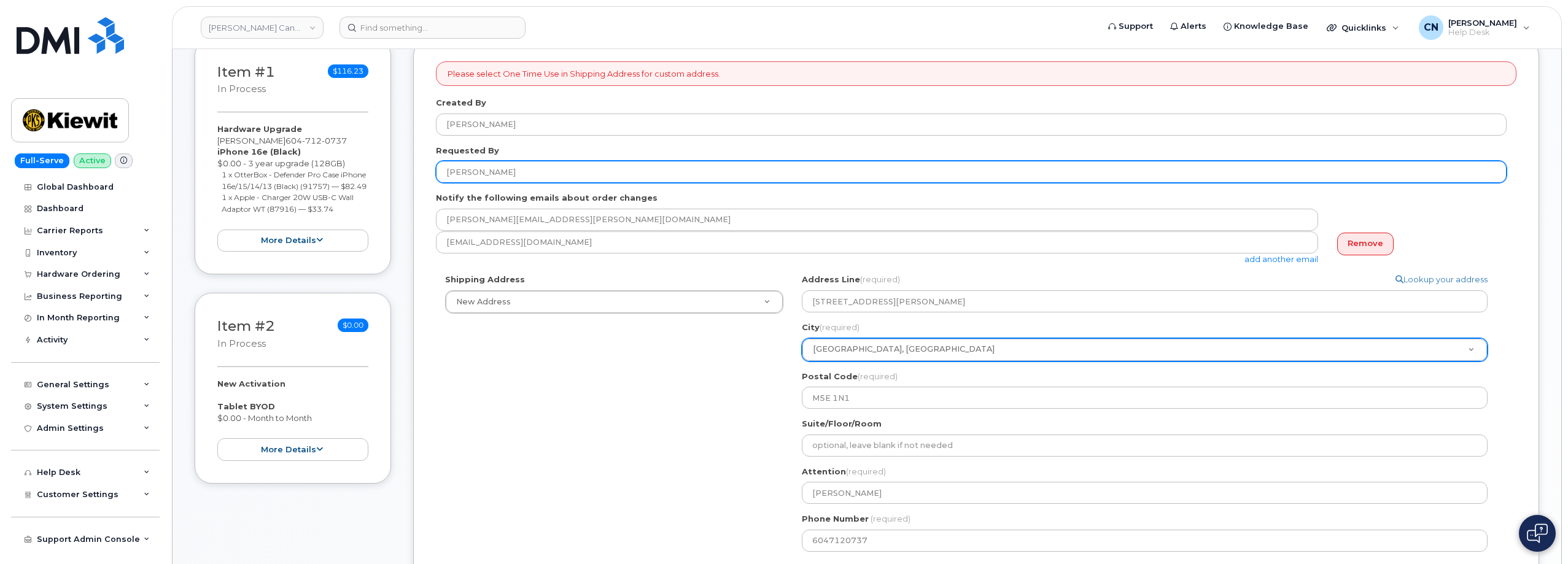
type textarea "Requestor also wish to add a cellular plan to Tablet:"
click at [550, 169] on input "[PERSON_NAME]" at bounding box center [971, 172] width 1070 height 22
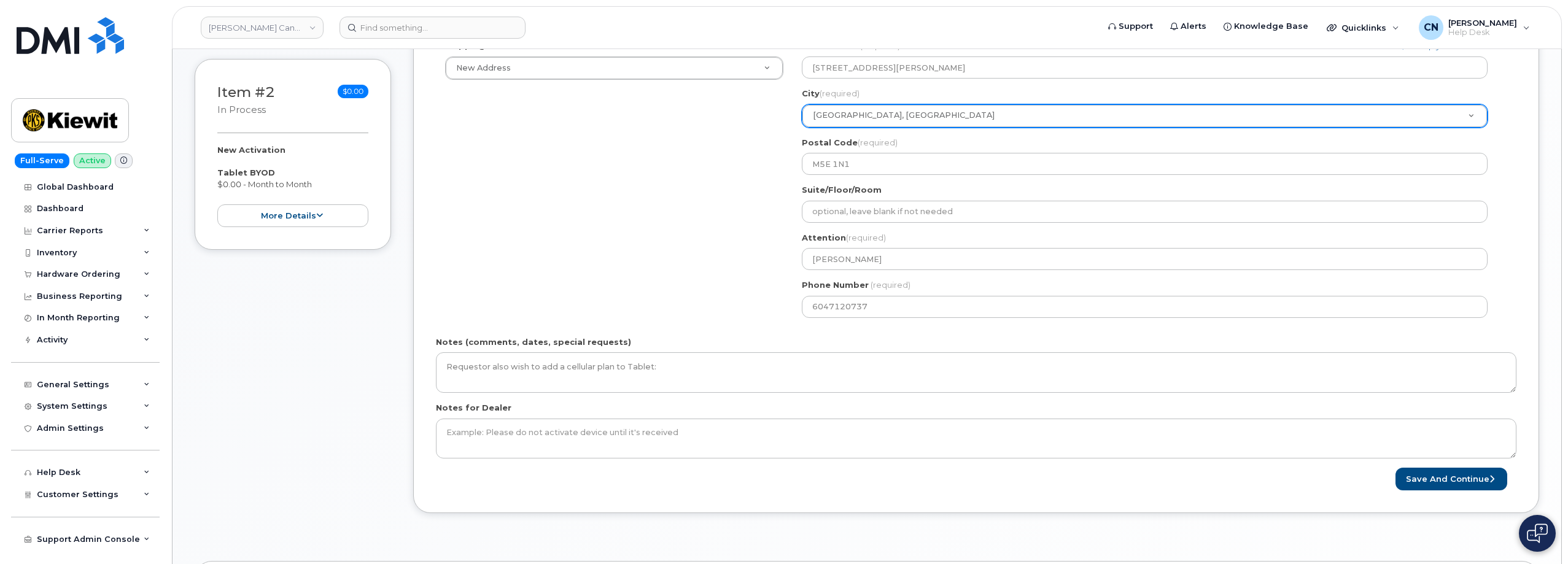
scroll to position [552, 0]
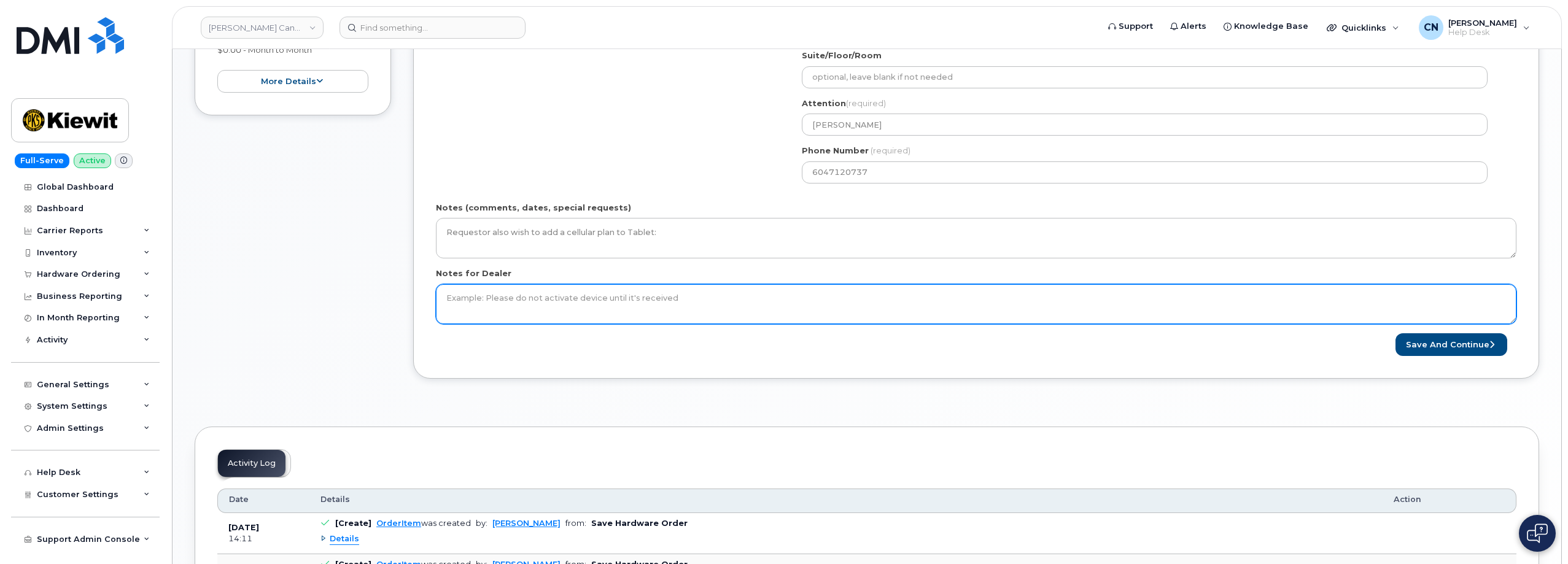
type input "Juan Garcia Parra (Requestor also wish to add a cellular plan to the tablet in …"
click at [721, 294] on textarea "Notes for Dealer" at bounding box center [976, 304] width 1080 height 40
click at [701, 298] on textarea "Notes for Dealer" at bounding box center [976, 304] width 1080 height 40
click at [687, 298] on textarea "Notes for Dealer" at bounding box center [976, 304] width 1080 height 40
click at [672, 294] on textarea "Notes for Dealer" at bounding box center [976, 304] width 1080 height 40
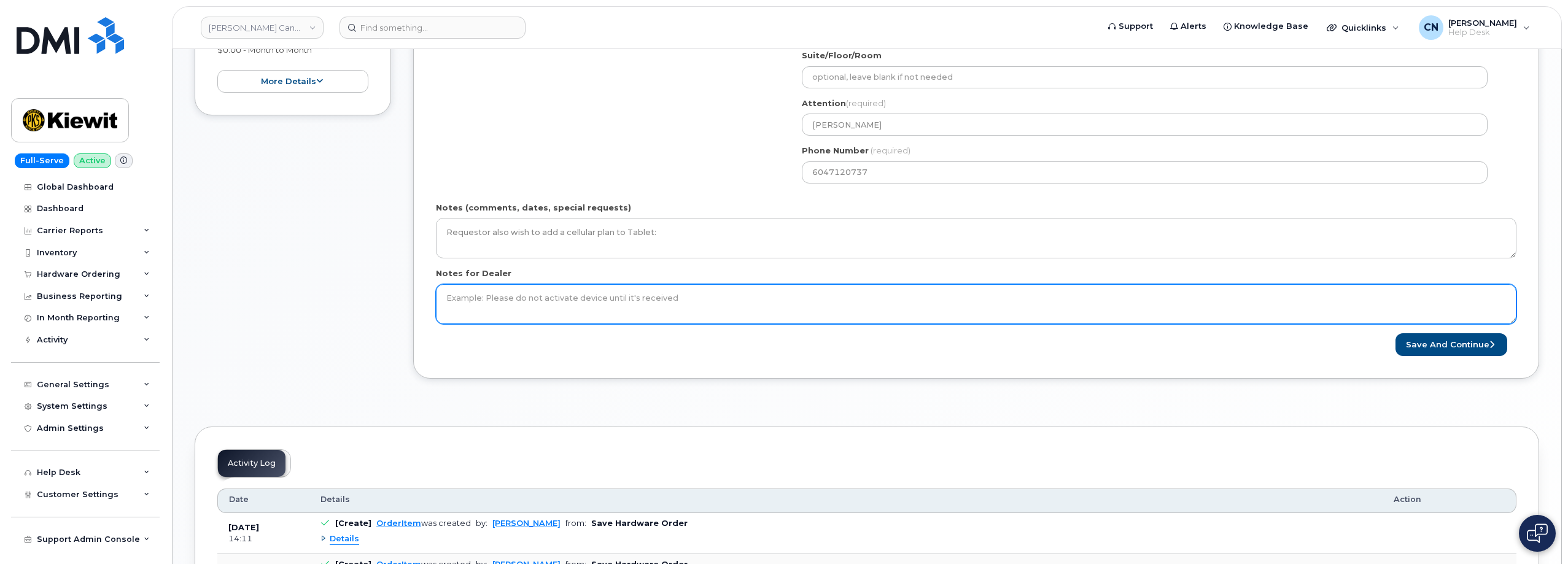
click at [675, 301] on textarea "Notes for Dealer" at bounding box center [976, 304] width 1080 height 40
click at [672, 309] on textarea "Notes for Dealer" at bounding box center [976, 304] width 1080 height 40
click at [668, 320] on textarea "Notes for Dealer" at bounding box center [976, 304] width 1080 height 40
click at [686, 298] on textarea "Notes for Dealer" at bounding box center [976, 304] width 1080 height 40
click at [675, 298] on textarea "Notes for Dealer" at bounding box center [976, 304] width 1080 height 40
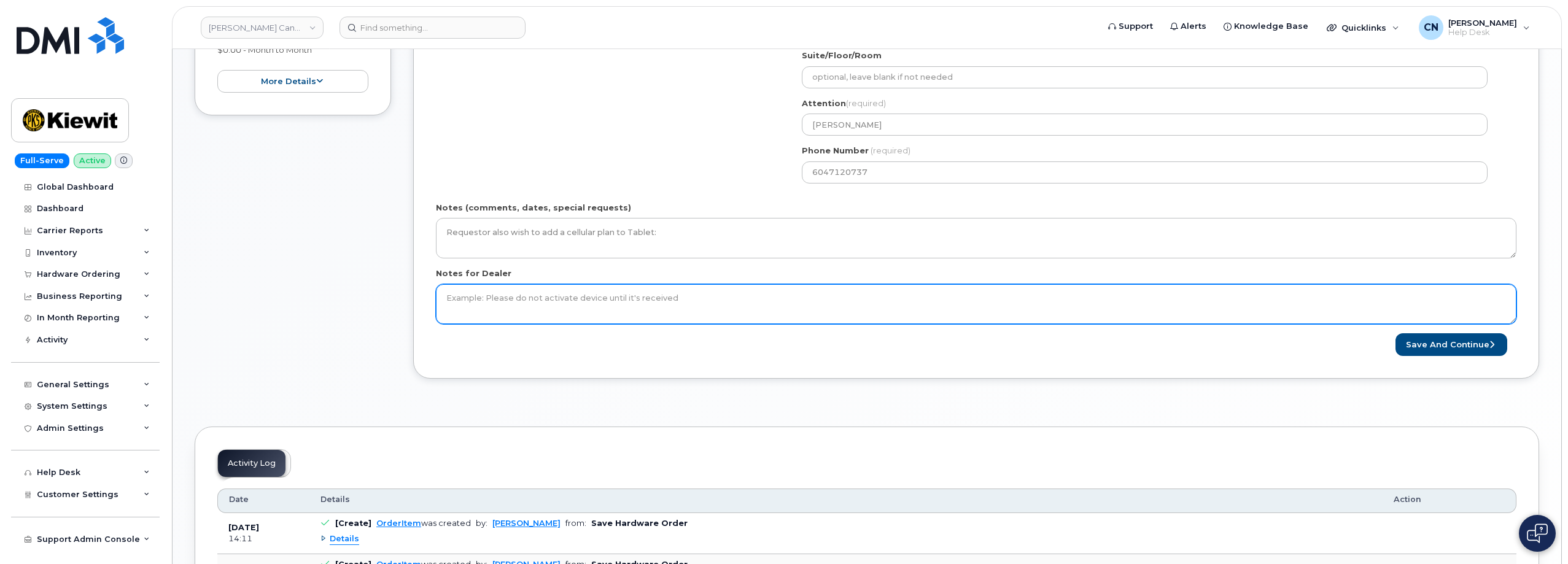
click at [665, 298] on textarea "Notes for Dealer" at bounding box center [976, 304] width 1080 height 40
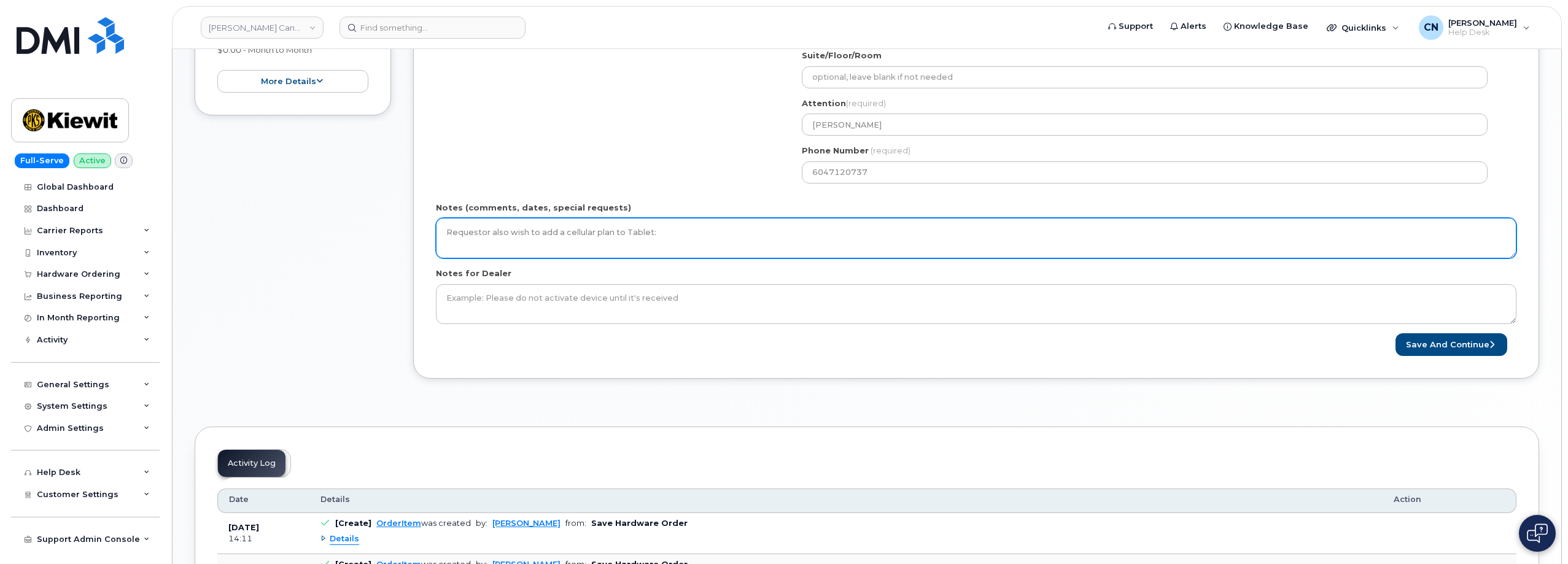
click at [672, 242] on textarea "Requestor also wish to add a cellular plan to Tablet:" at bounding box center [976, 238] width 1080 height 40
click at [676, 230] on textarea "Requestor also wish to add a cellular plan to Tablet:" at bounding box center [976, 238] width 1080 height 40
type textarea "Requestor also wish to add a cellular plan to Tablet: iPad 10th Gen IMEI:"
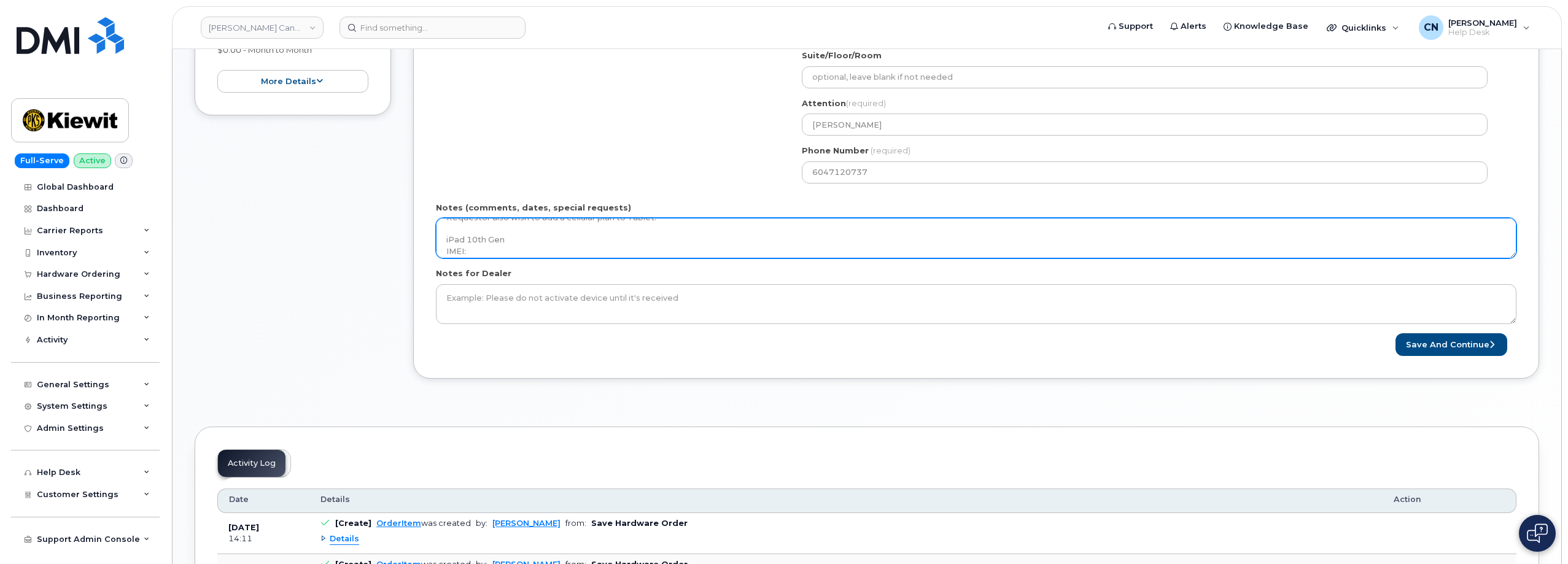
drag, startPoint x: 481, startPoint y: 252, endPoint x: 409, endPoint y: 239, distance: 73.2
click at [409, 239] on div "Item #1 in process $116.23 Hardware Upgrade Juan Parra 604 712 0737 iPhone 16e …" at bounding box center [867, 34] width 1344 height 727
click at [525, 253] on textarea "Requestor also wish to add a cellular plan to Tablet: iPad 10th Gen IMEI:" at bounding box center [976, 238] width 1080 height 40
click at [514, 253] on textarea "Requestor also wish to add a cellular plan to Tablet: iPad 10th Gen IMEI:" at bounding box center [976, 238] width 1080 height 40
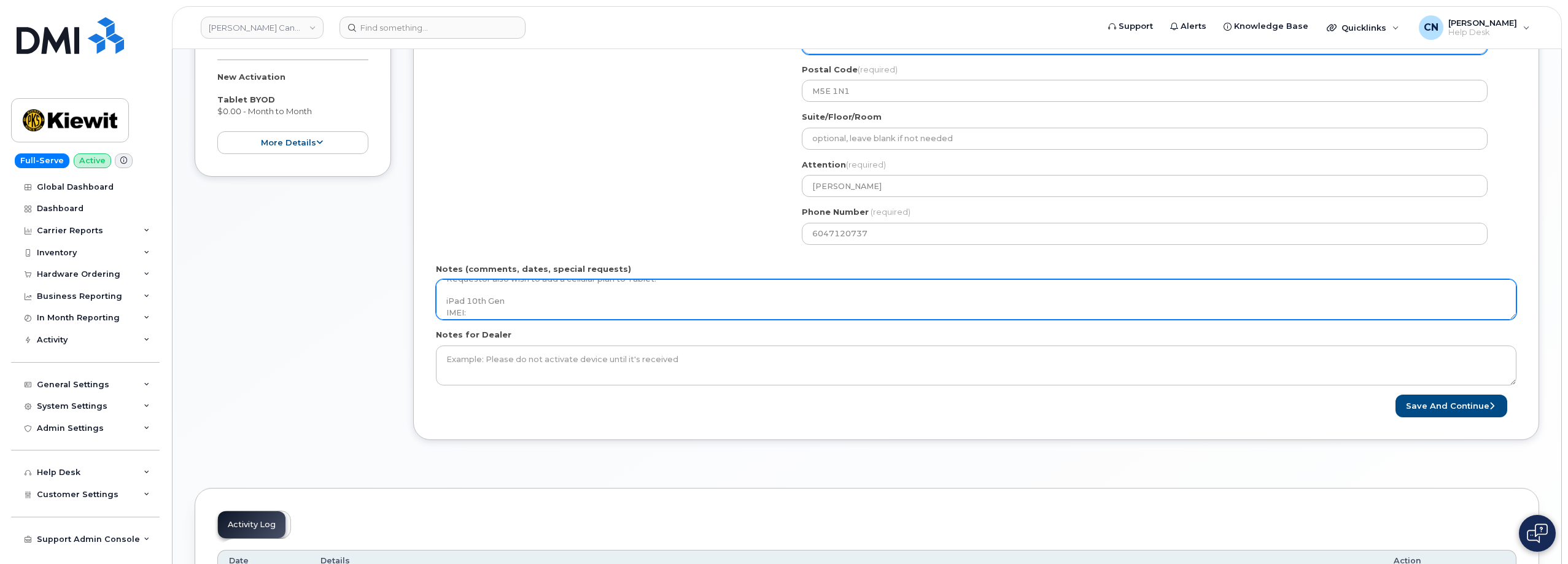
scroll to position [0, 0]
drag, startPoint x: 526, startPoint y: 314, endPoint x: 283, endPoint y: 263, distance: 248.3
click at [286, 260] on div "Item #1 in process $116.23 Hardware Upgrade Juan Parra 604 712 0737 iPhone 16e …" at bounding box center [867, 95] width 1344 height 727
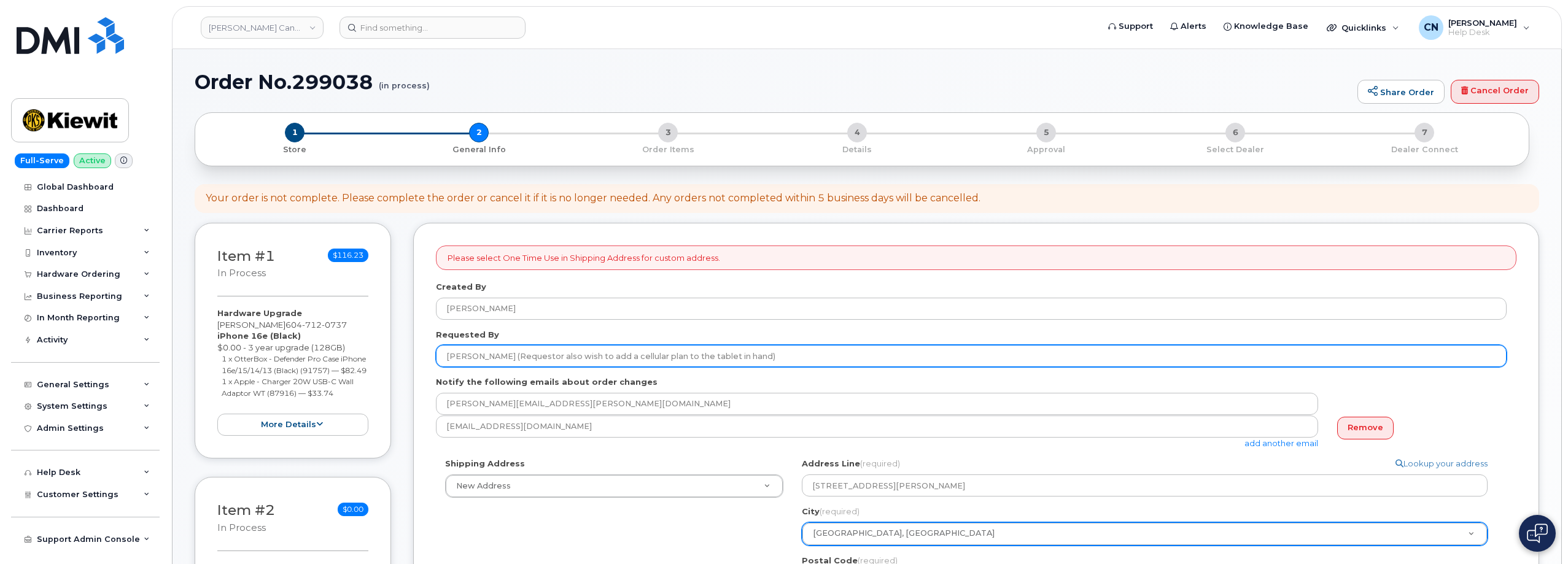
drag, startPoint x: 517, startPoint y: 353, endPoint x: 827, endPoint y: 333, distance: 310.6
click at [827, 334] on div "Requested By Juan Garcia Parra (Requestor also wish to add a cellular plan to t…" at bounding box center [976, 348] width 1080 height 39
type input "[PERSON_NAME]"
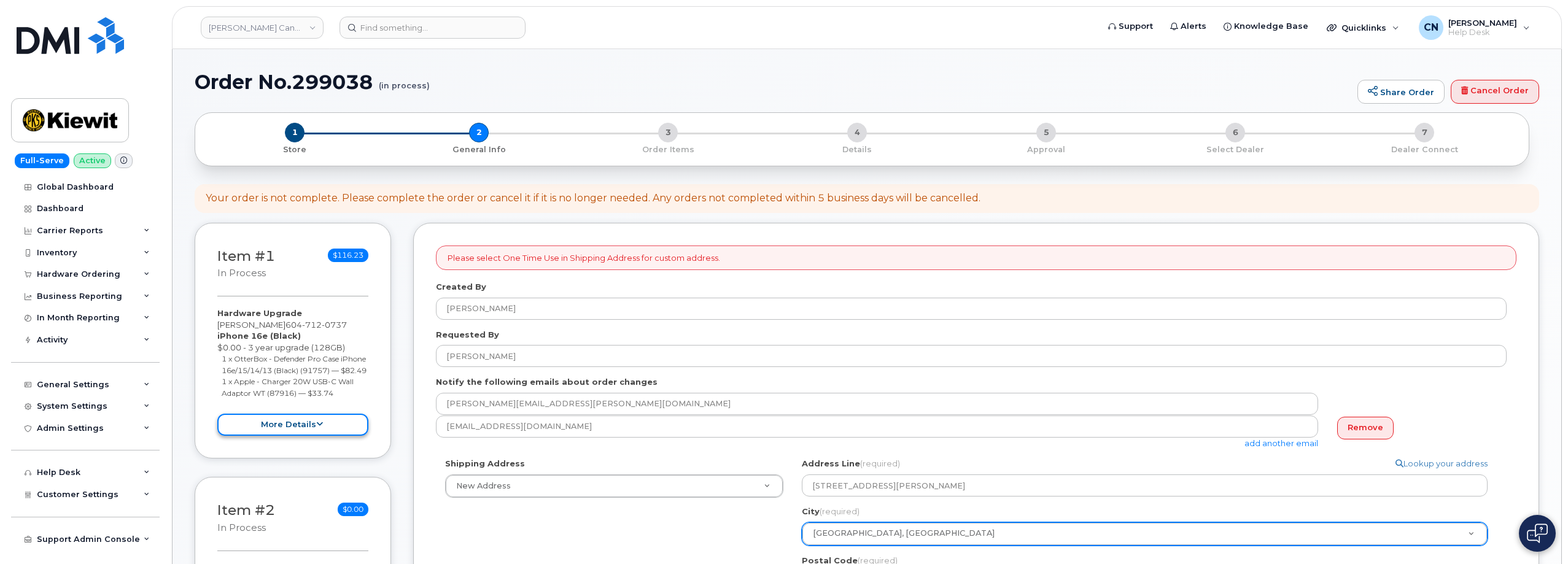
click at [324, 435] on button "more details" at bounding box center [293, 425] width 151 height 23
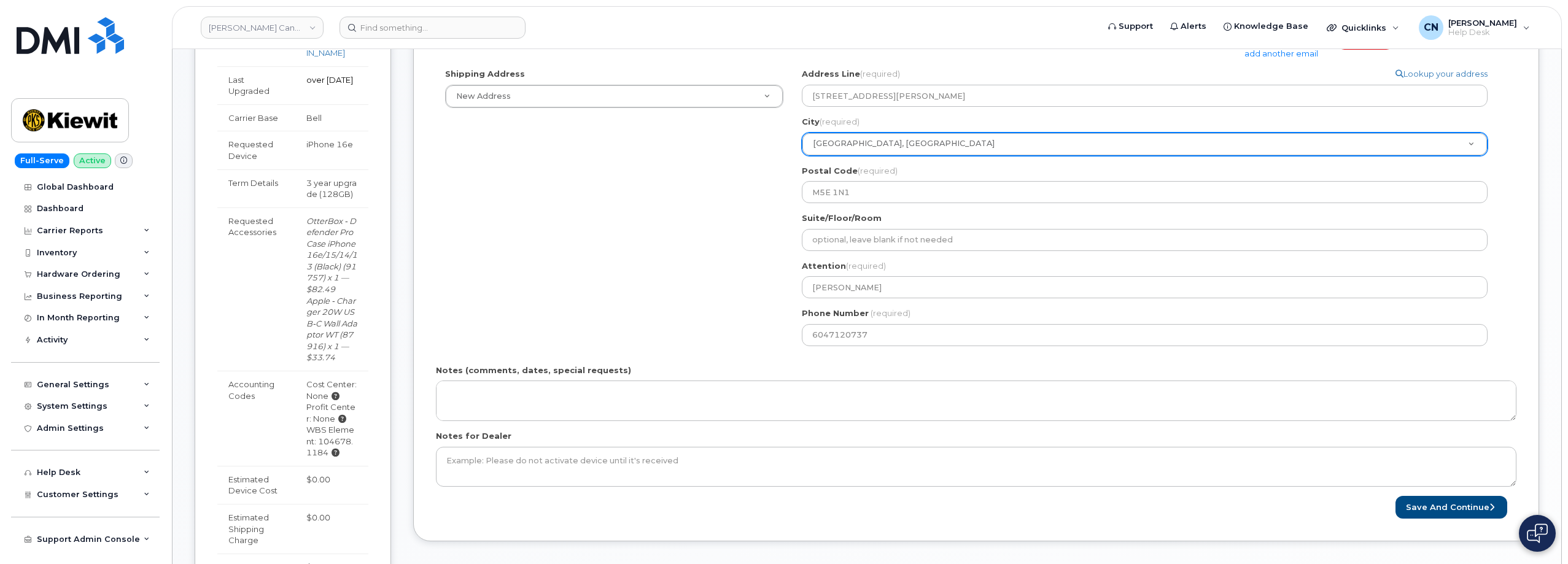
scroll to position [552, 0]
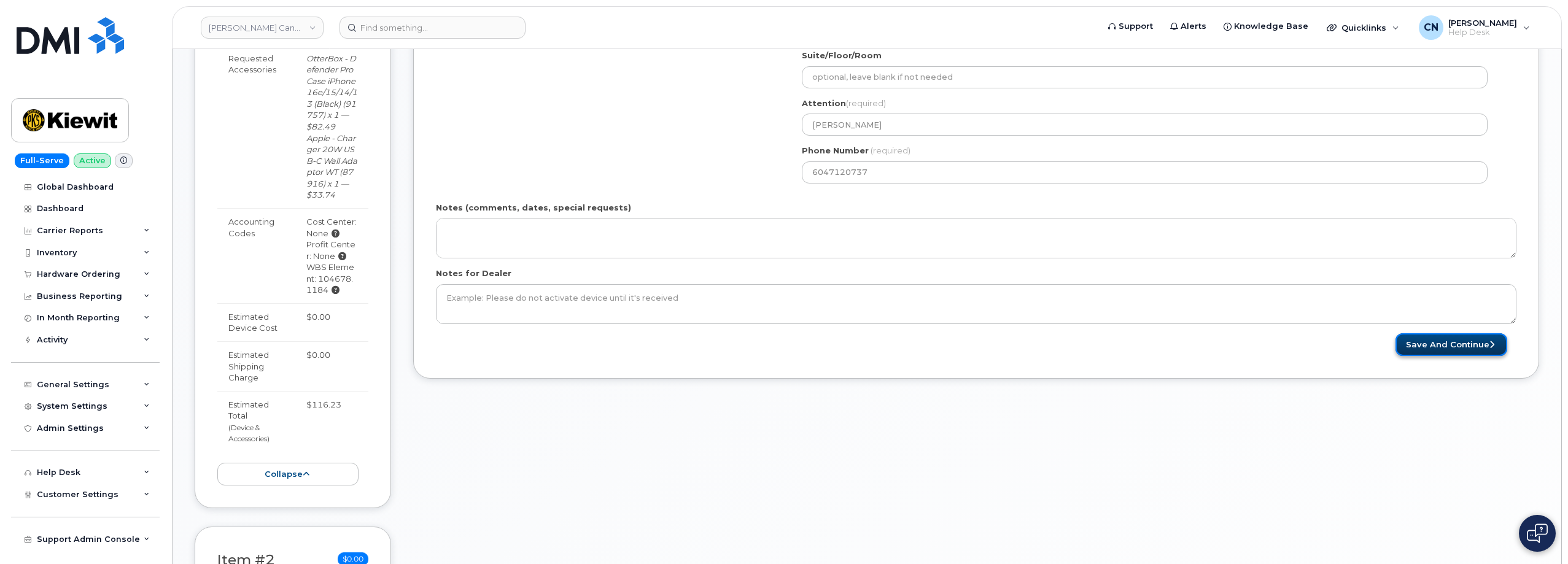
click at [1406, 340] on button "Save and Continue" at bounding box center [1451, 345] width 112 height 23
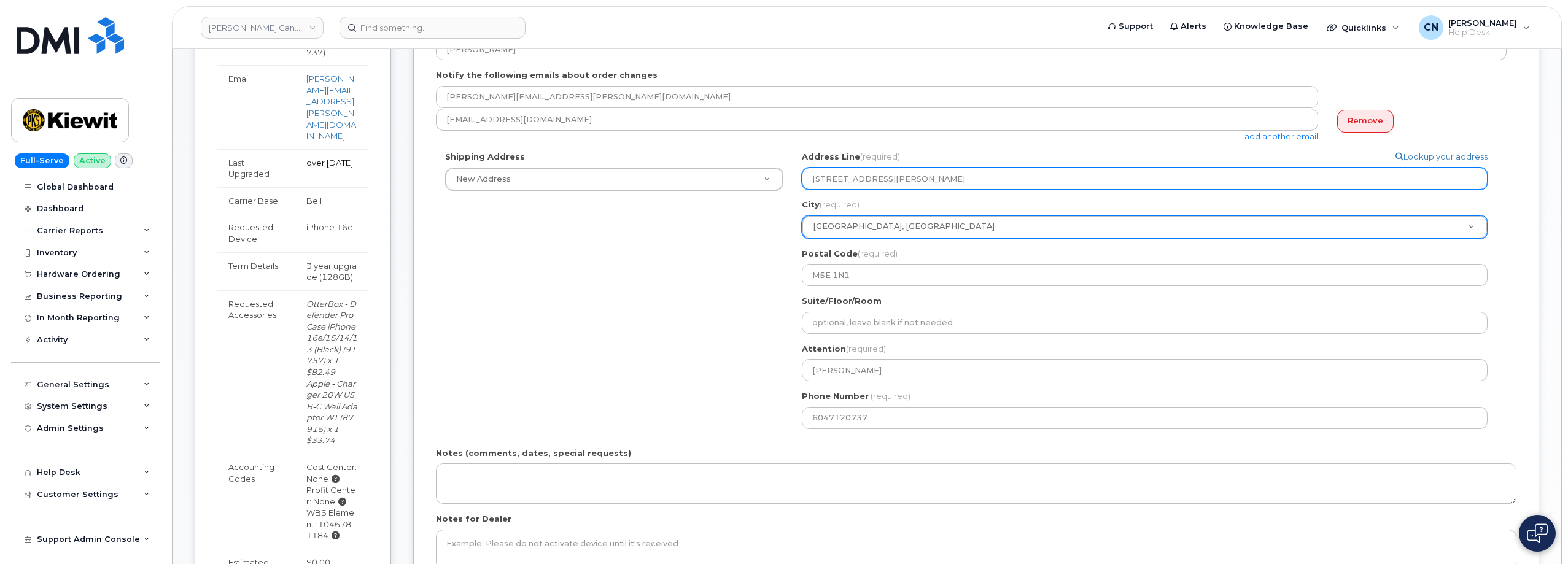
scroll to position [202, 0]
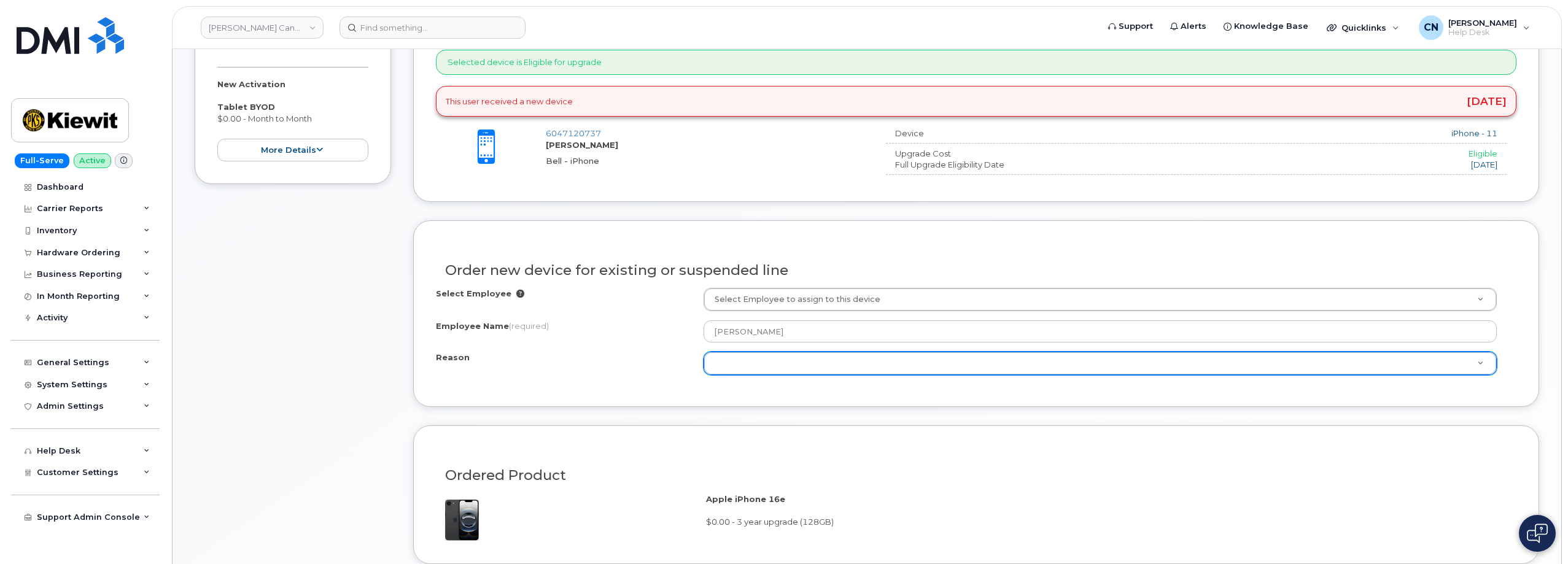
scroll to position [491, 0]
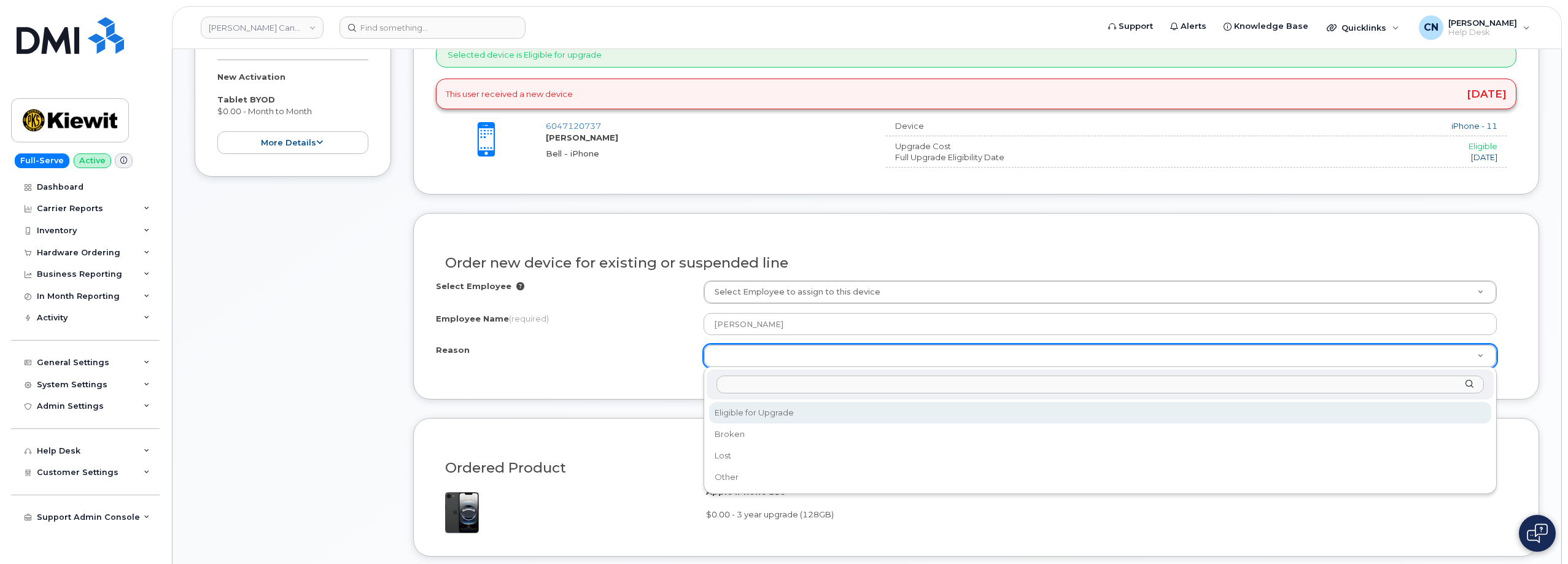
select select "eligible_for_upgrade"
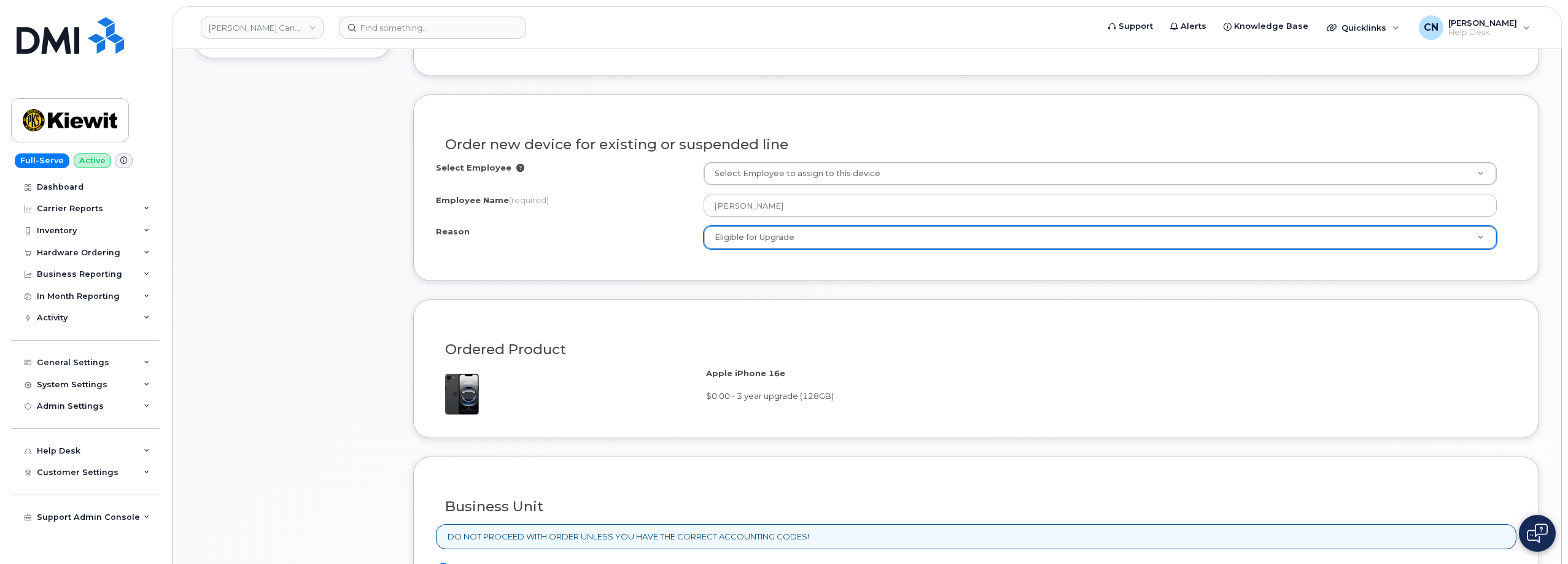
scroll to position [798, 0]
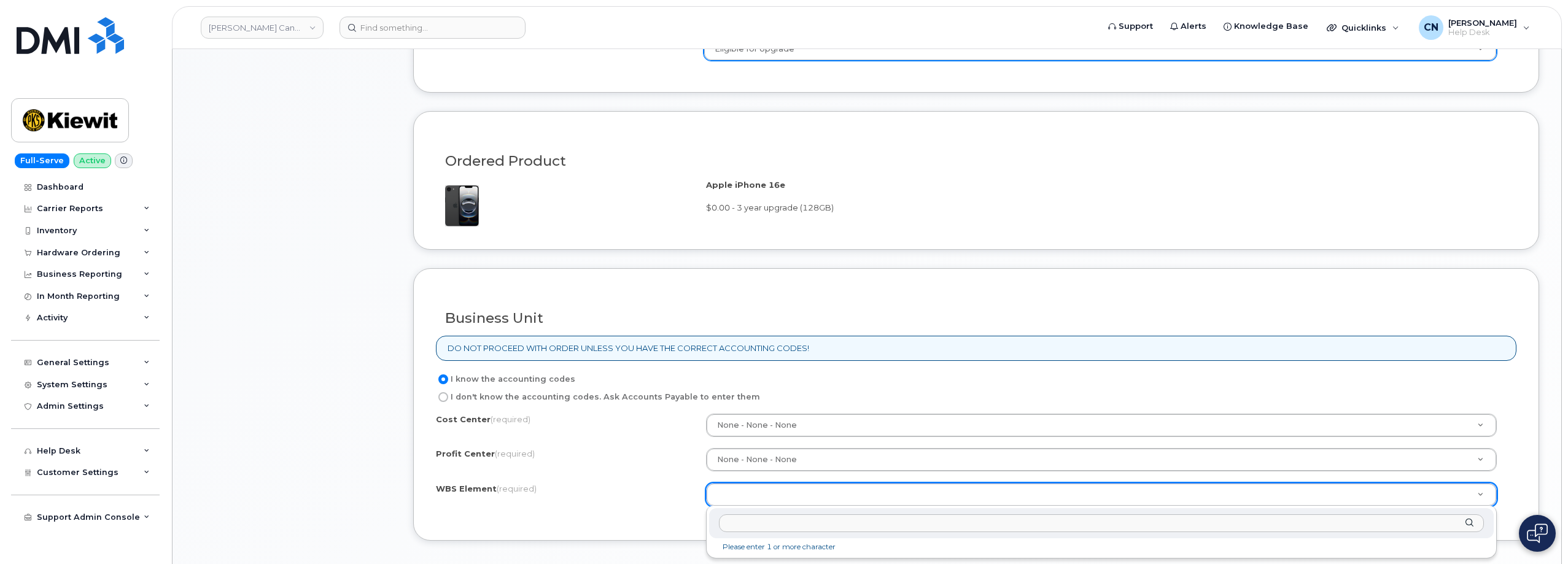
drag, startPoint x: 744, startPoint y: 498, endPoint x: 898, endPoint y: 527, distance: 156.7
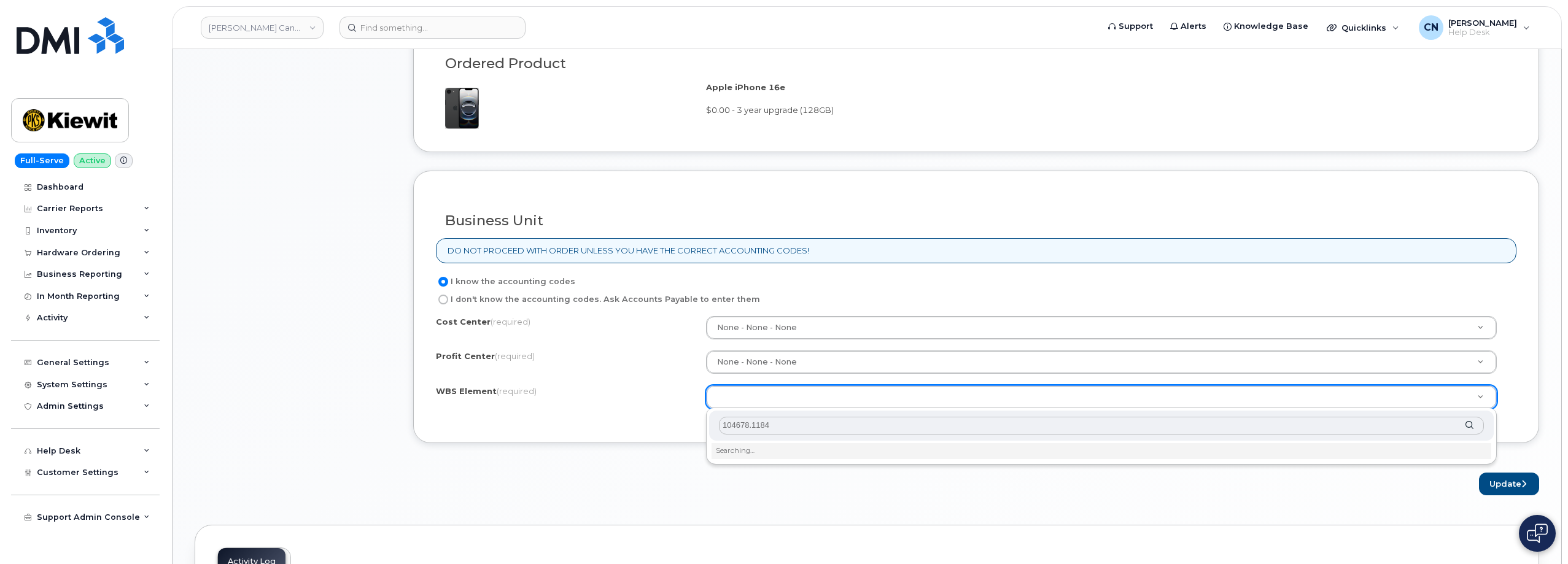
scroll to position [982, 0]
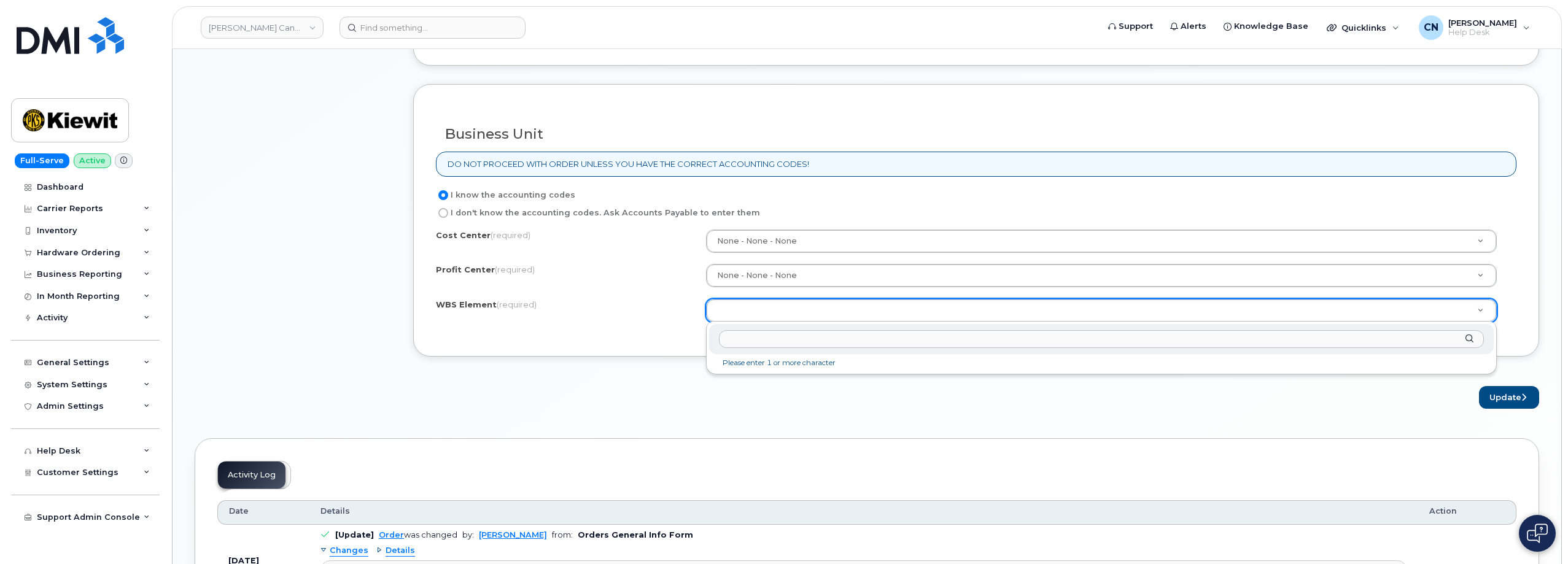
paste input "104678.1184"
type input "104678.1184"
click at [1486, 394] on button "Update" at bounding box center [1508, 398] width 60 height 23
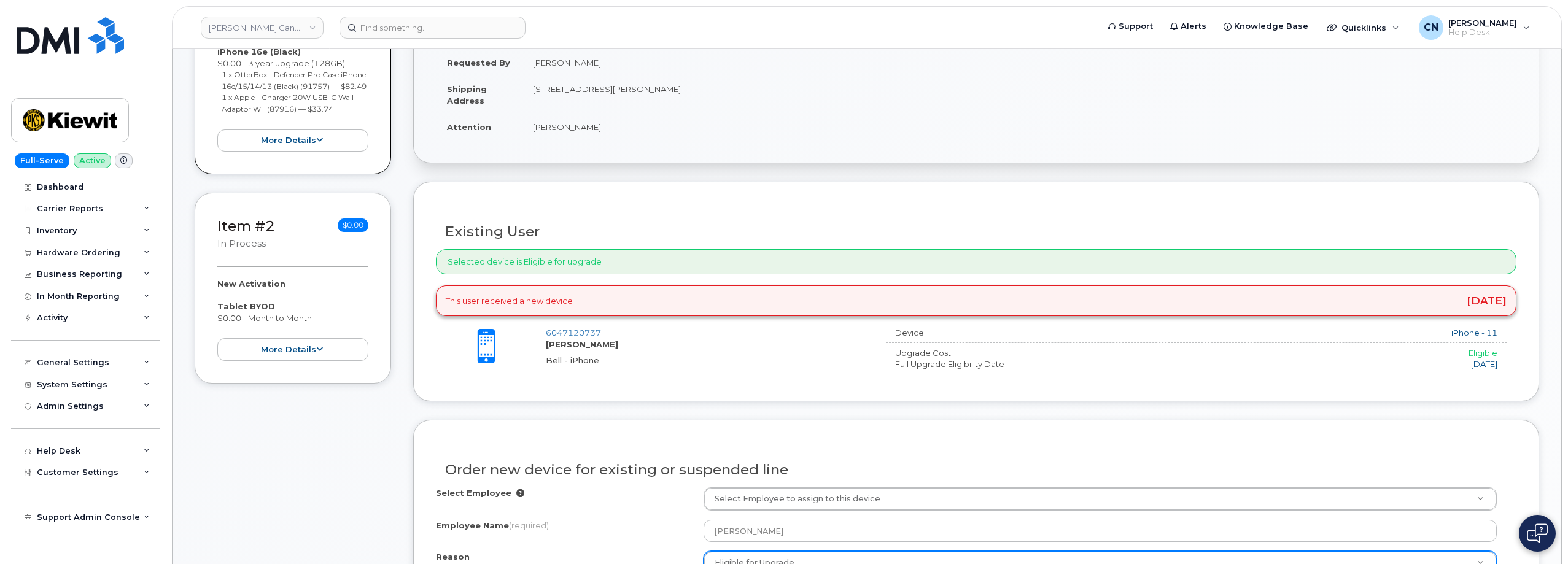
scroll to position [430, 0]
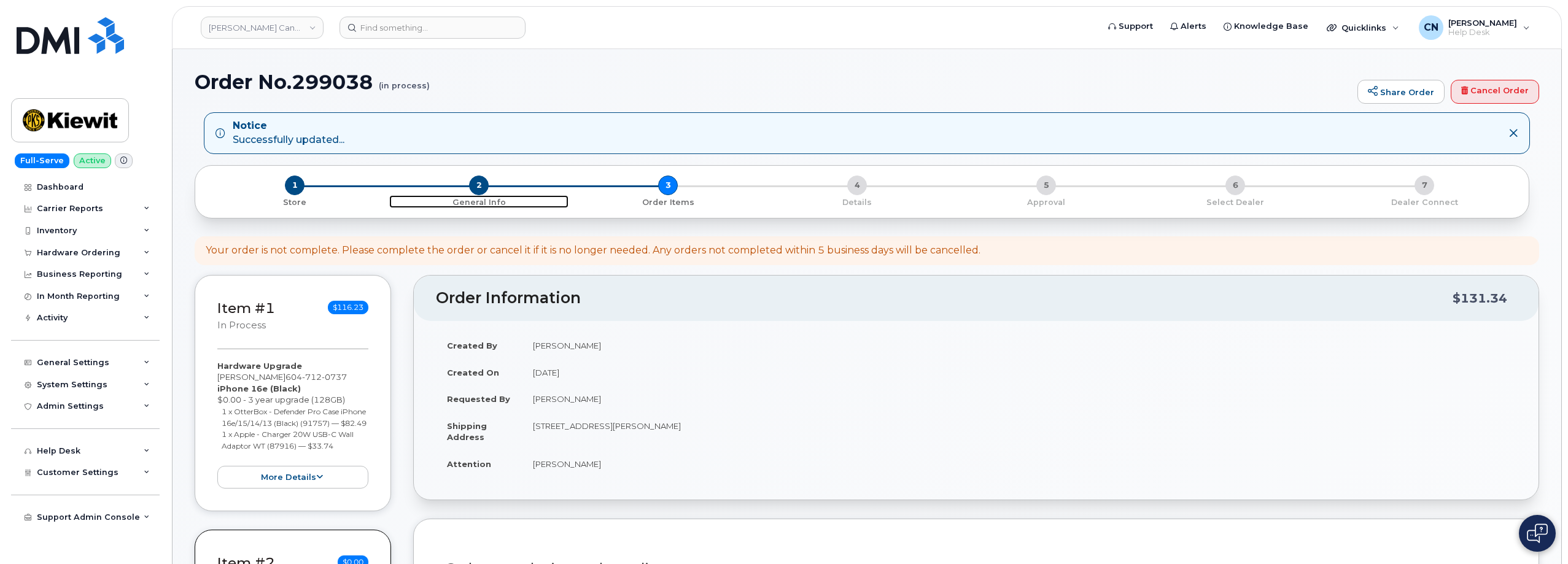
click at [479, 185] on span "2" at bounding box center [479, 186] width 20 height 20
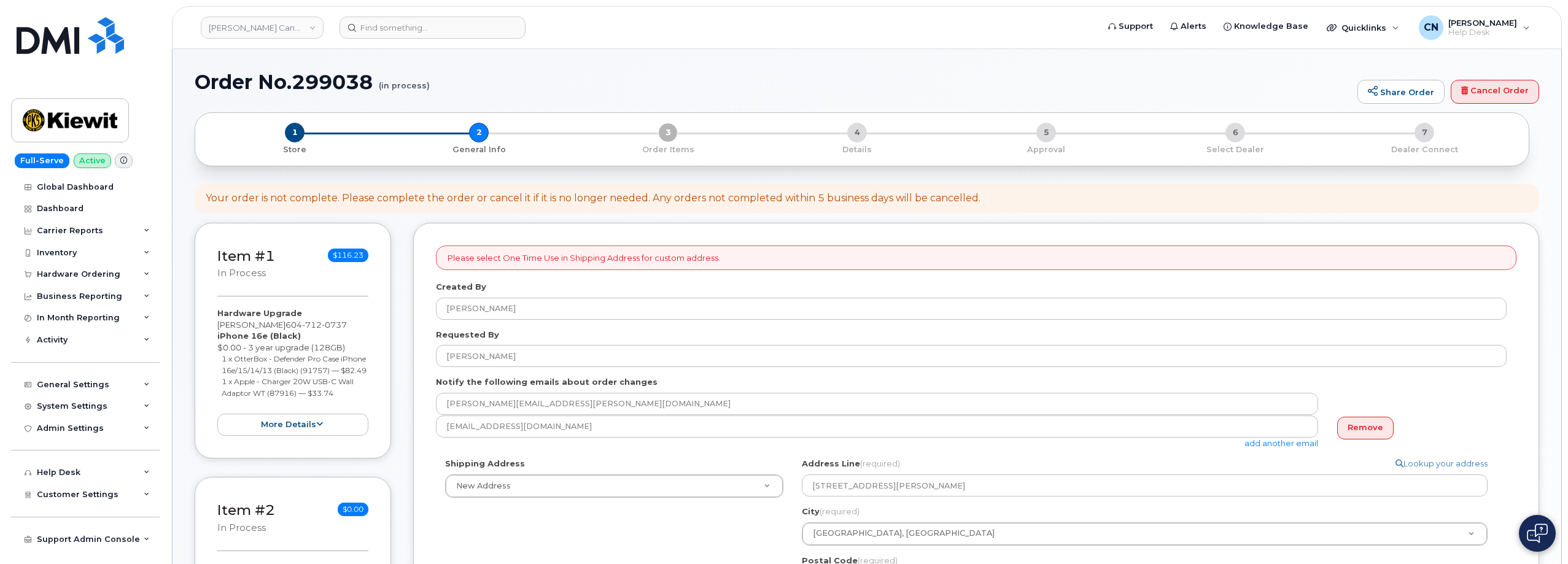
select select
click at [282, 127] on div "1 Store" at bounding box center [294, 139] width 180 height 32
click at [299, 136] on span "1" at bounding box center [294, 133] width 20 height 20
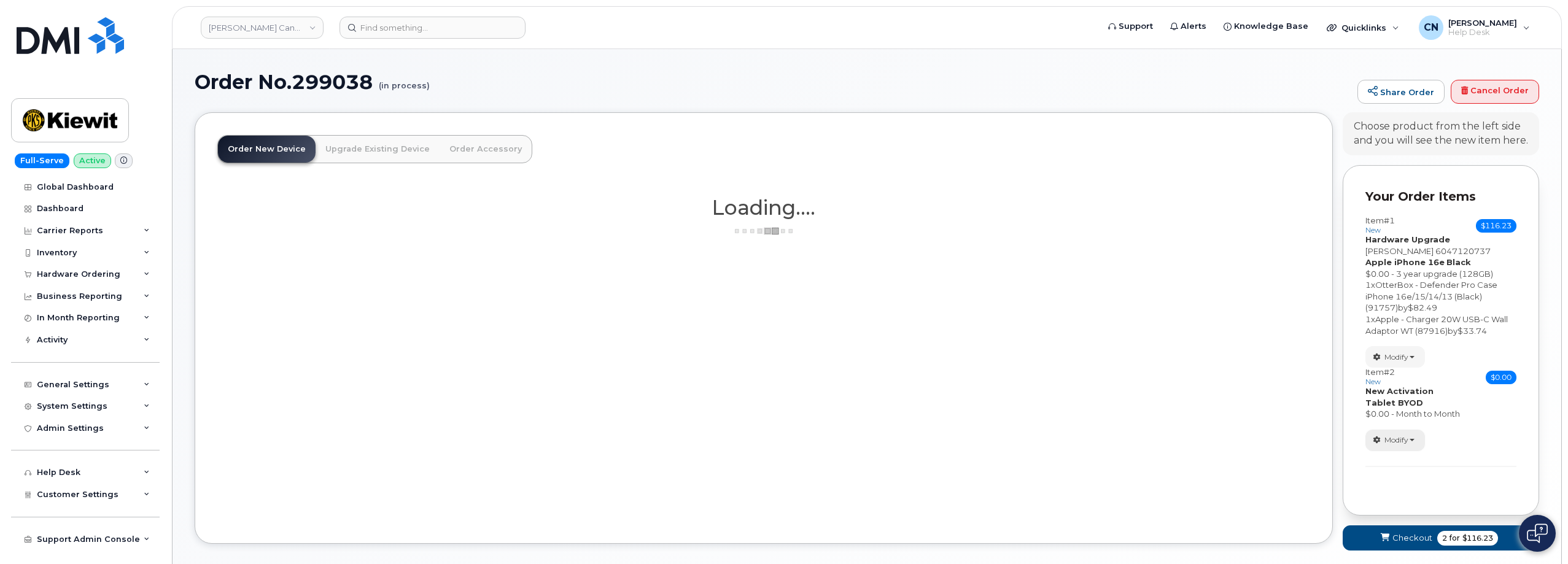
click at [1374, 439] on icon "button" at bounding box center [1377, 440] width 7 height 7
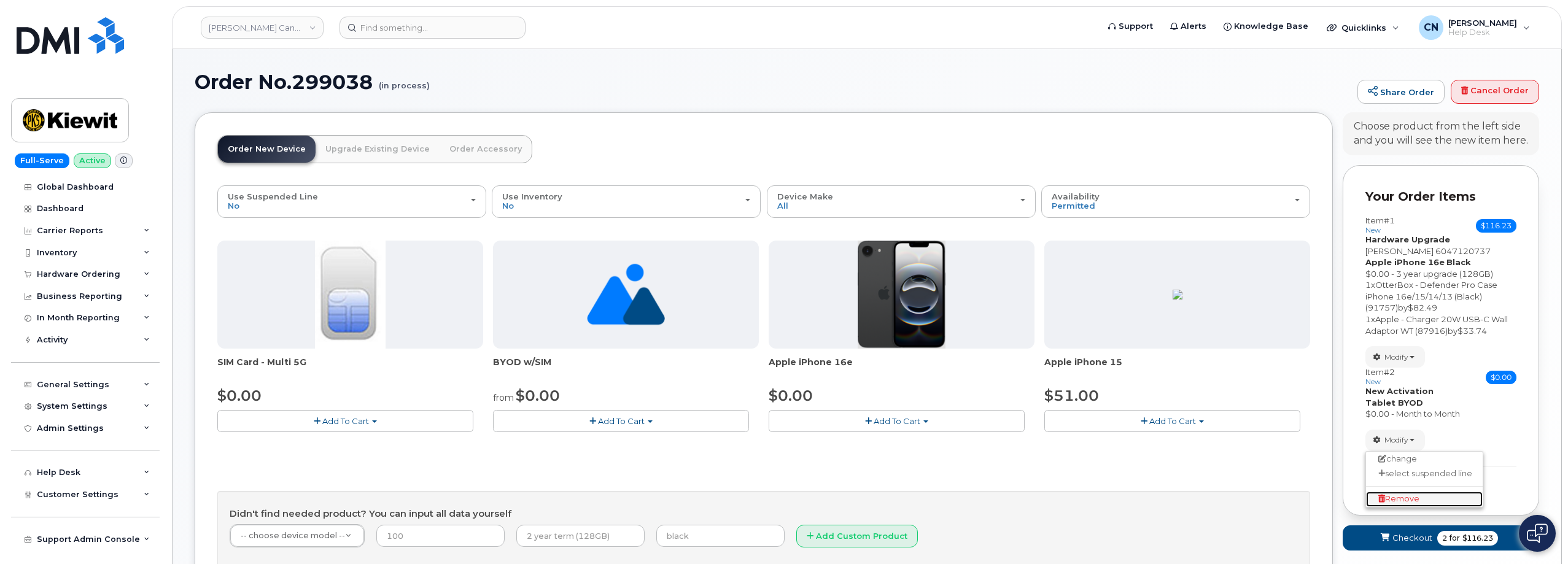
click at [1405, 495] on span "Remove" at bounding box center [1398, 498] width 41 height 9
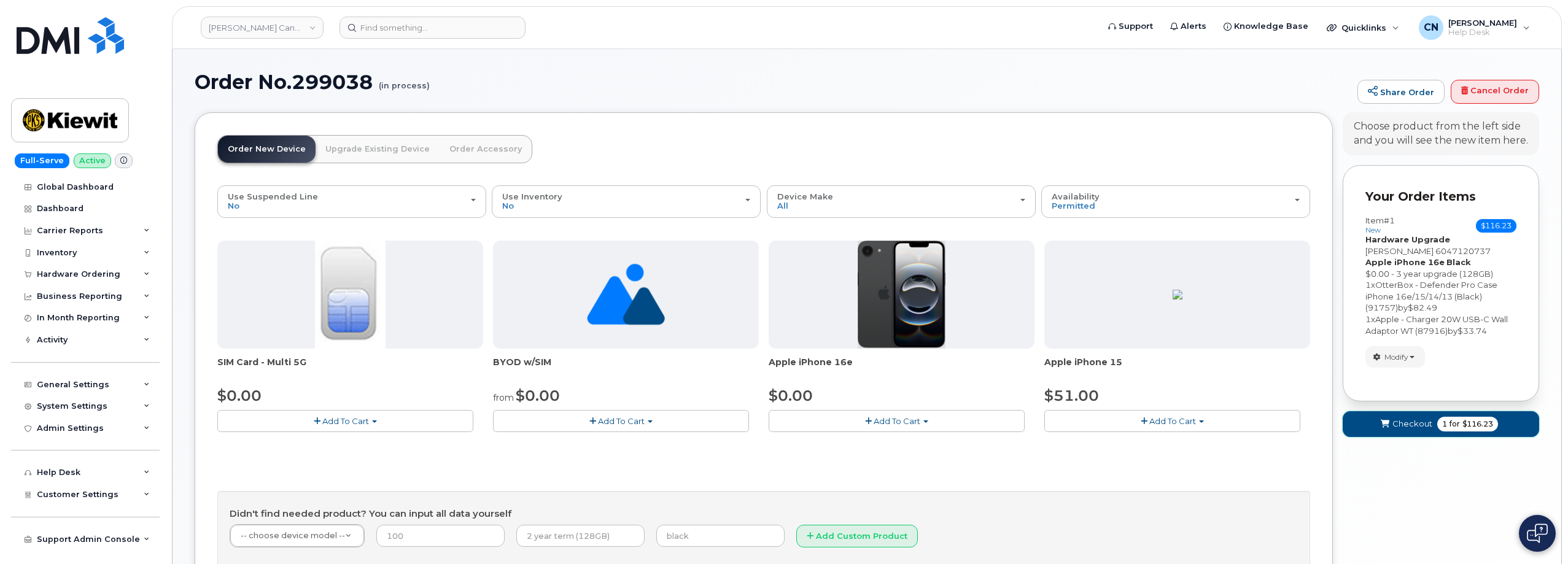
click at [1415, 422] on span "Checkout" at bounding box center [1412, 424] width 40 height 12
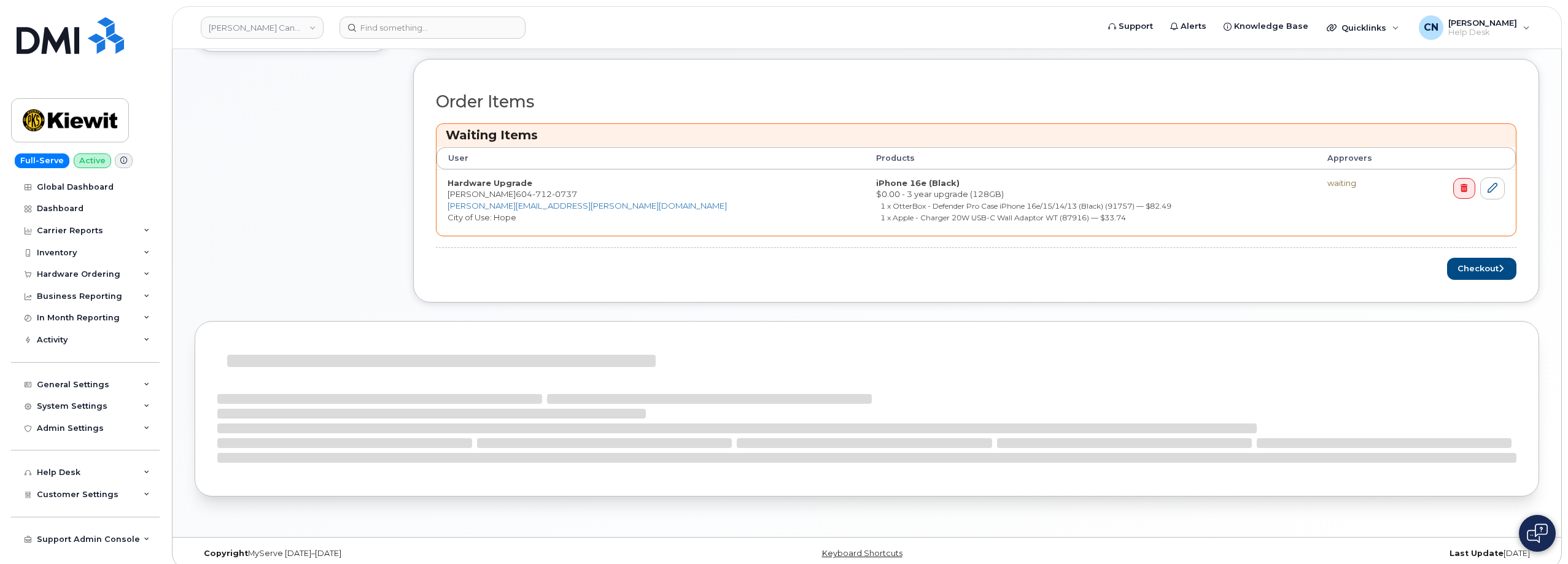
scroll to position [419, 0]
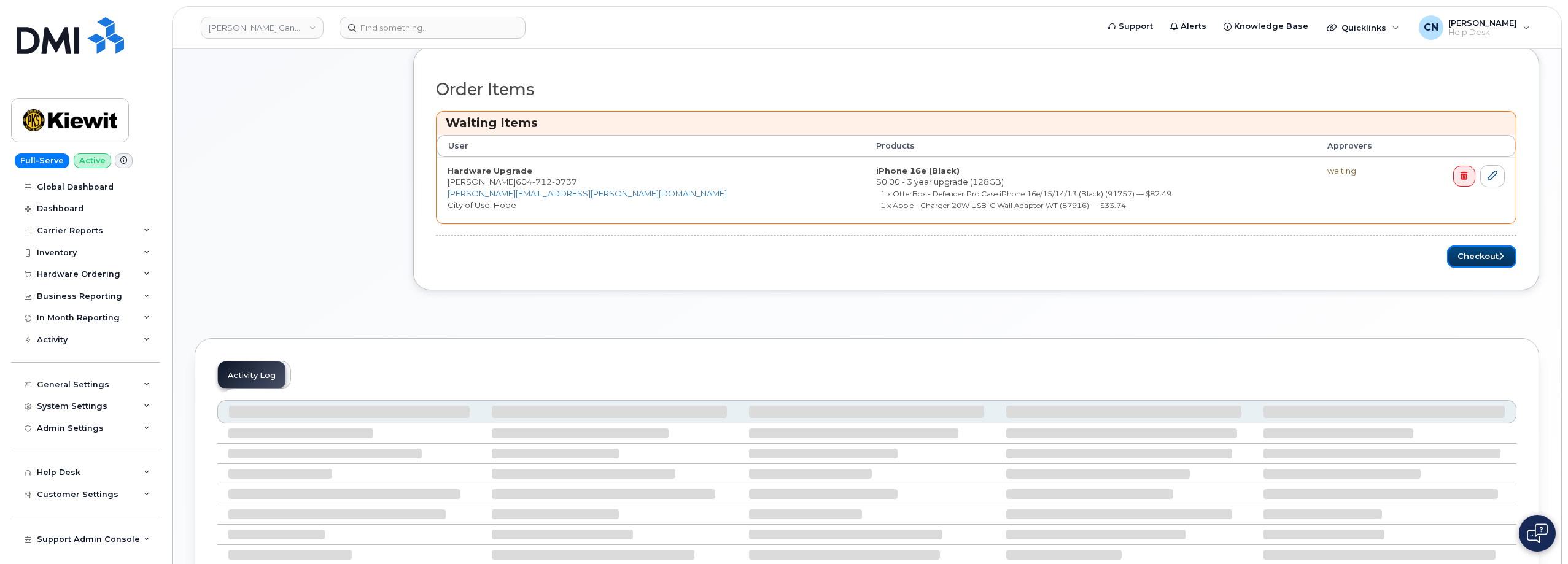
click at [1476, 251] on button "Checkout" at bounding box center [1482, 257] width 70 height 23
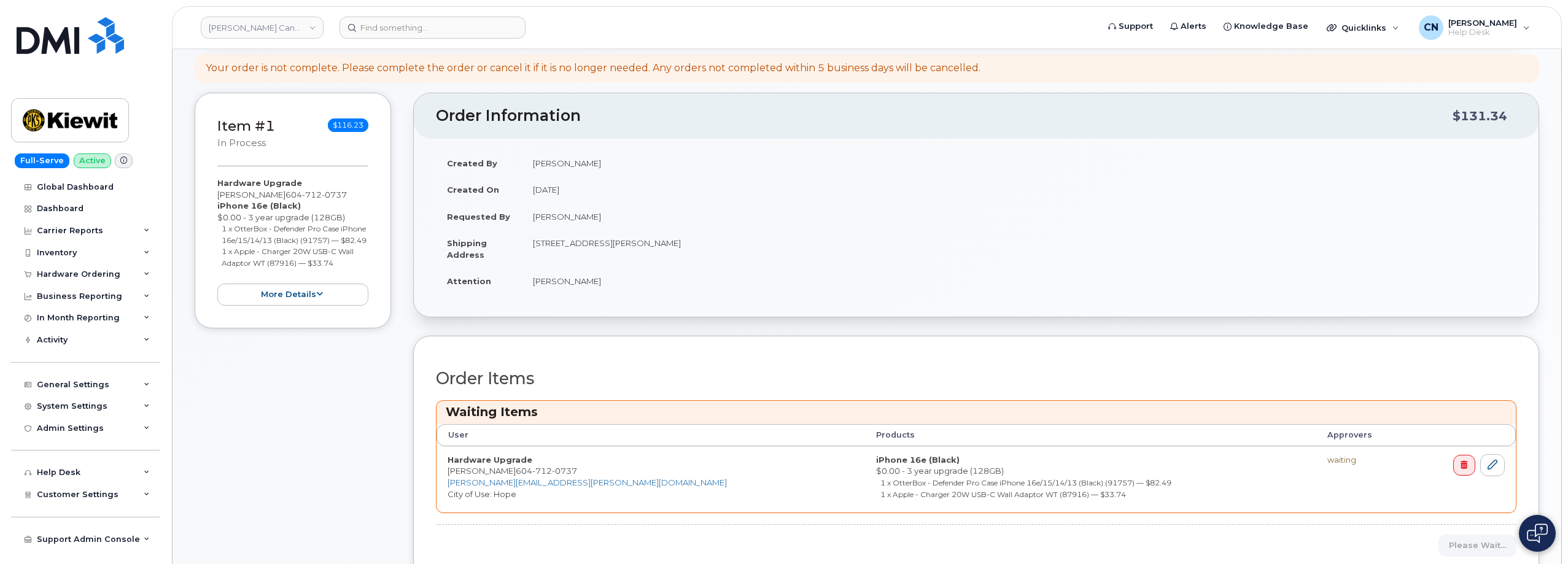
scroll to position [245, 0]
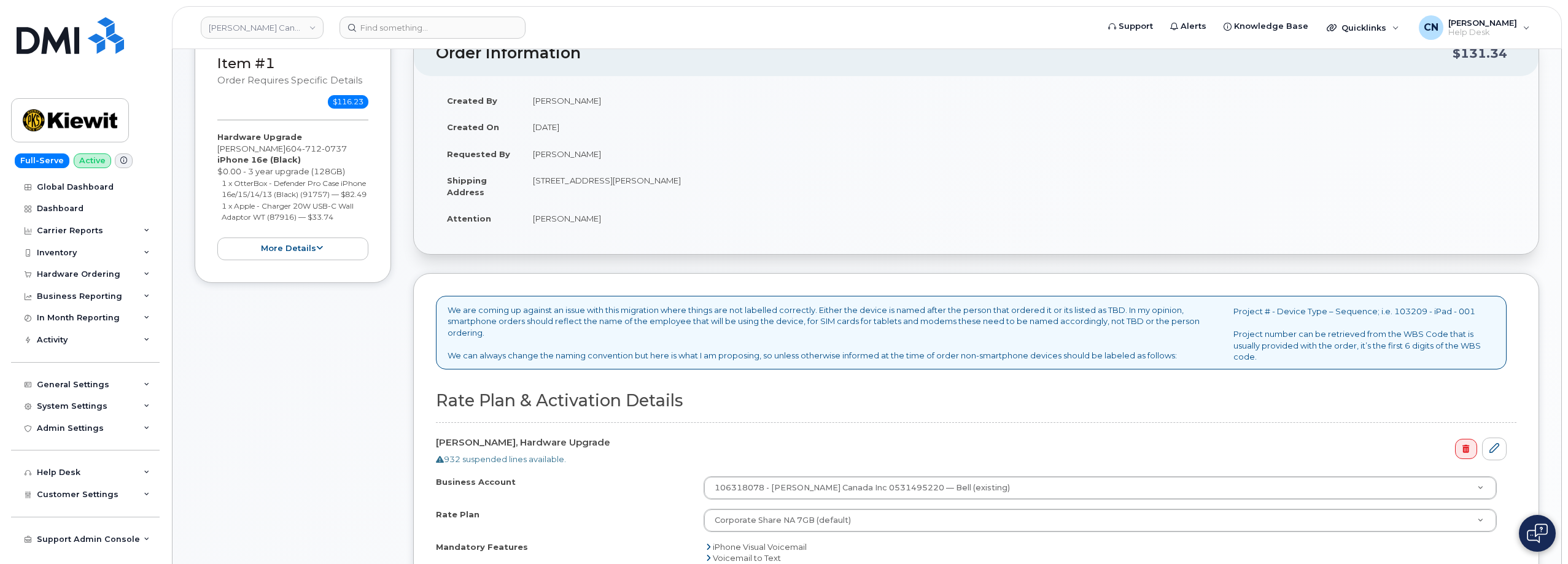
scroll to position [245, 0]
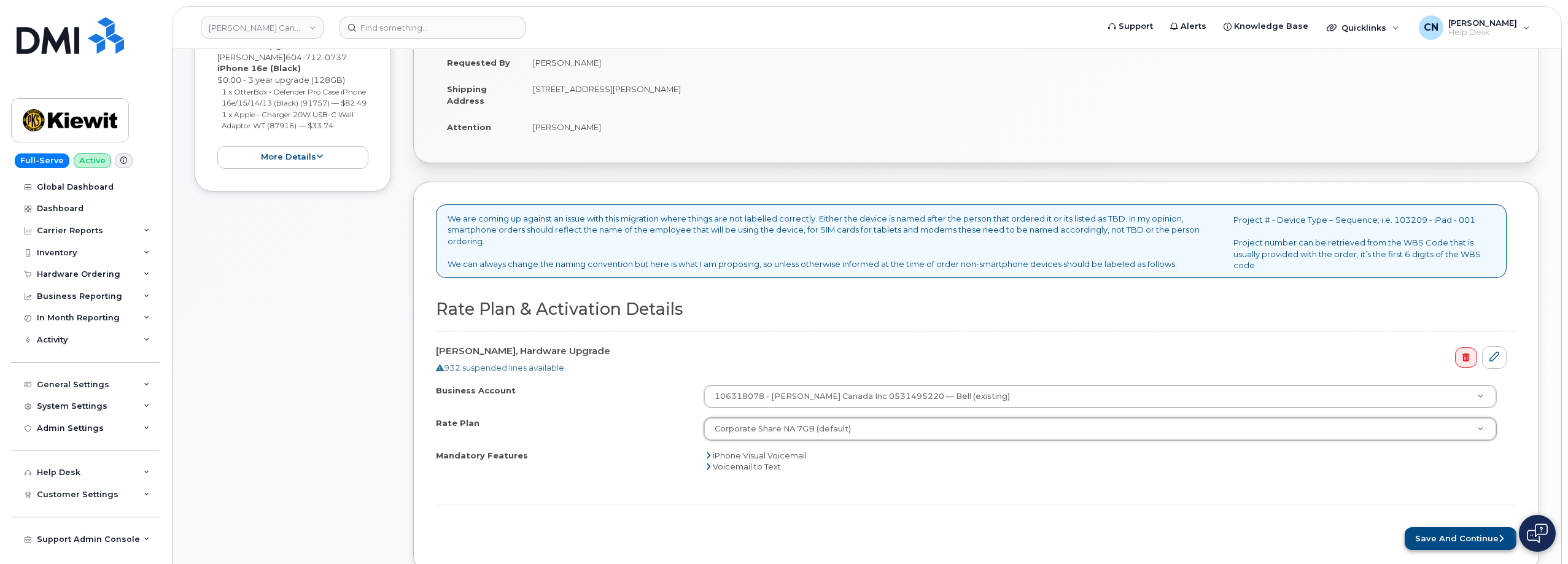
click at [1432, 549] on div "We are coming up against an issue with this migration where things are not labe…" at bounding box center [976, 376] width 1126 height 391
click at [1433, 542] on button "Save and Continue" at bounding box center [1461, 539] width 112 height 23
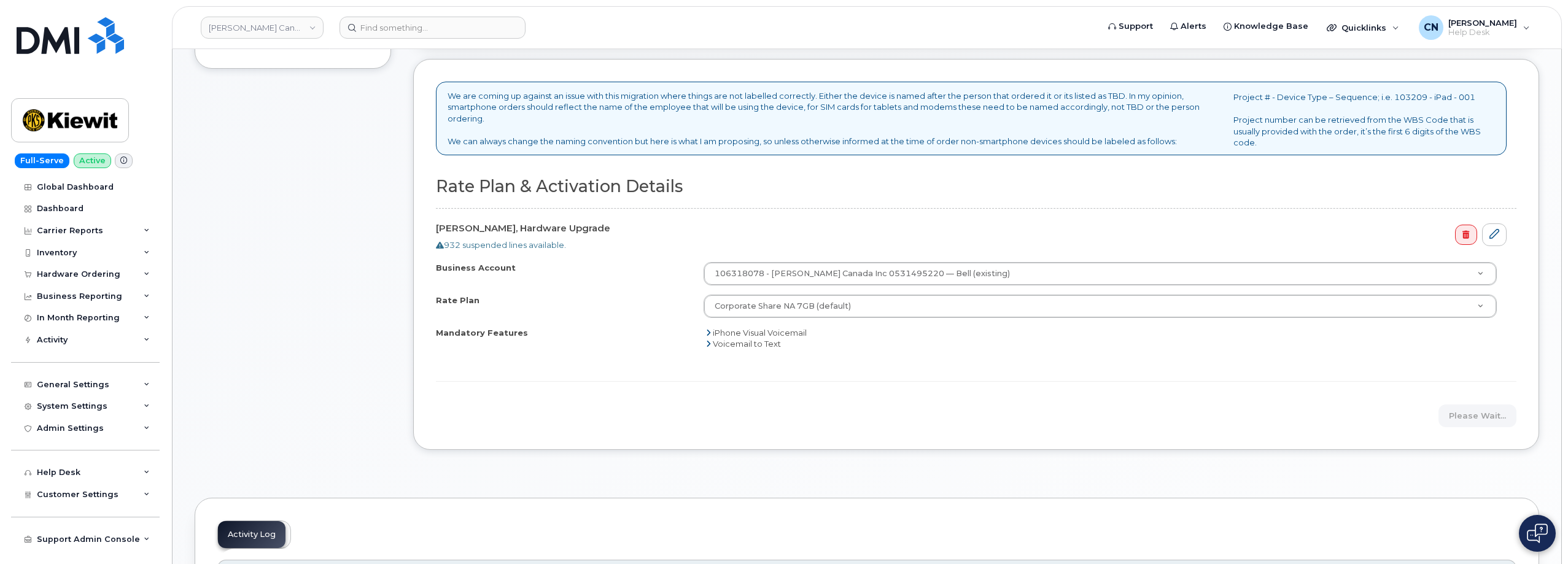
scroll to position [307, 0]
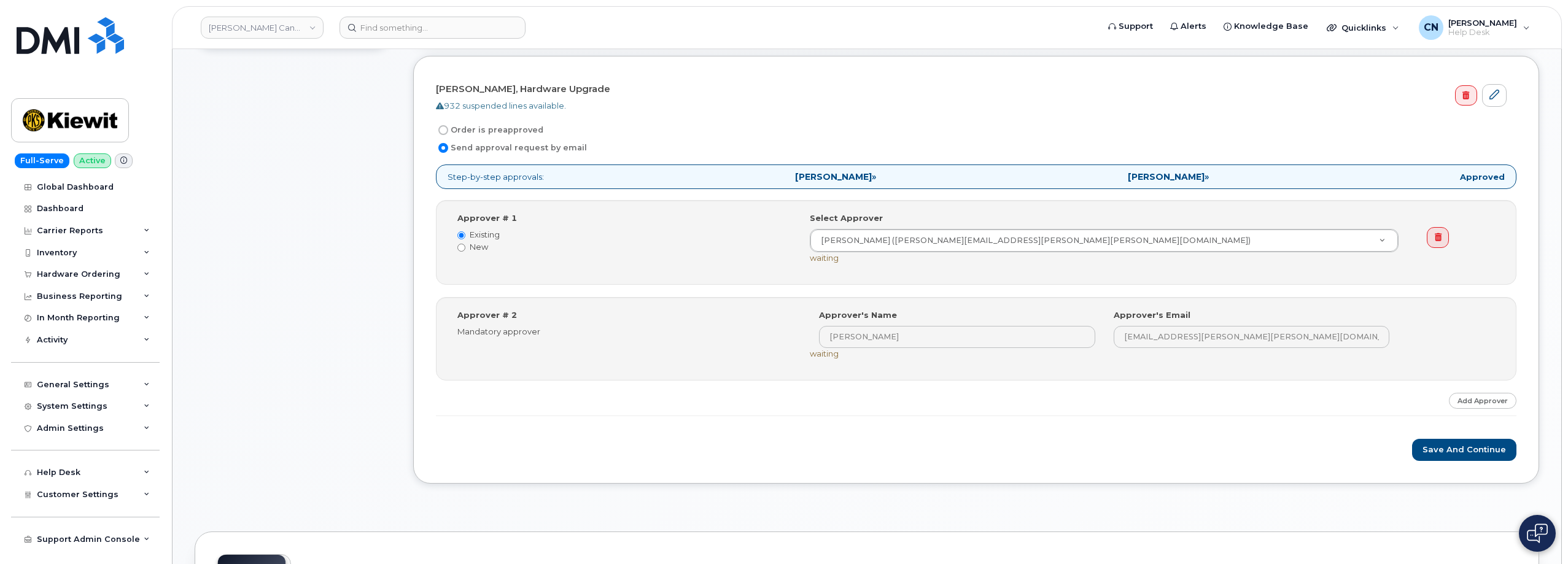
scroll to position [368, 0]
click at [1423, 459] on button "Save and Continue" at bounding box center [1464, 453] width 104 height 23
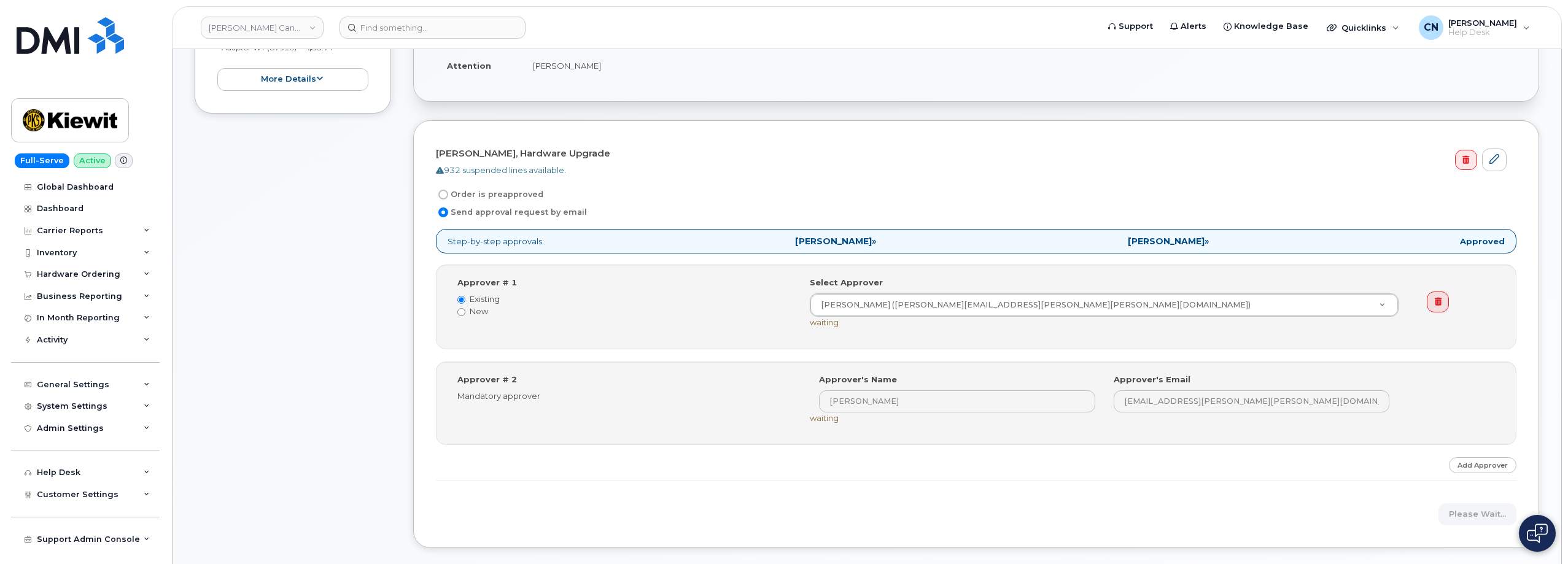
scroll to position [0, 0]
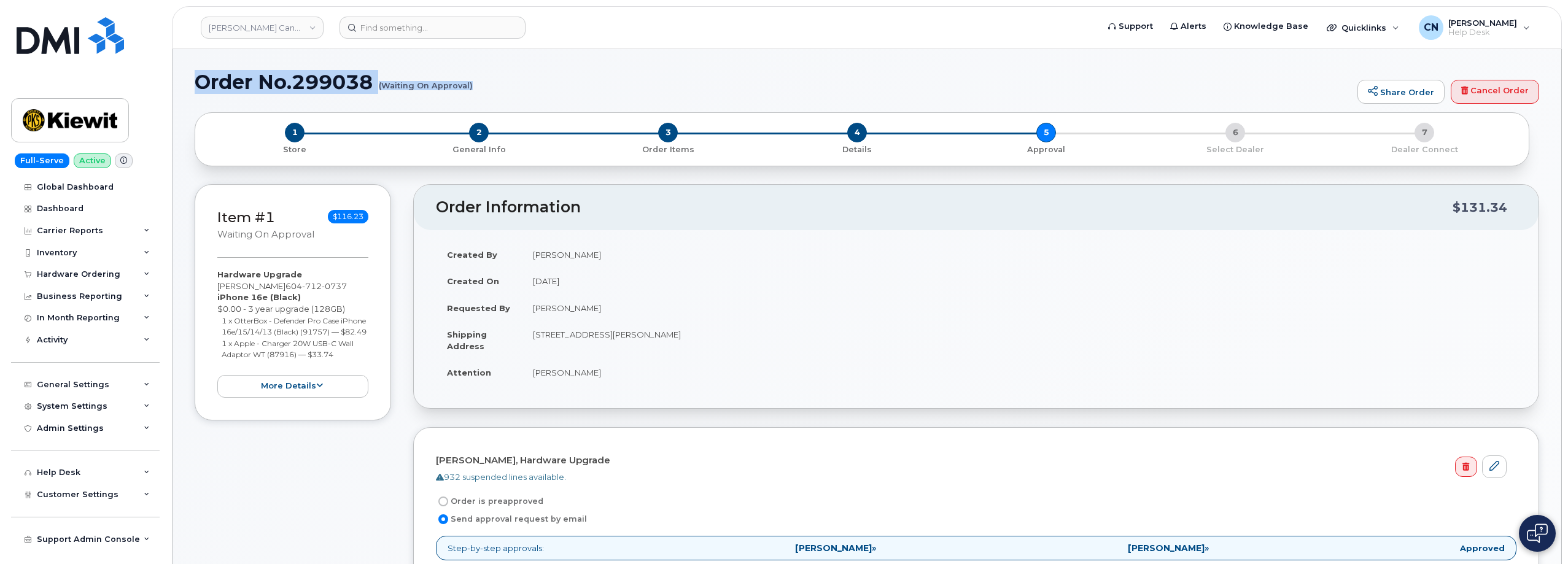
drag, startPoint x: 196, startPoint y: 80, endPoint x: 472, endPoint y: 88, distance: 276.1
click at [472, 88] on h1 "Order No.299038 (Waiting On Approval)" at bounding box center [773, 82] width 1157 height 22
copy h1 "Order No.299038 (Waiting On Approval)"
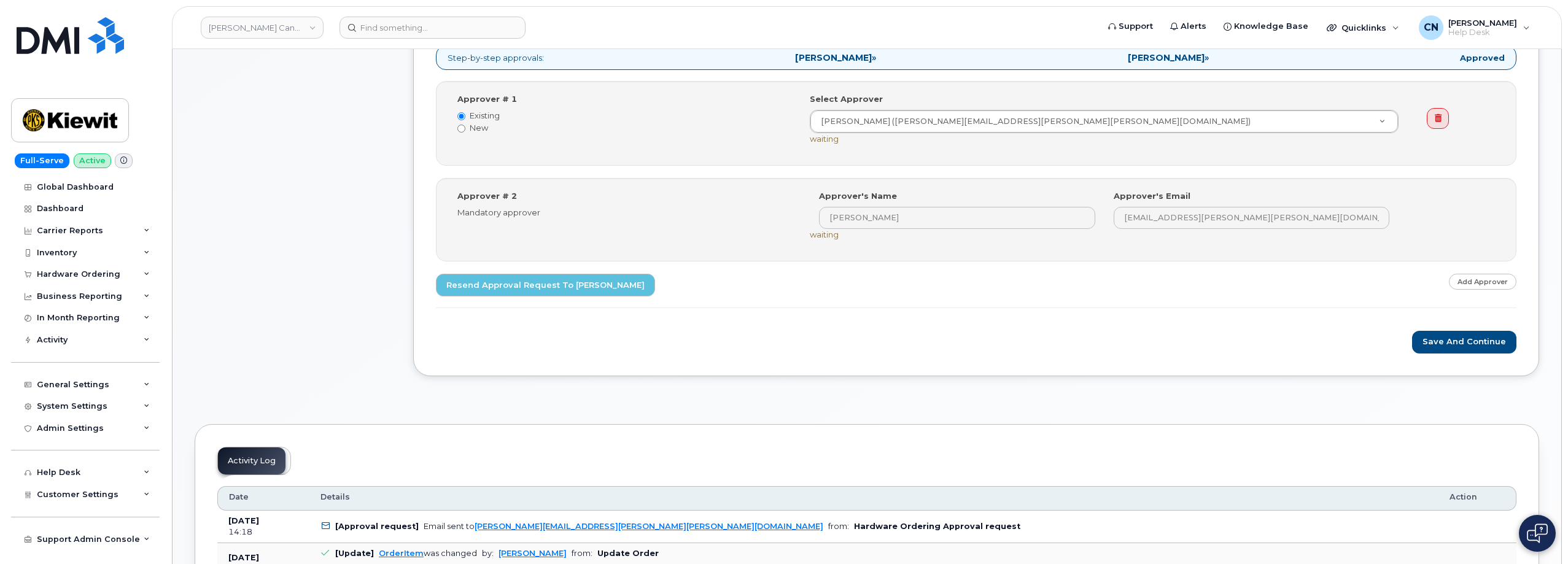
scroll to position [552, 0]
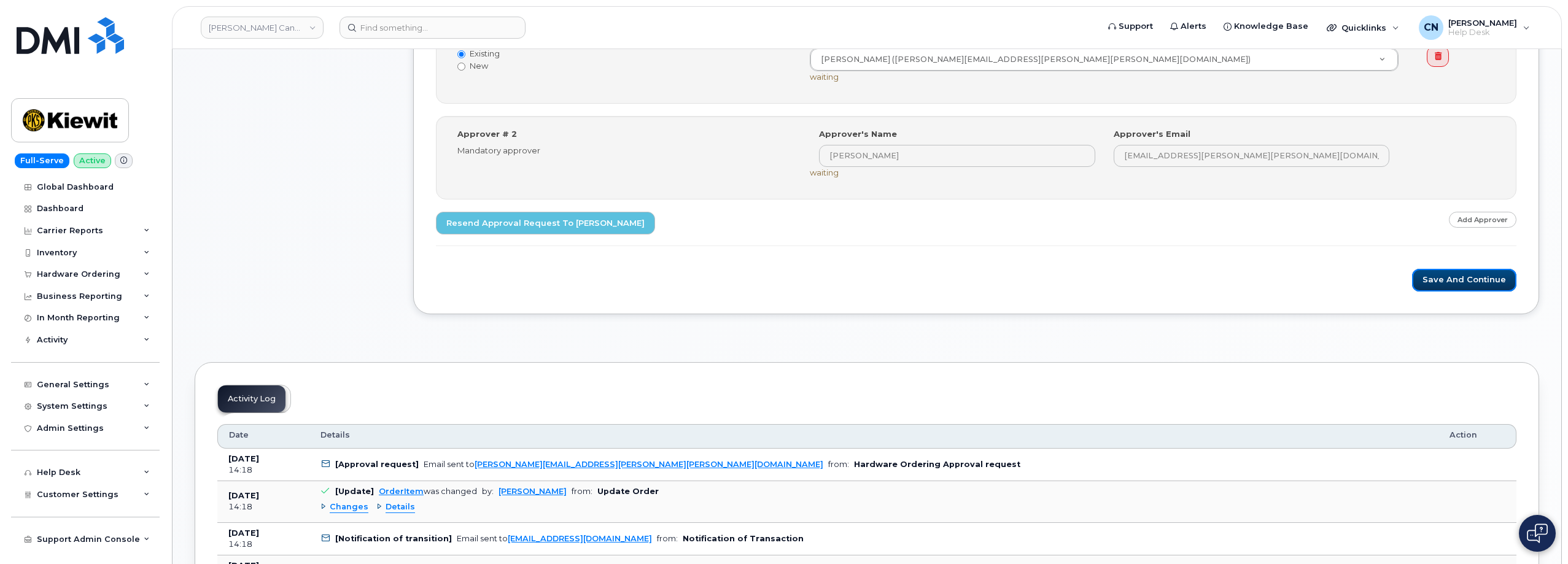
click at [1426, 278] on button "Save and Continue" at bounding box center [1464, 280] width 104 height 23
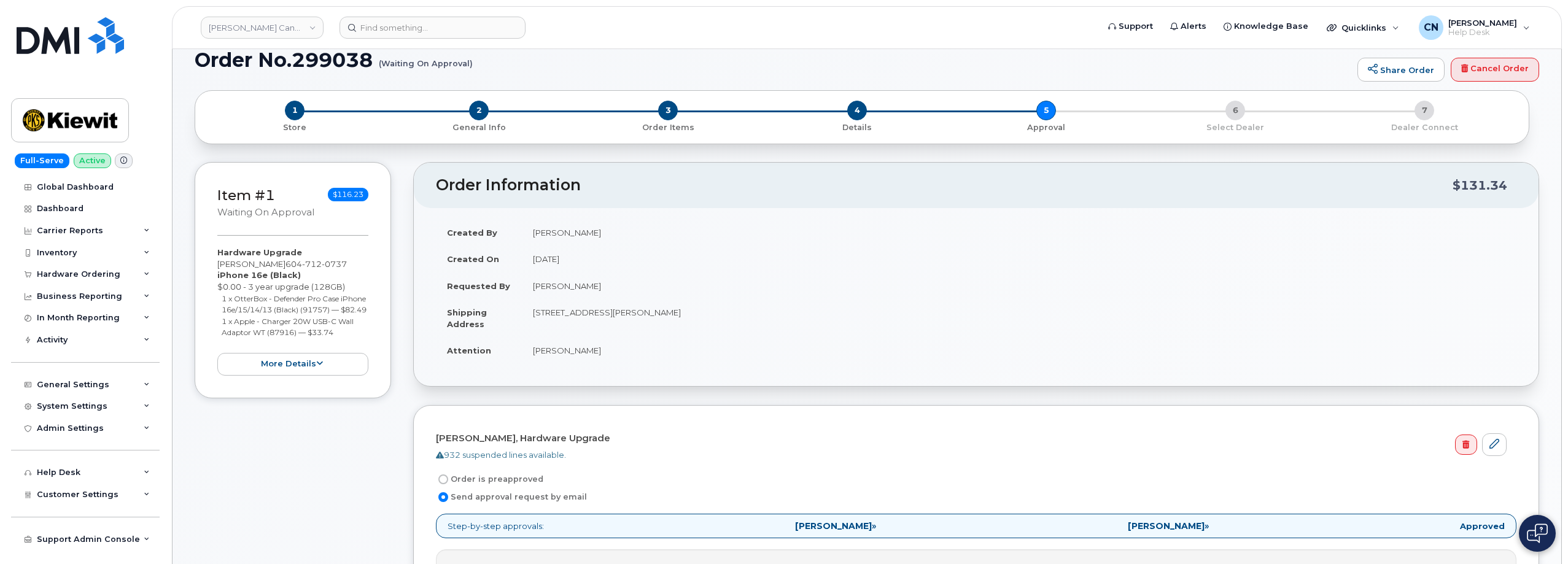
scroll to position [0, 0]
